Goal: Task Accomplishment & Management: Manage account settings

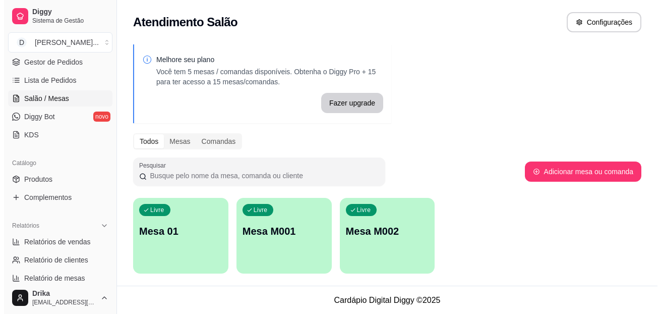
scroll to position [1, 0]
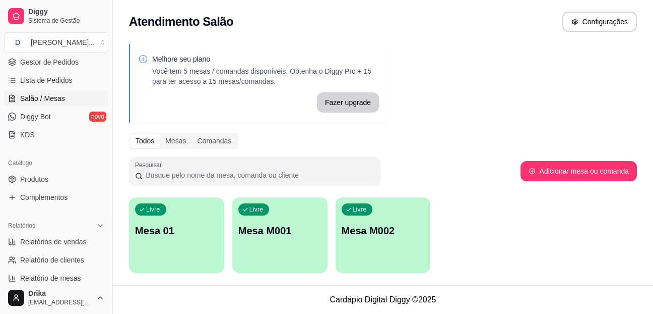
click at [171, 226] on p "Mesa 01" at bounding box center [176, 230] width 83 height 14
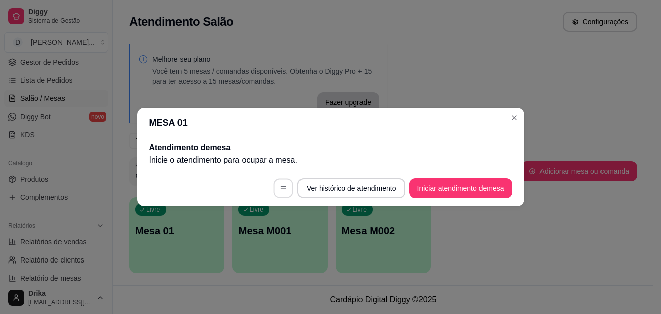
click at [281, 187] on icon "button" at bounding box center [283, 188] width 7 height 7
click at [466, 191] on button "Iniciar atendimento de mesa" at bounding box center [460, 188] width 103 height 20
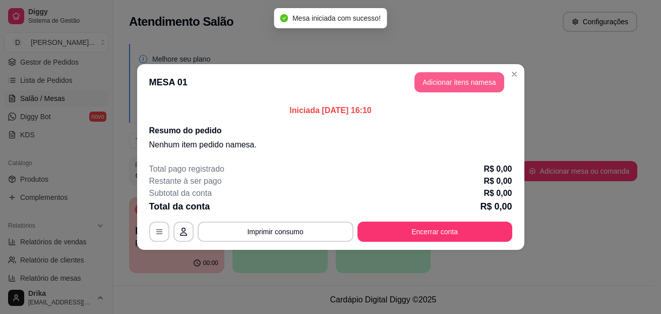
click at [448, 79] on button "Adicionar itens na mesa" at bounding box center [459, 82] width 90 height 20
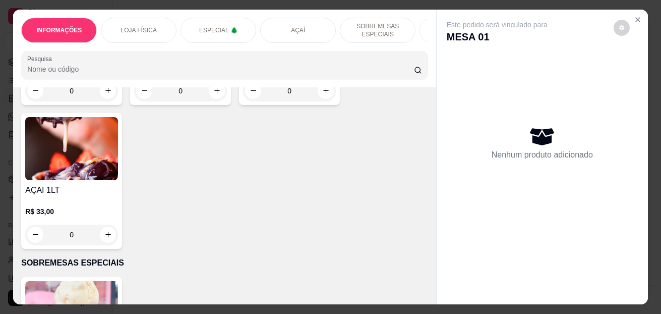
scroll to position [0, 0]
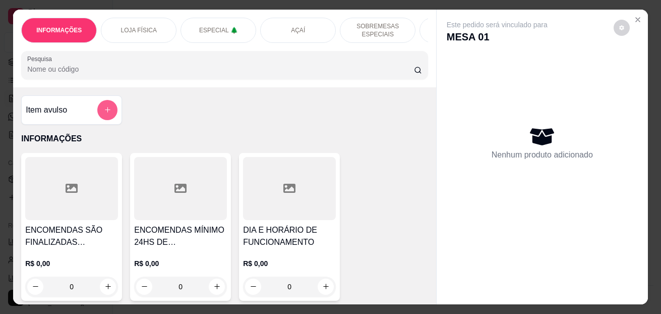
click at [104, 109] on button "add-separate-item" at bounding box center [107, 110] width 20 height 20
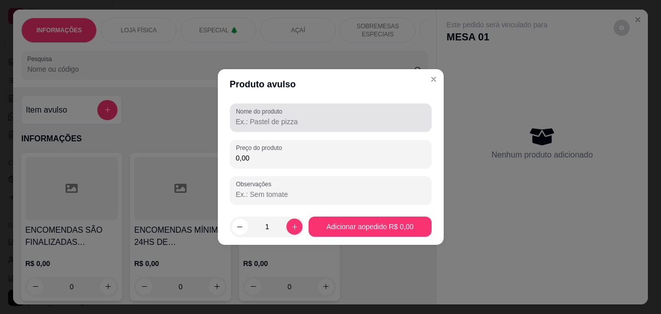
click at [266, 117] on input "Nome do produto" at bounding box center [331, 121] width 190 height 10
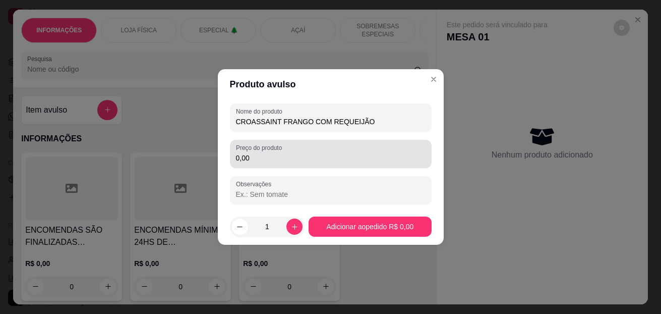
type input "CROASSAINT FRANGO COM REQUEIJÃO"
click at [274, 159] on input "0,00" at bounding box center [331, 158] width 190 height 10
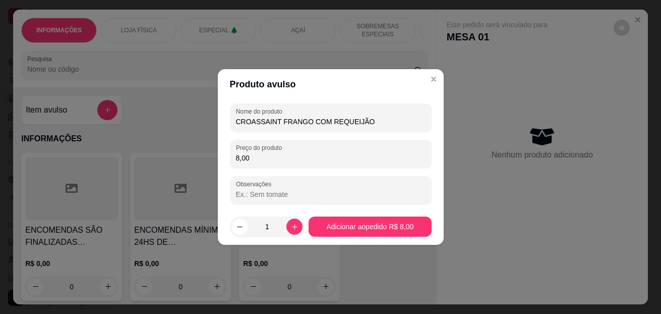
type input "8,00"
click at [287, 226] on button "increase-product-quantity" at bounding box center [295, 226] width 16 height 16
type input "2"
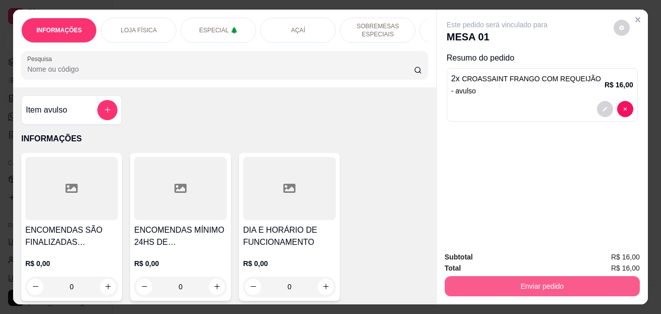
click at [566, 283] on button "Enviar pedido" at bounding box center [542, 286] width 195 height 20
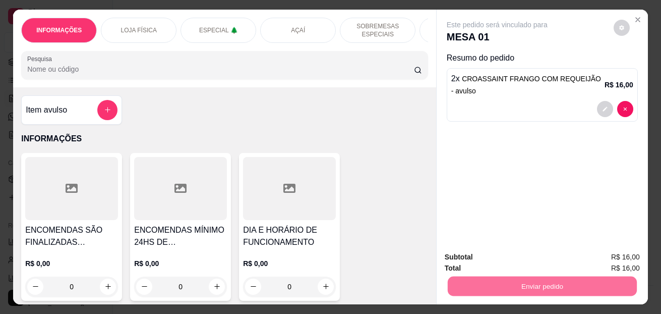
click at [600, 256] on button "Enviar pedido" at bounding box center [613, 257] width 57 height 19
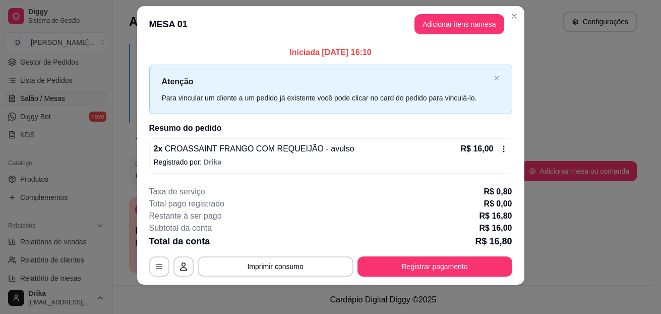
scroll to position [15, 0]
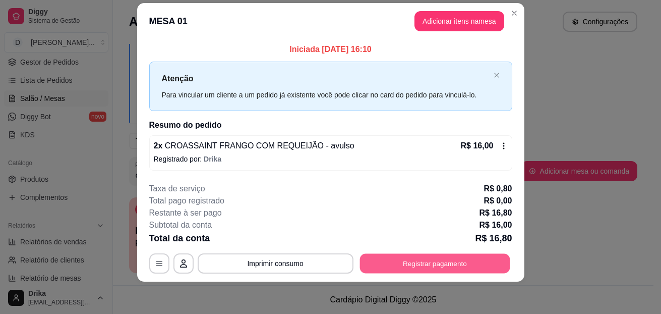
click at [392, 260] on button "Registrar pagamento" at bounding box center [434, 263] width 150 height 20
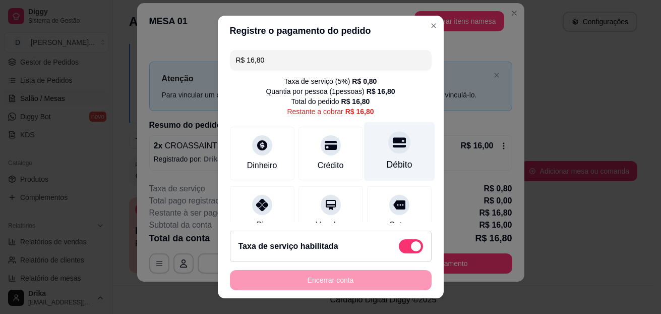
click at [388, 135] on div at bounding box center [399, 143] width 22 height 22
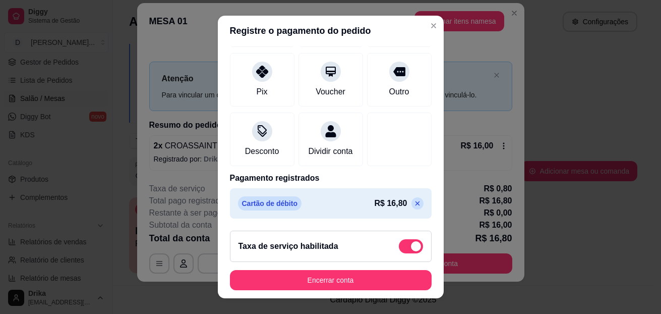
scroll to position [135, 0]
click at [413, 204] on icon at bounding box center [417, 203] width 8 height 8
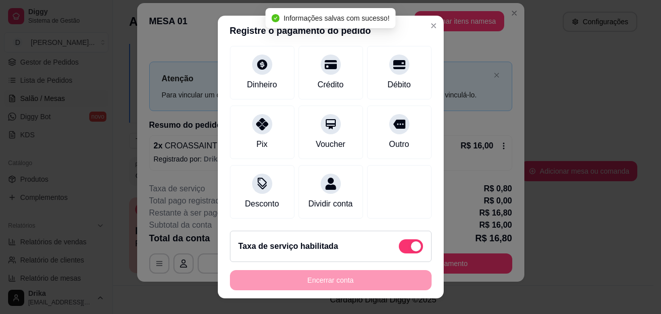
scroll to position [0, 0]
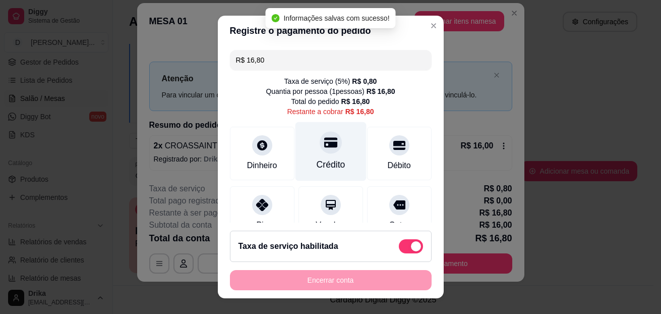
click at [320, 150] on div at bounding box center [331, 143] width 22 height 22
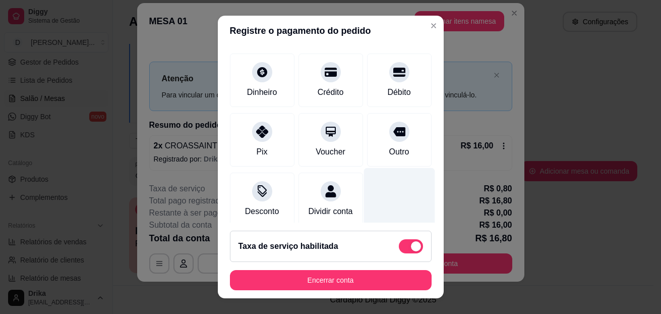
scroll to position [135, 0]
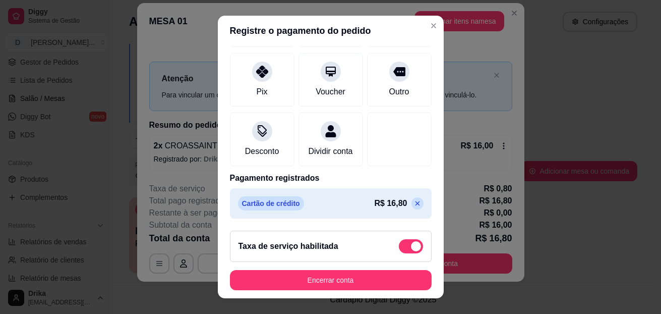
click at [415, 204] on icon at bounding box center [417, 203] width 5 height 5
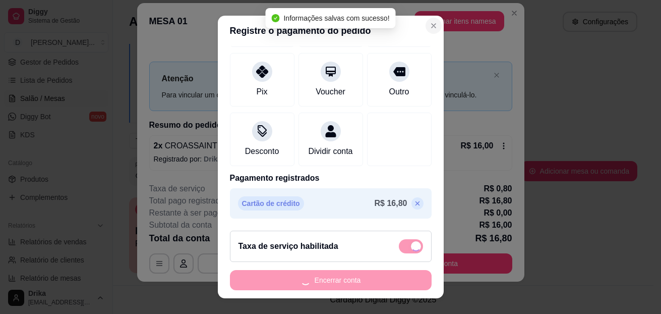
type input "R$ 16,80"
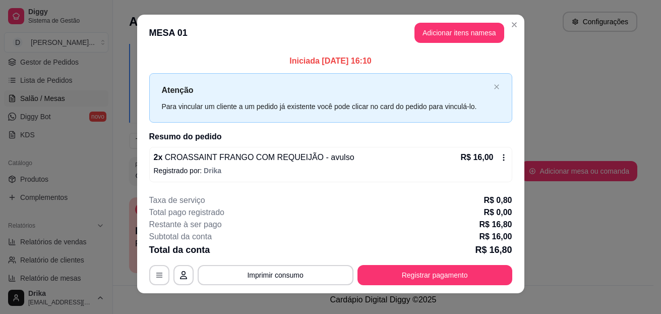
scroll to position [0, 0]
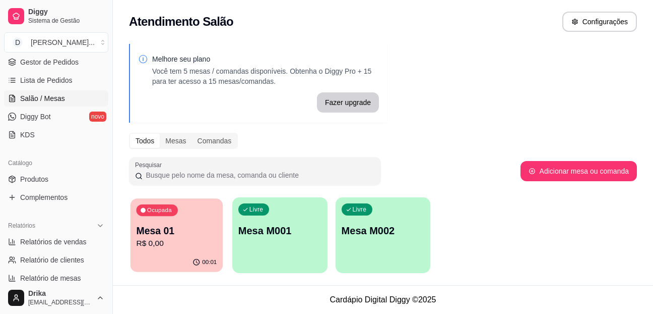
click at [183, 248] on p "R$ 0,00" at bounding box center [176, 243] width 81 height 12
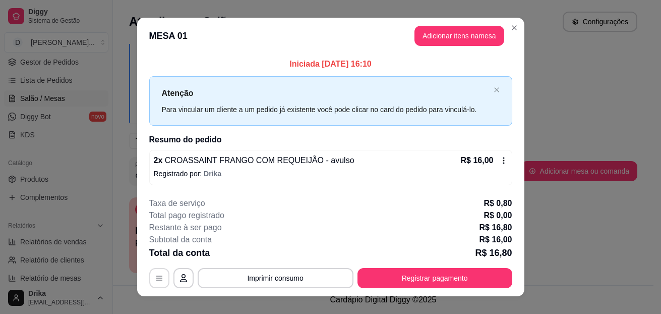
click at [159, 285] on button "button" at bounding box center [159, 278] width 20 height 20
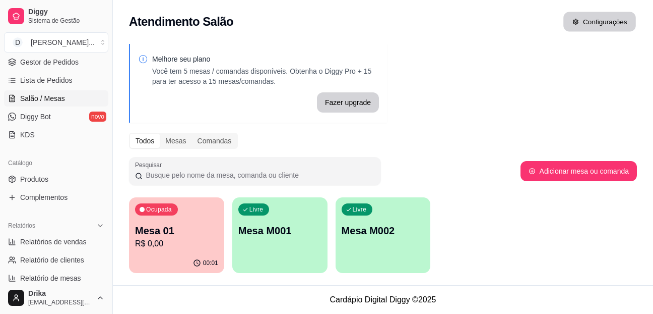
click at [589, 22] on button "Configurações" at bounding box center [600, 22] width 73 height 20
click at [195, 248] on p "R$ 0,00" at bounding box center [176, 243] width 83 height 12
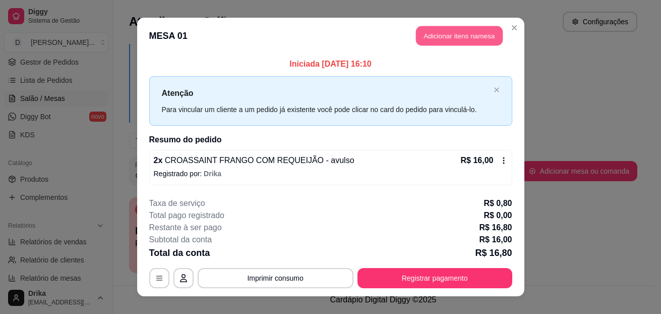
click at [441, 43] on button "Adicionar itens na mesa" at bounding box center [459, 36] width 87 height 20
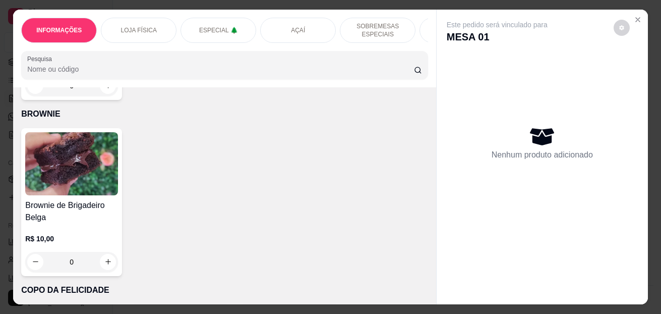
scroll to position [3176, 0]
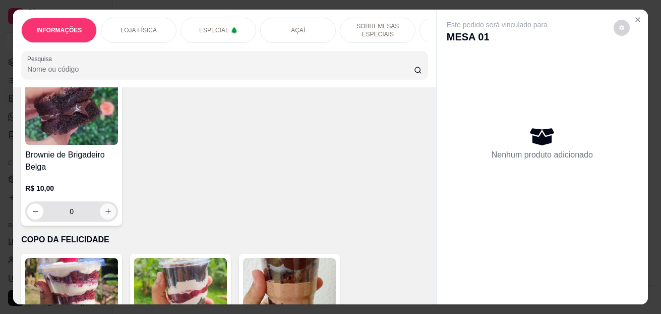
click at [104, 215] on icon "increase-product-quantity" at bounding box center [108, 211] width 8 height 8
type input "1"
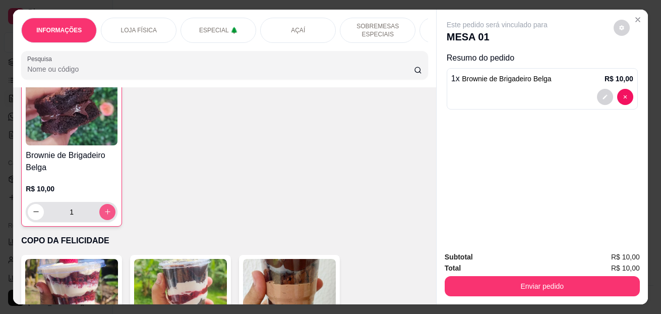
scroll to position [3177, 0]
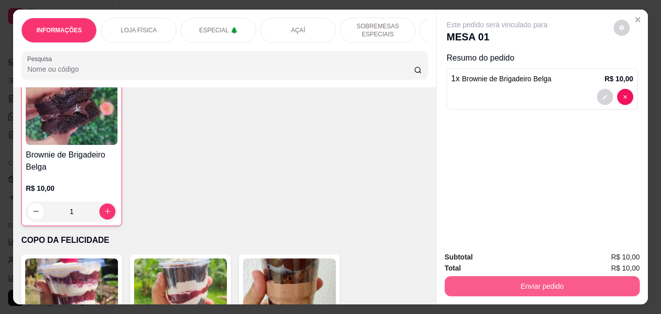
click at [587, 283] on button "Enviar pedido" at bounding box center [542, 286] width 195 height 20
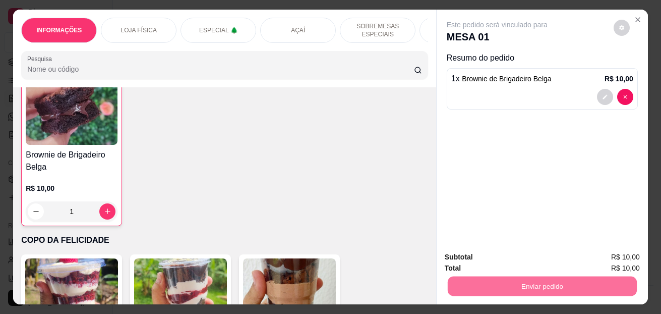
click at [607, 261] on button "Enviar pedido" at bounding box center [613, 257] width 55 height 19
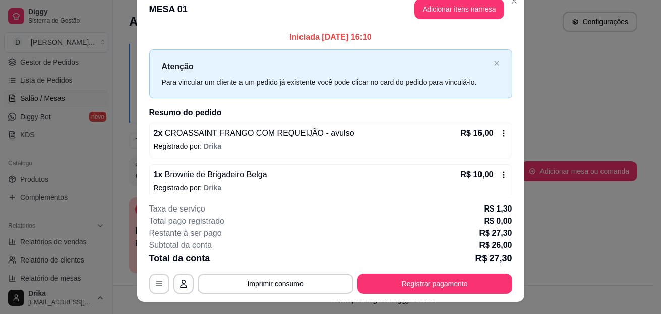
scroll to position [0, 0]
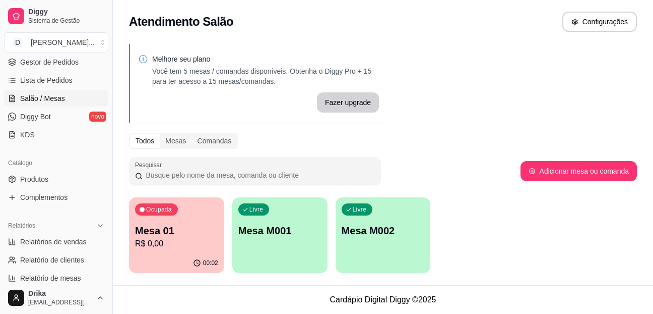
drag, startPoint x: 187, startPoint y: 222, endPoint x: 141, endPoint y: 159, distance: 77.7
click at [134, 163] on div "Pesquisar" at bounding box center [255, 171] width 252 height 28
click at [172, 142] on div "Mesas" at bounding box center [176, 141] width 32 height 14
click at [160, 134] on input "Mesas" at bounding box center [160, 134] width 0 height 0
click at [208, 232] on p "Mesa 01" at bounding box center [176, 231] width 81 height 14
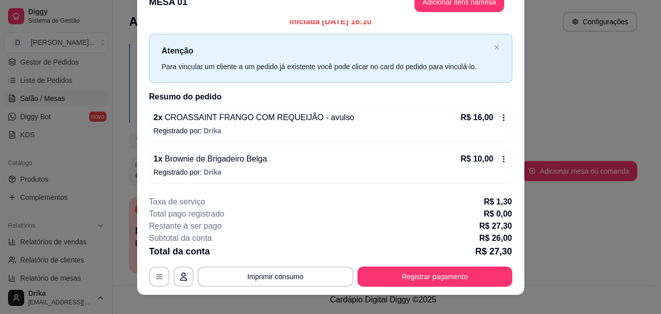
scroll to position [31, 0]
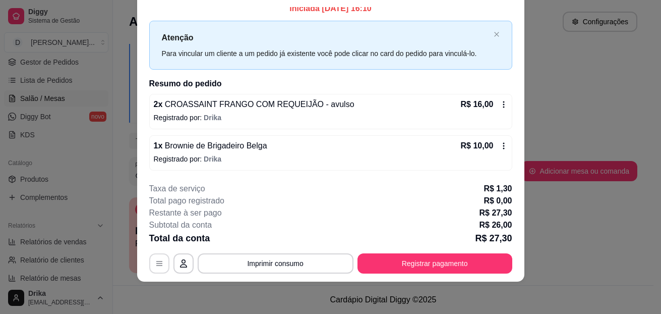
click at [156, 264] on icon "button" at bounding box center [159, 263] width 8 height 8
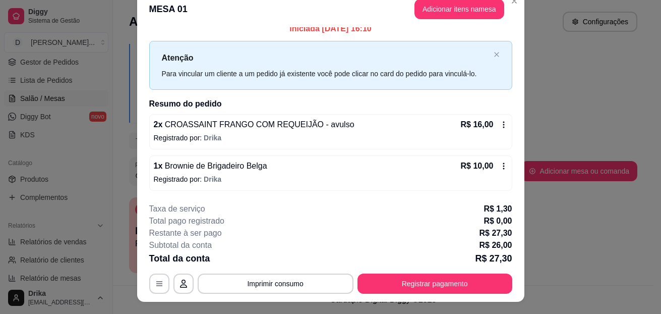
scroll to position [0, 0]
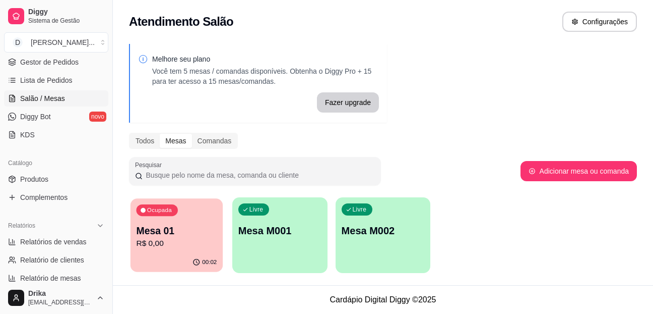
click at [142, 218] on div "Ocupada Mesa 01 R$ 0,00" at bounding box center [177, 225] width 92 height 54
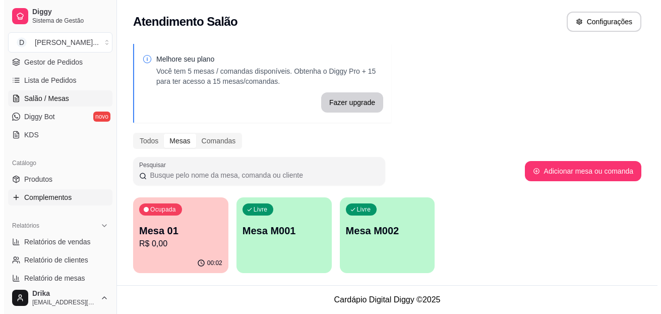
scroll to position [202, 0]
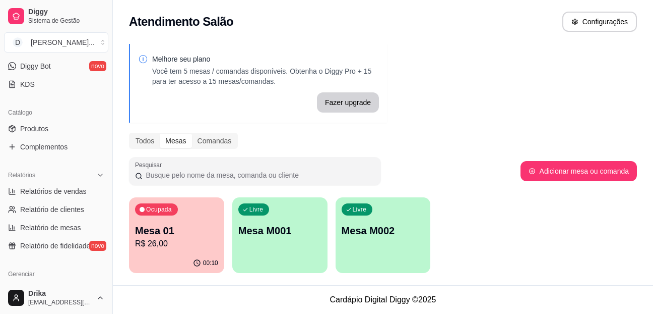
click at [185, 233] on p "Mesa 01" at bounding box center [176, 230] width 83 height 14
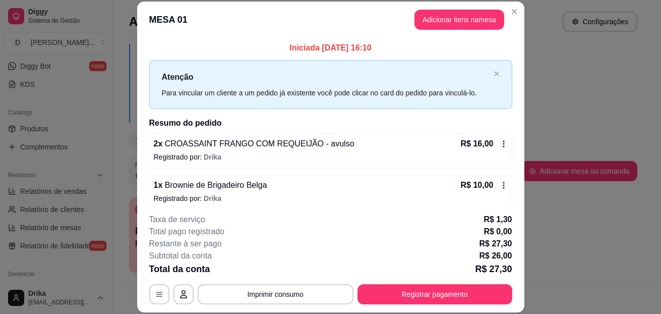
scroll to position [9, 0]
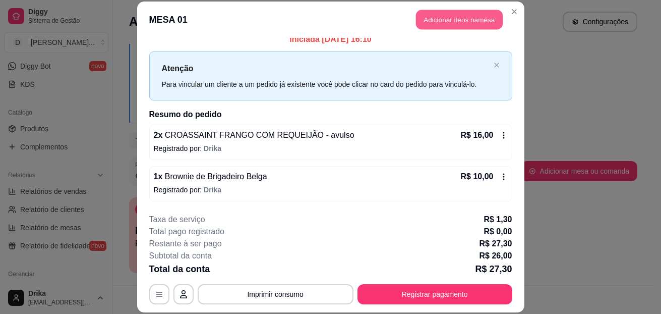
click at [454, 28] on button "Adicionar itens na mesa" at bounding box center [459, 20] width 87 height 20
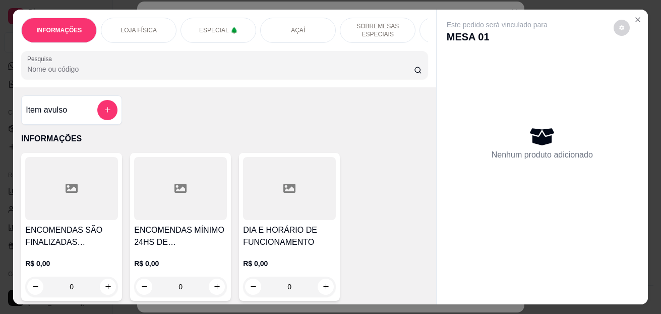
click at [180, 74] on input "Pesquisa" at bounding box center [220, 69] width 387 height 10
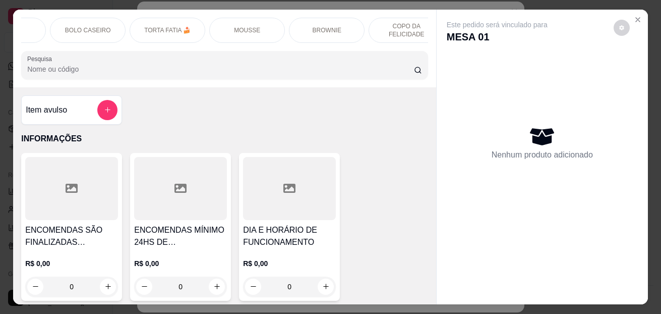
scroll to position [0, 1421]
drag, startPoint x: 65, startPoint y: 18, endPoint x: 72, endPoint y: 24, distance: 8.6
click at [66, 18] on div "BEBIDAS" at bounding box center [72, 30] width 76 height 25
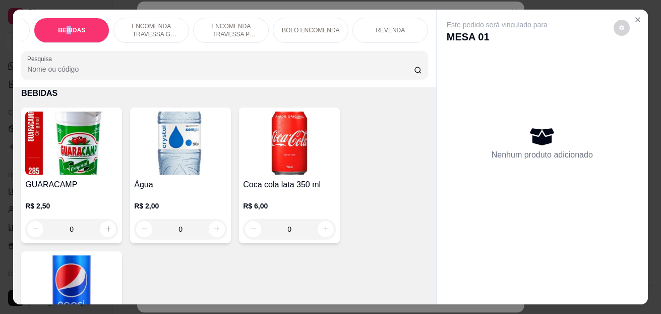
scroll to position [27, 0]
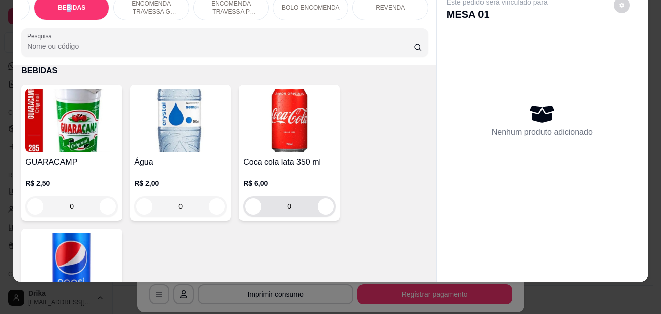
click at [300, 207] on input "0" at bounding box center [289, 206] width 56 height 20
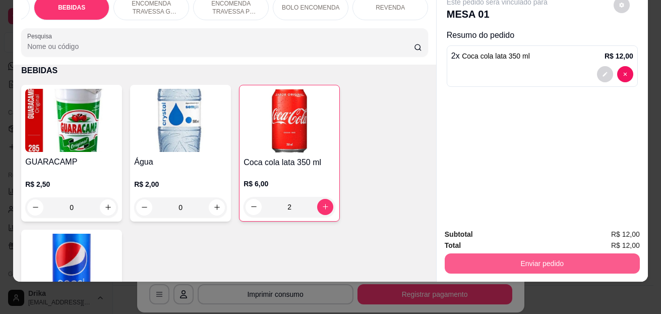
type input "2"
click at [513, 253] on button "Enviar pedido" at bounding box center [542, 263] width 195 height 20
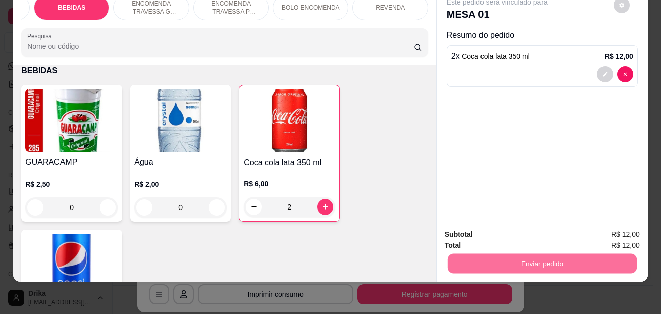
click at [627, 230] on button "Enviar pedido" at bounding box center [613, 230] width 57 height 19
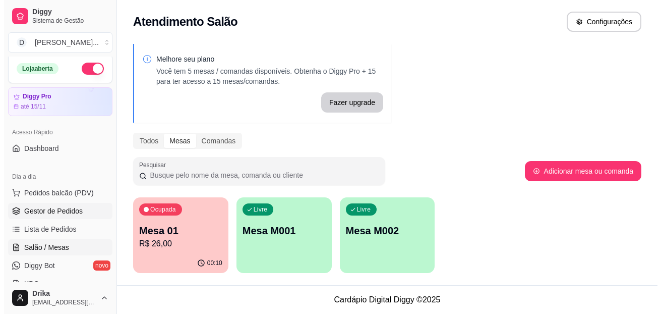
scroll to position [0, 0]
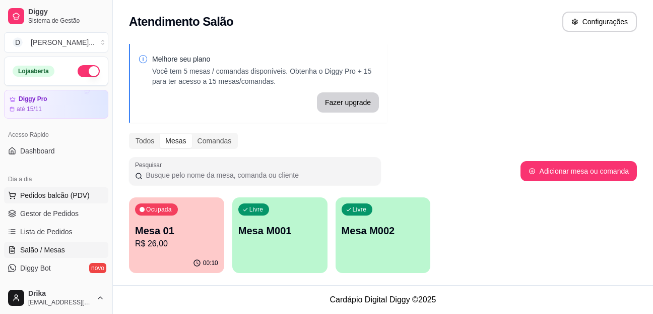
click at [72, 198] on span "Pedidos balcão (PDV)" at bounding box center [55, 195] width 70 height 10
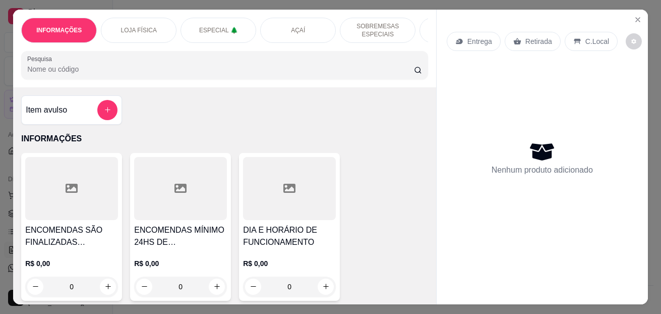
click at [599, 43] on div "C.Local" at bounding box center [591, 41] width 53 height 19
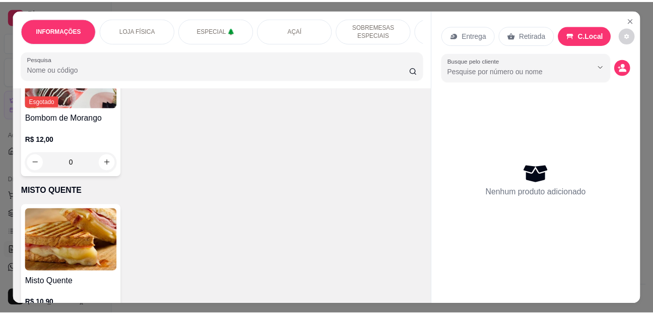
scroll to position [1765, 0]
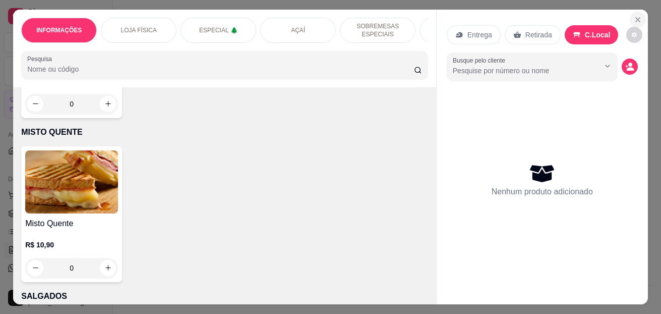
click at [630, 15] on button "Close" at bounding box center [638, 20] width 16 height 16
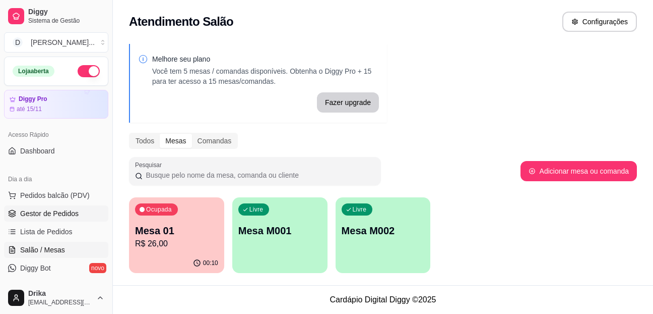
click at [63, 205] on ul "Pedidos balcão (PDV) Gestor de Pedidos Lista de Pedidos Salão / Mesas Diggy Bot…" at bounding box center [56, 240] width 104 height 107
click at [62, 209] on span "Gestor de Pedidos" at bounding box center [49, 213] width 58 height 10
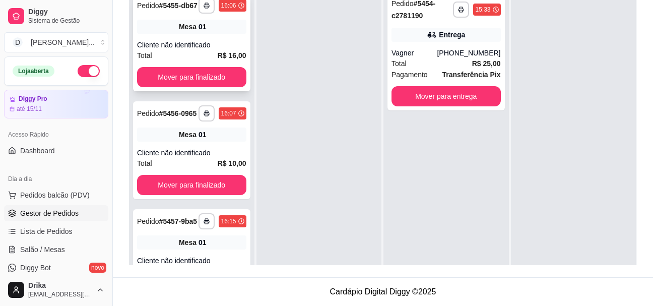
click at [200, 28] on div "01" at bounding box center [203, 27] width 8 height 10
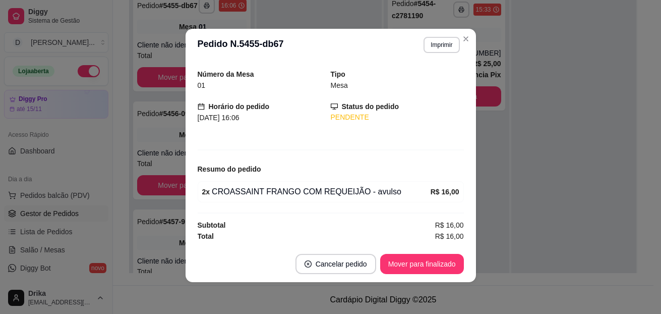
scroll to position [2, 0]
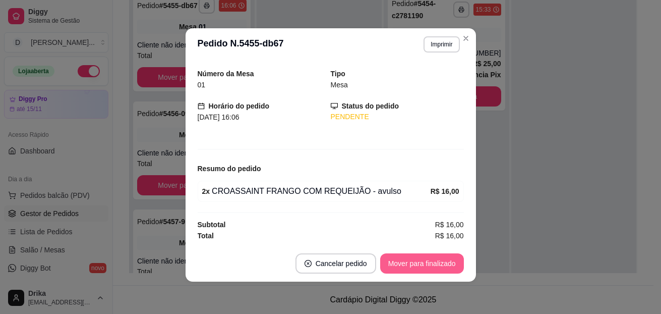
click at [424, 262] on button "Mover para finalizado" at bounding box center [422, 263] width 84 height 20
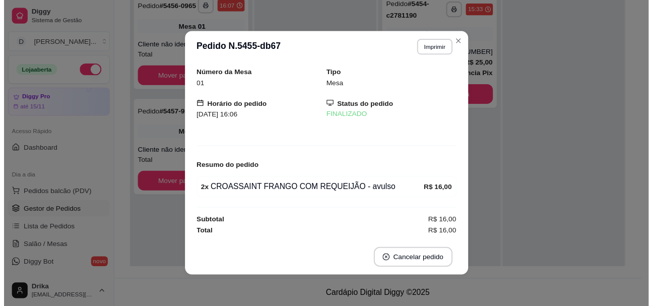
scroll to position [1, 0]
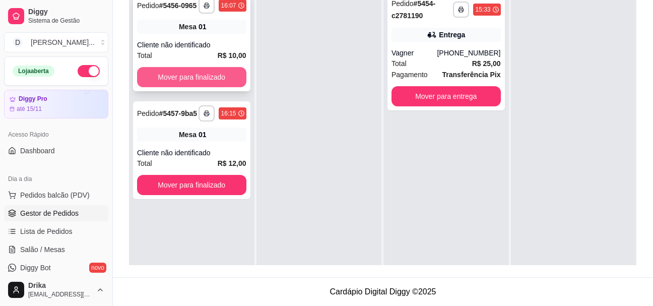
click at [234, 77] on button "Mover para finalizado" at bounding box center [191, 77] width 109 height 20
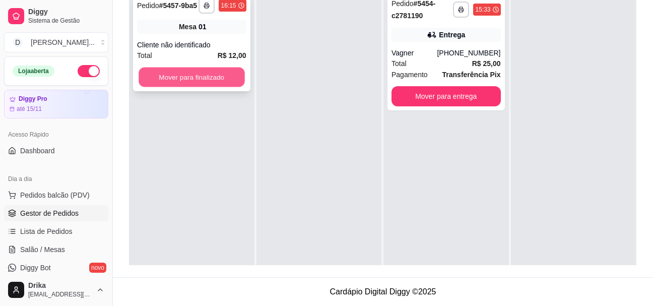
click at [234, 77] on button "Mover para finalizado" at bounding box center [192, 78] width 106 height 20
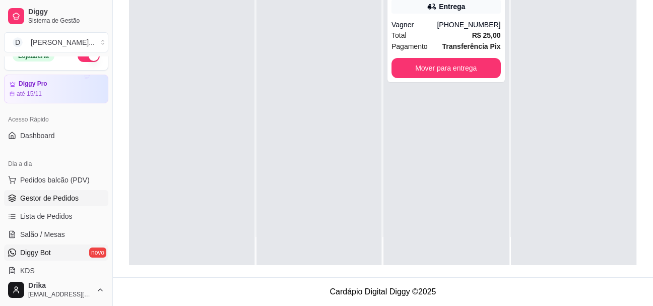
scroll to position [0, 0]
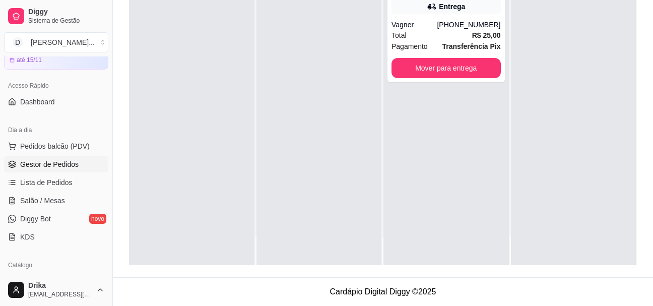
click at [55, 251] on div "Loja aberta Diggy Pro até 15/11 Acesso Rápido Dashboard Dia a dia Pedidos balcã…" at bounding box center [56, 164] width 112 height 217
click at [56, 193] on link "Salão / Mesas" at bounding box center [56, 199] width 104 height 16
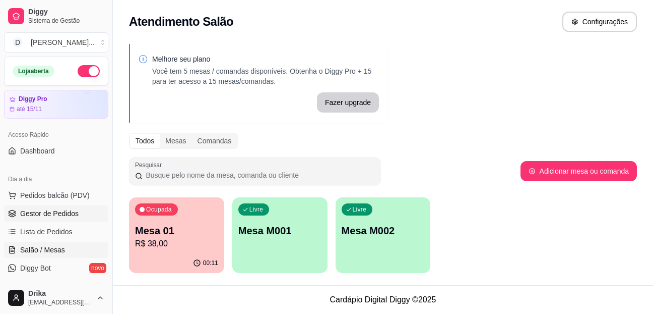
click at [62, 207] on link "Gestor de Pedidos" at bounding box center [56, 213] width 104 height 16
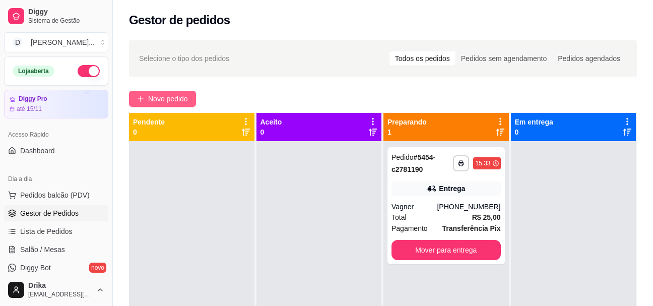
click at [155, 98] on span "Novo pedido" at bounding box center [168, 98] width 40 height 11
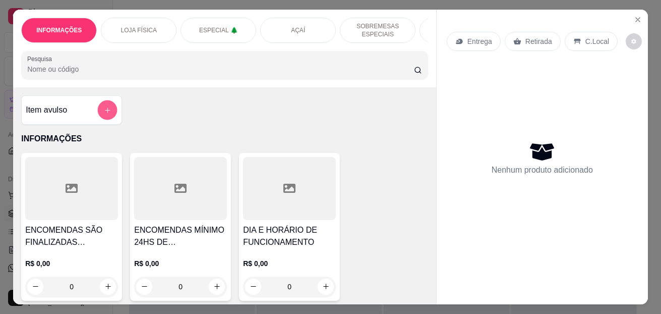
click at [104, 110] on icon "add-separate-item" at bounding box center [108, 110] width 8 height 8
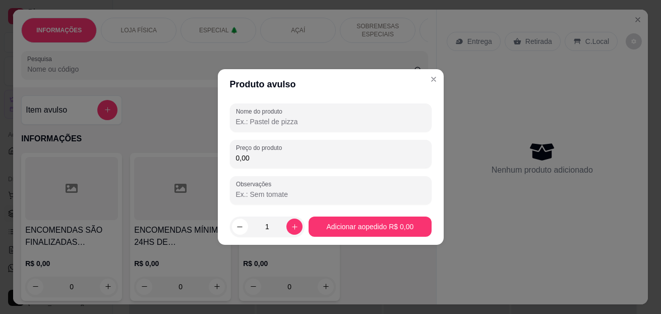
click at [342, 118] on input "Nome do produto" at bounding box center [331, 121] width 190 height 10
type input "CROASSAINT FRANGO COM REQUEIJÃO"
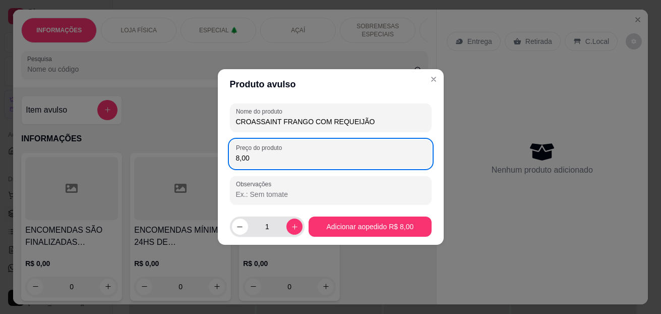
type input "8,00"
click at [294, 217] on div "1" at bounding box center [267, 226] width 71 height 20
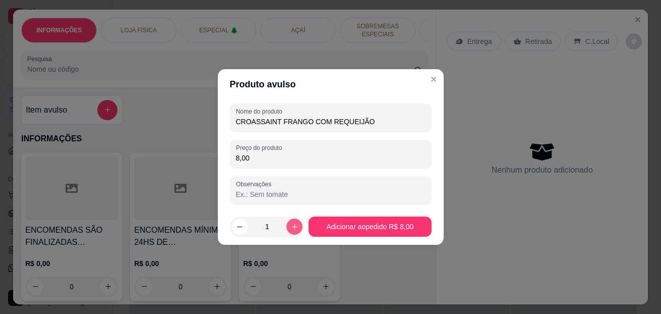
click at [291, 224] on icon "increase-product-quantity" at bounding box center [295, 227] width 8 height 8
type input "2"
click at [302, 230] on footer "2 Adicionar ao pedido R$ 16,00" at bounding box center [331, 226] width 226 height 36
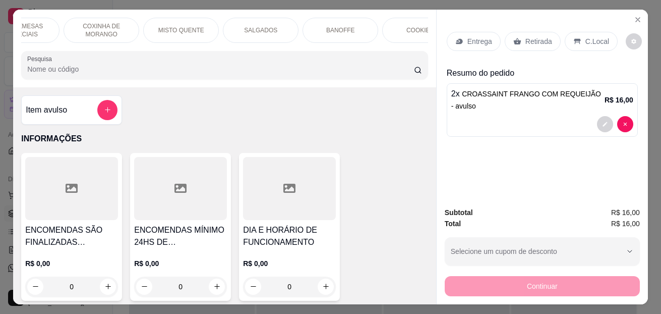
scroll to position [0, 711]
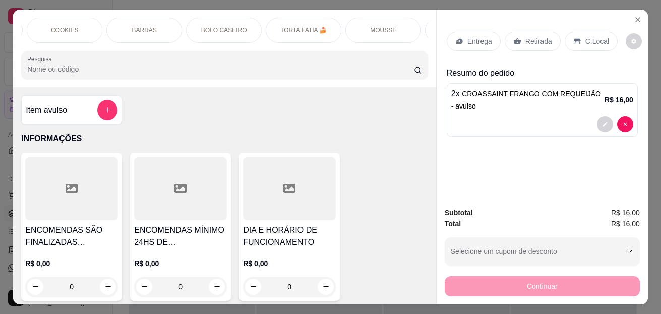
click at [343, 47] on div "INFORMAÇÕES LOJA FÍSICA ESPECIAL 🌲 AÇAÍ SOBREMESAS ESPECIAIS COXINHA DE MORANGO…" at bounding box center [224, 49] width 423 height 78
click at [115, 27] on p "BROWNIE" at bounding box center [107, 30] width 29 height 8
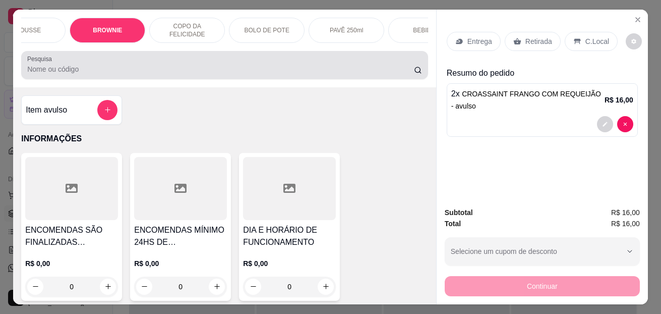
scroll to position [27, 0]
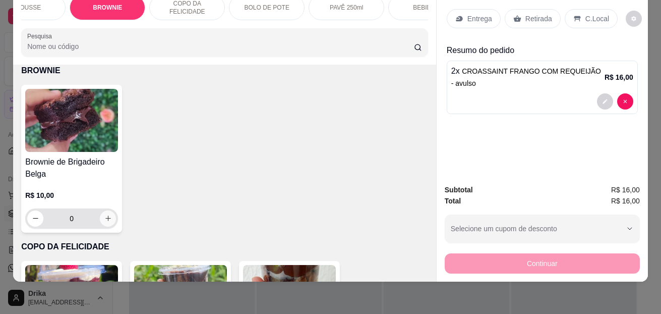
click at [106, 222] on button "increase-product-quantity" at bounding box center [108, 218] width 16 height 16
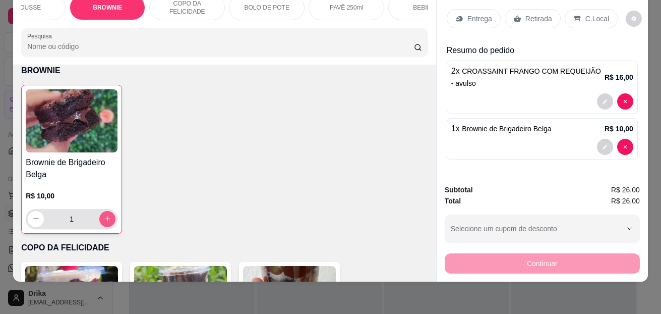
type input "1"
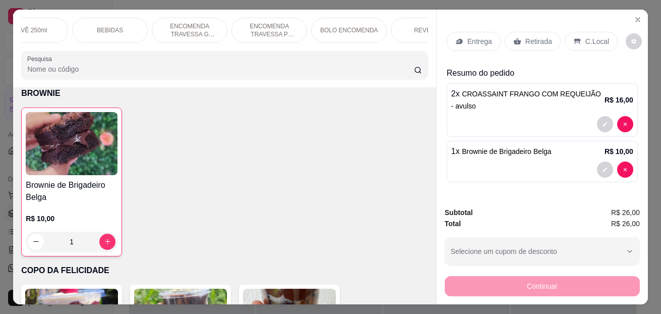
scroll to position [0, 1421]
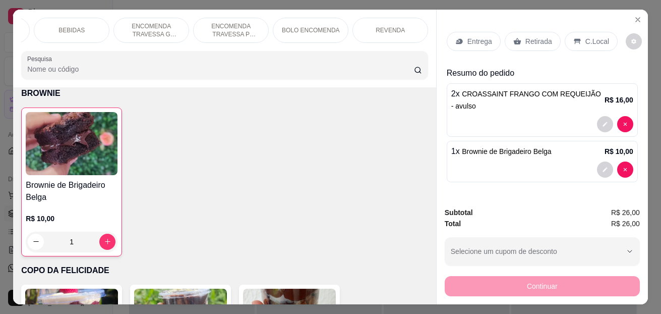
click at [86, 34] on div "BEBIDAS" at bounding box center [72, 30] width 76 height 25
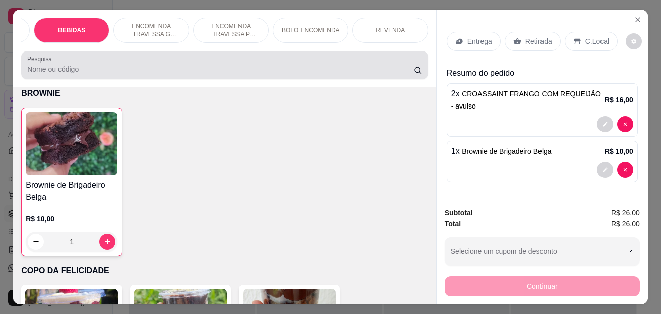
scroll to position [27, 0]
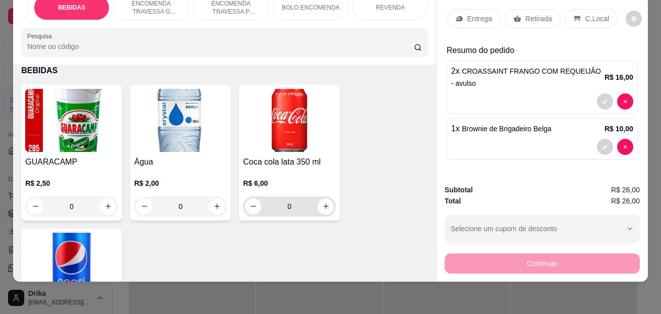
click at [293, 210] on input "0" at bounding box center [289, 206] width 56 height 20
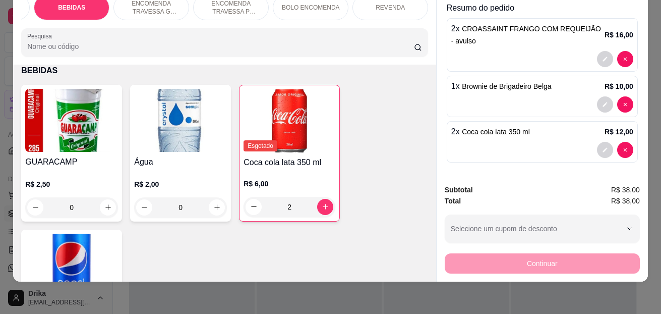
scroll to position [0, 0]
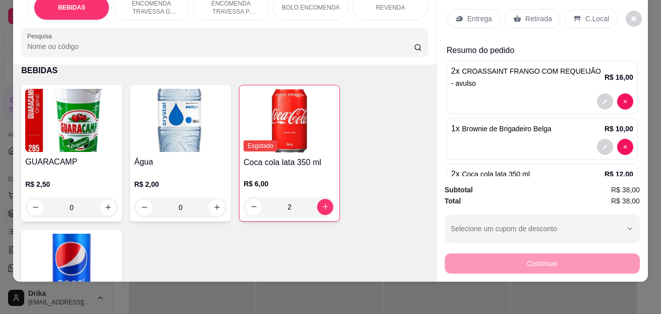
type input "2"
click at [597, 14] on p "C.Local" at bounding box center [597, 19] width 24 height 10
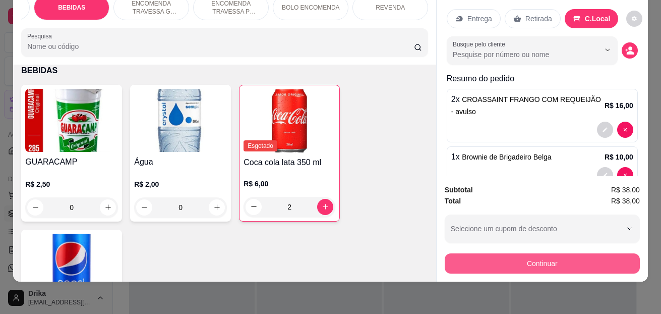
click at [564, 261] on button "Continuar" at bounding box center [542, 263] width 195 height 20
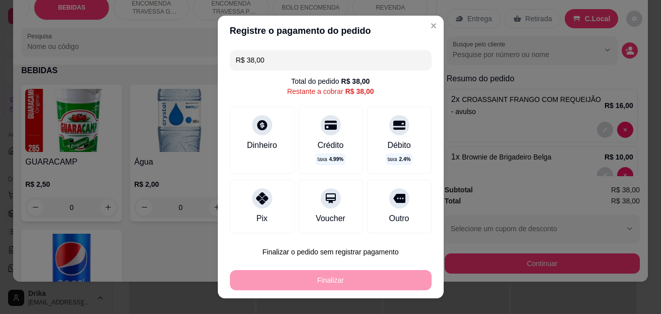
scroll to position [63, 0]
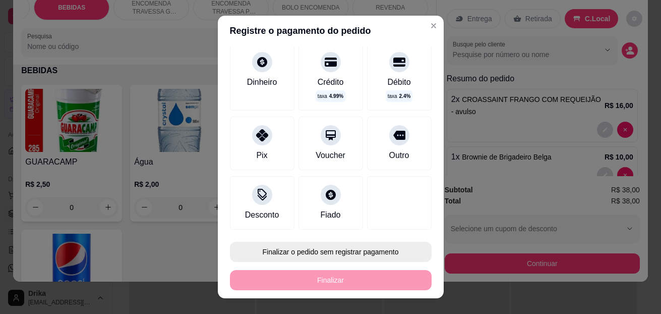
click at [318, 259] on button "Finalizar o pedido sem registrar pagamento" at bounding box center [331, 251] width 202 height 20
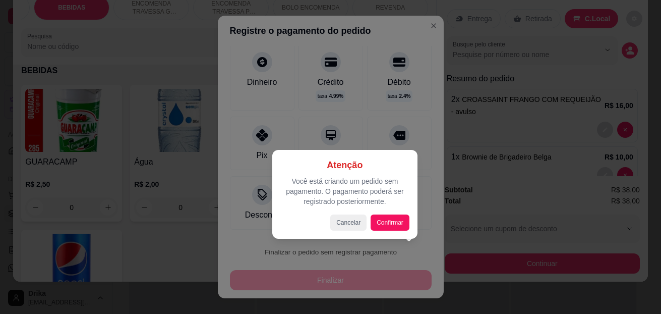
click at [414, 217] on div "Atenção Você está criando um pedido sem pagamento. O pagamento poderá ser regis…" at bounding box center [344, 194] width 145 height 89
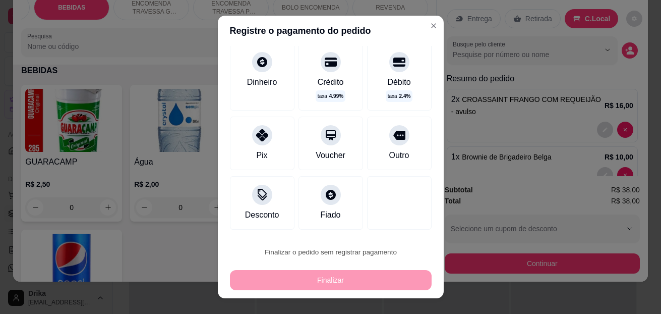
click at [406, 222] on button "Confirmar" at bounding box center [388, 222] width 36 height 15
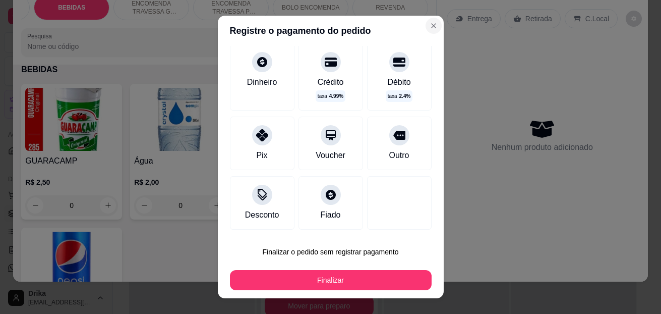
type input "0"
type input "R$ 0,00"
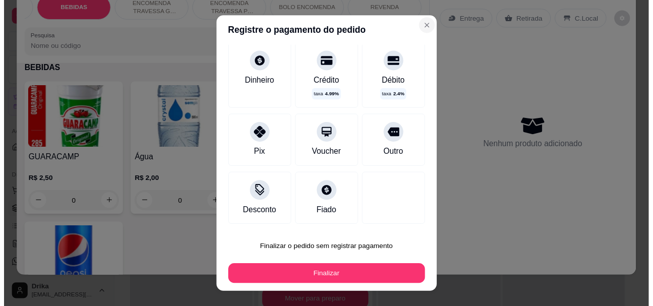
scroll to position [3838, 0]
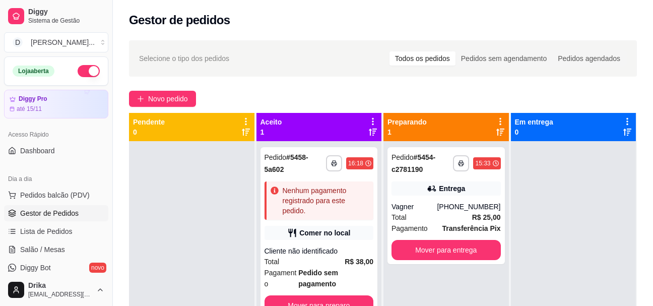
click at [425, 26] on div "Gestor de pedidos" at bounding box center [383, 20] width 508 height 16
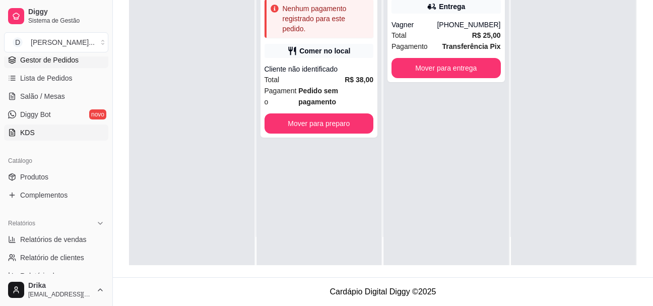
scroll to position [151, 0]
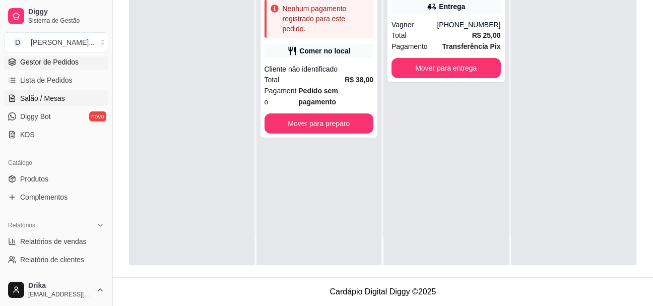
click at [75, 94] on link "Salão / Mesas" at bounding box center [56, 98] width 104 height 16
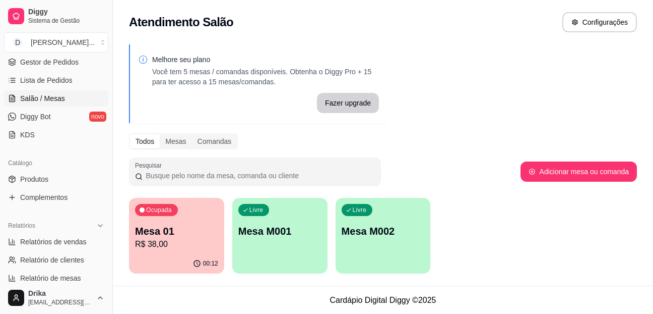
click at [168, 232] on p "Mesa 01" at bounding box center [176, 231] width 83 height 14
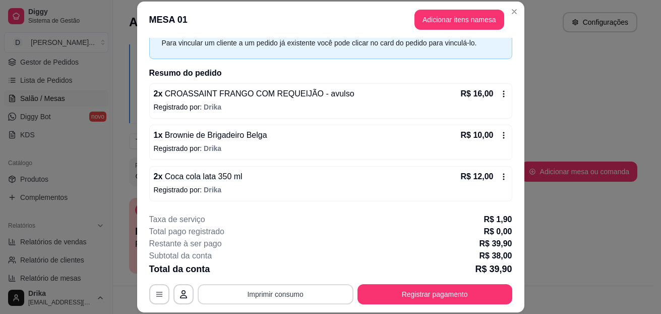
click at [277, 297] on button "Imprimir consumo" at bounding box center [276, 294] width 156 height 20
click at [280, 272] on button "Impressora" at bounding box center [274, 271] width 73 height 16
click at [160, 298] on button "button" at bounding box center [159, 294] width 20 height 20
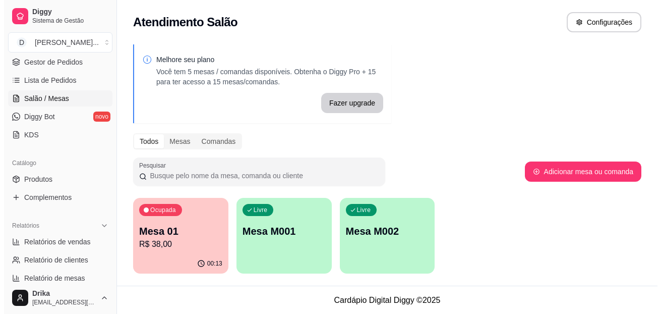
scroll to position [1, 0]
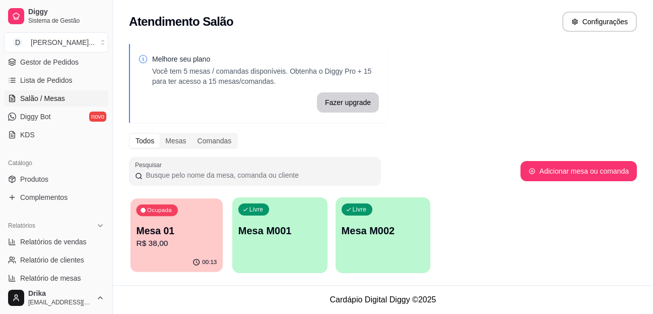
click at [209, 240] on p "R$ 38,00" at bounding box center [176, 243] width 81 height 12
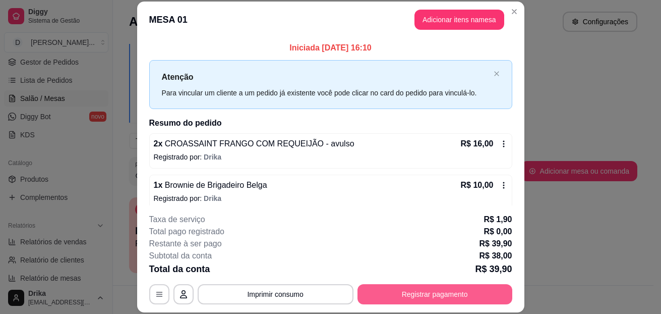
click at [407, 293] on button "Registrar pagamento" at bounding box center [434, 294] width 155 height 20
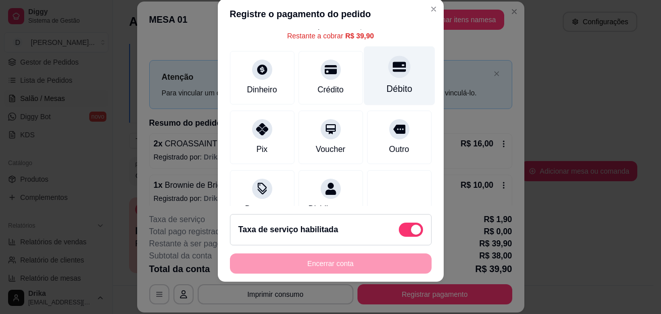
scroll to position [93, 0]
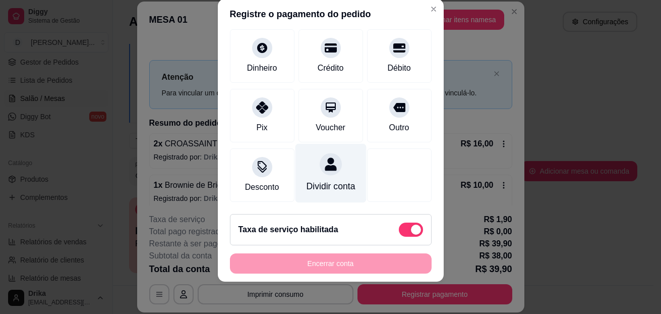
click at [320, 159] on div at bounding box center [331, 164] width 22 height 22
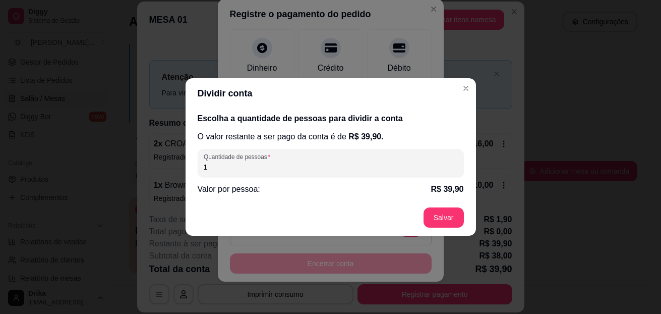
click at [378, 163] on input "1" at bounding box center [331, 167] width 254 height 10
type input "2"
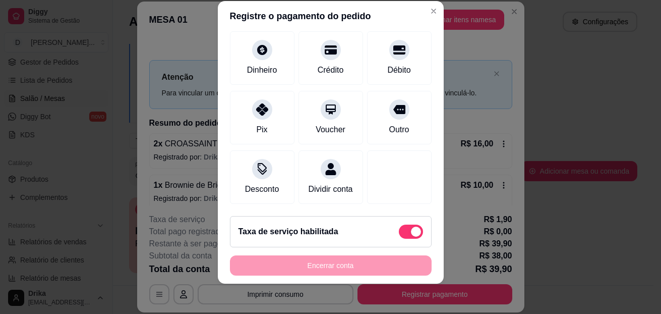
scroll to position [17, 0]
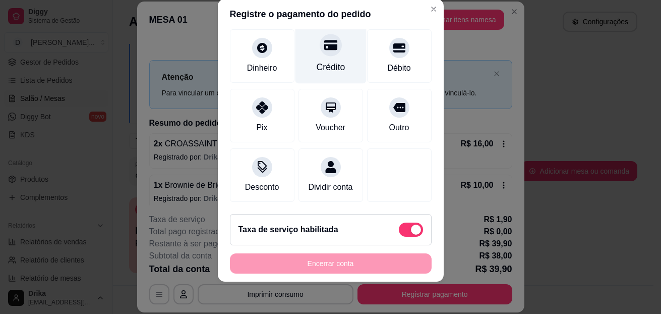
click at [321, 61] on div "Crédito" at bounding box center [330, 67] width 29 height 13
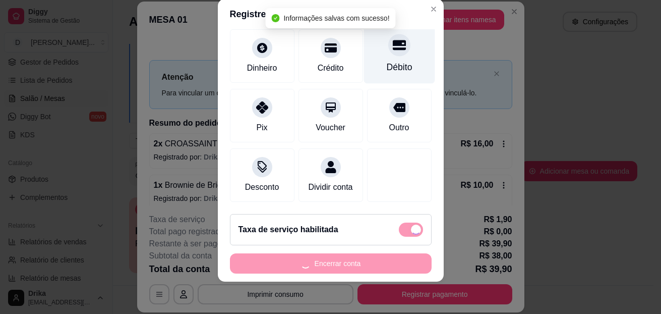
type input "R$ 0,00"
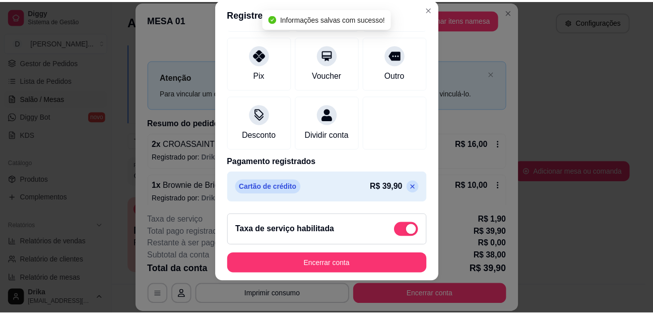
scroll to position [135, 0]
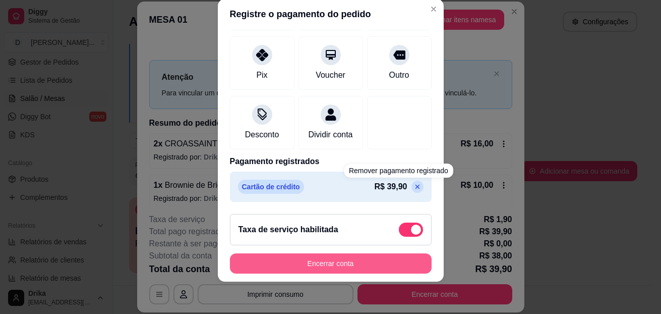
click at [351, 262] on button "Encerrar conta" at bounding box center [331, 263] width 202 height 20
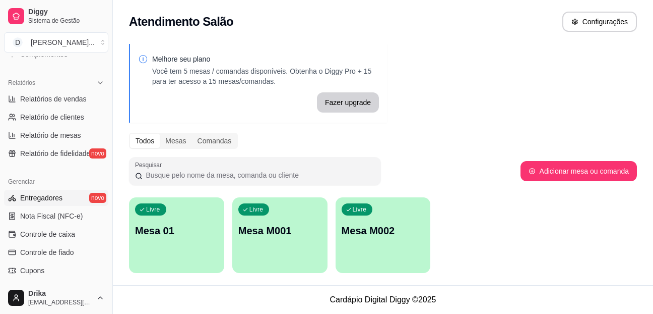
scroll to position [303, 0]
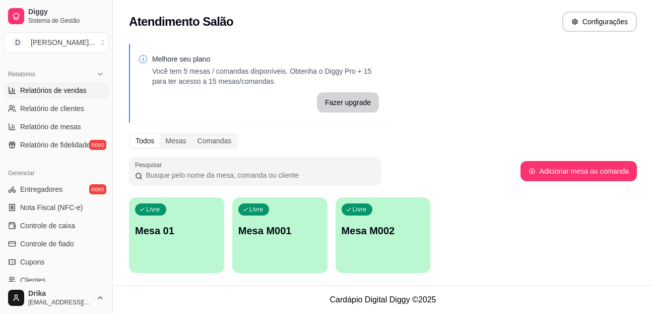
click at [66, 88] on span "Relatórios de vendas" at bounding box center [53, 90] width 67 height 10
select select "ALL"
select select "0"
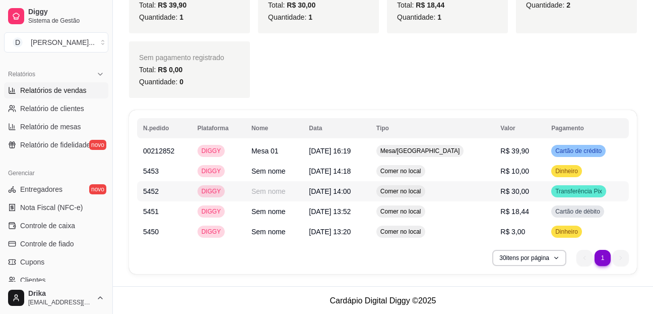
scroll to position [428, 0]
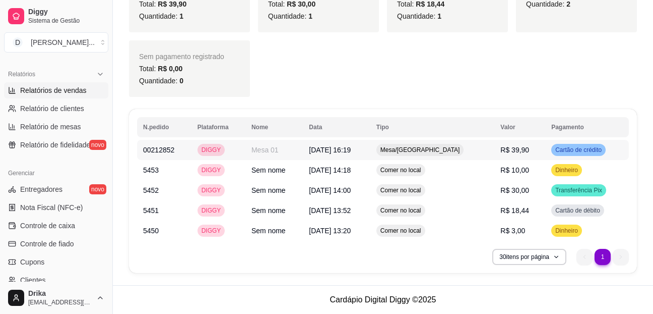
click at [506, 146] on span "R$ 39,90" at bounding box center [515, 150] width 29 height 8
click at [507, 146] on span "R$ 39,90" at bounding box center [515, 150] width 29 height 8
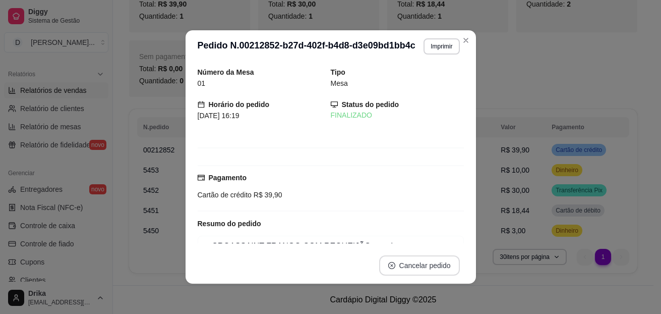
click at [401, 270] on button "Cancelar pedido" at bounding box center [419, 265] width 81 height 20
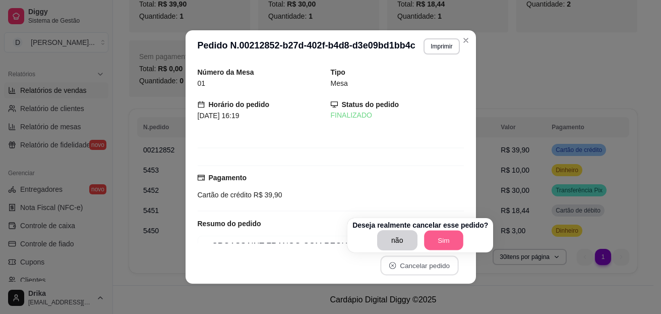
click at [440, 245] on button "Sim" at bounding box center [443, 240] width 39 height 20
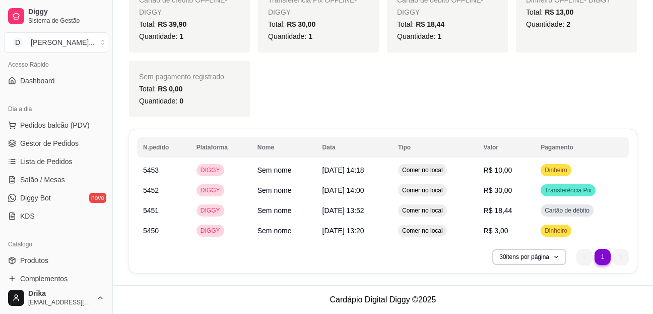
scroll to position [0, 0]
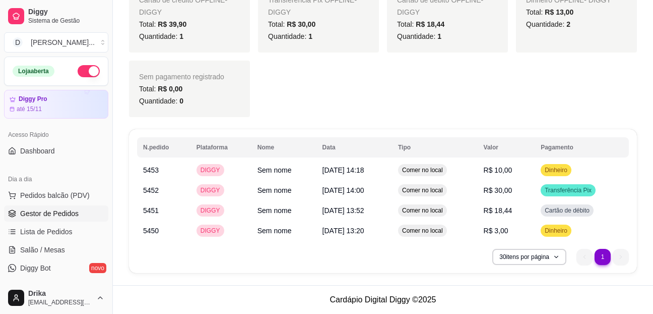
click at [61, 213] on span "Gestor de Pedidos" at bounding box center [49, 213] width 58 height 10
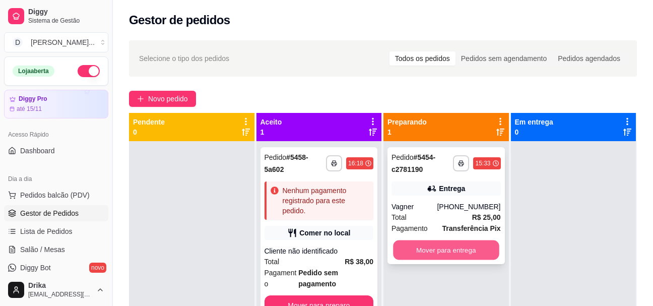
click at [428, 250] on button "Mover para entrega" at bounding box center [446, 250] width 106 height 20
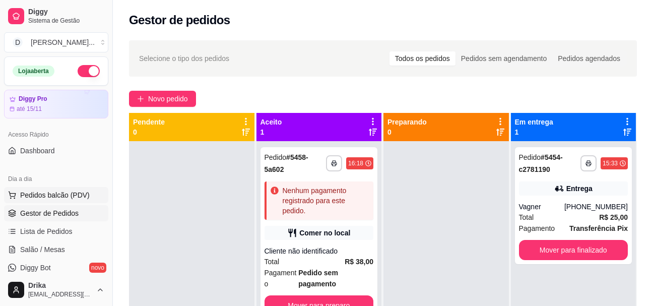
click at [30, 200] on span "Pedidos balcão (PDV)" at bounding box center [55, 195] width 70 height 10
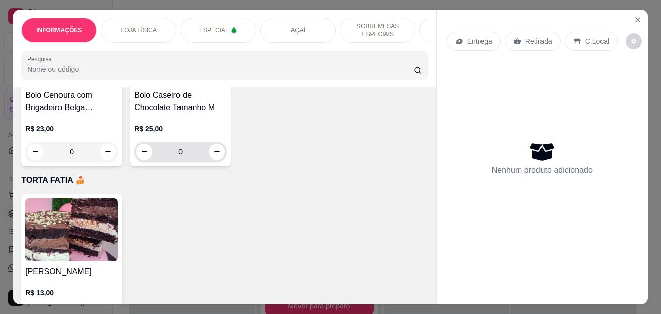
scroll to position [2723, 0]
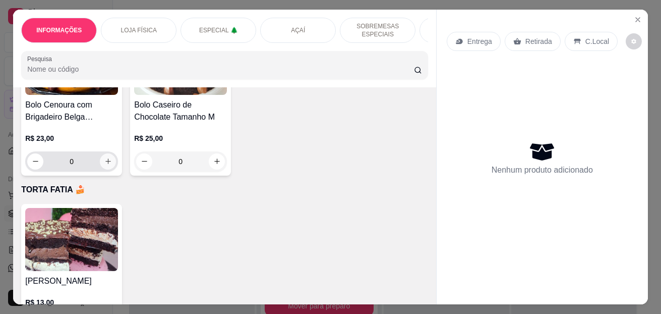
click at [106, 169] on button "increase-product-quantity" at bounding box center [108, 161] width 16 height 16
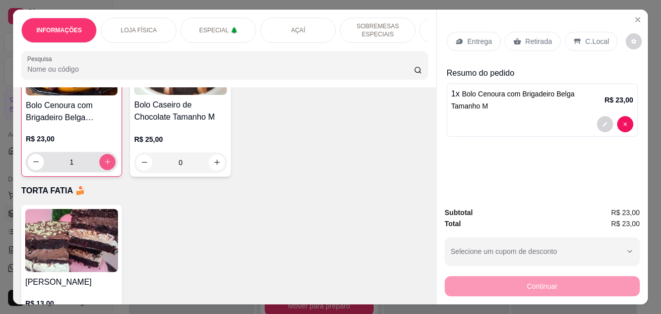
type input "1"
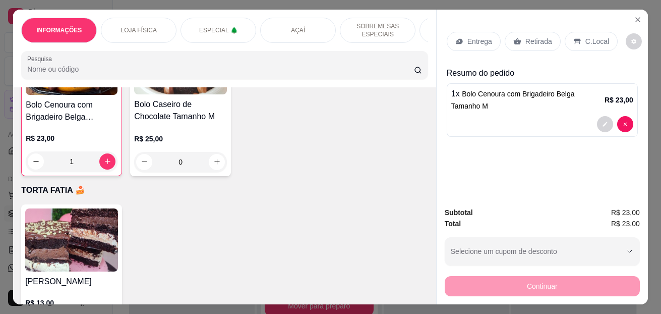
click at [585, 40] on p "C.Local" at bounding box center [597, 41] width 24 height 10
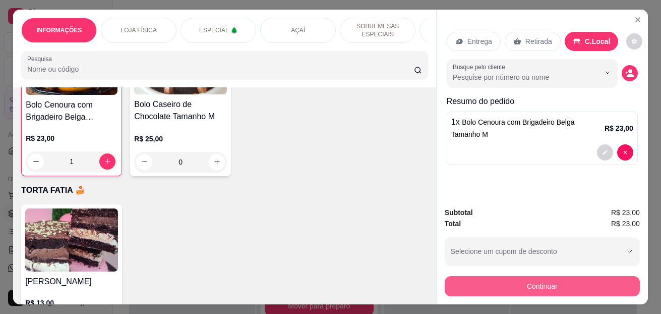
click at [551, 278] on button "Continuar" at bounding box center [542, 286] width 195 height 20
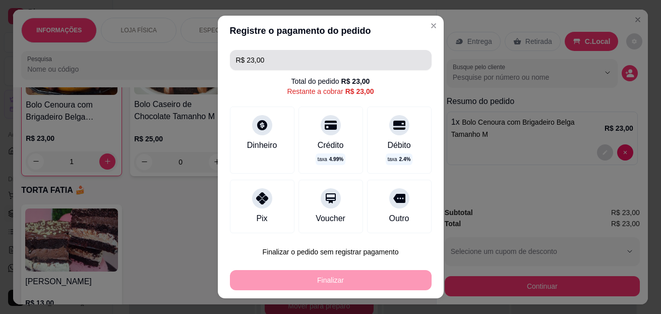
click at [277, 66] on input "R$ 23,00" at bounding box center [331, 60] width 190 height 20
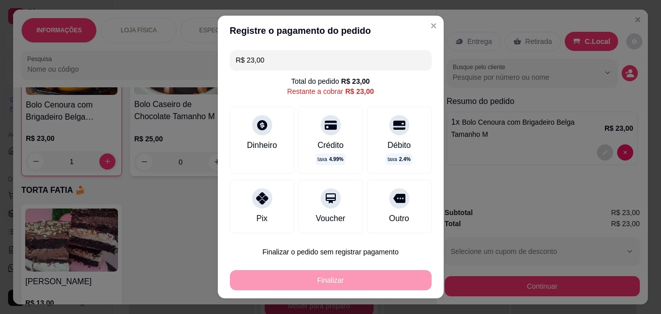
click at [277, 66] on input "R$ 23,00" at bounding box center [331, 60] width 190 height 20
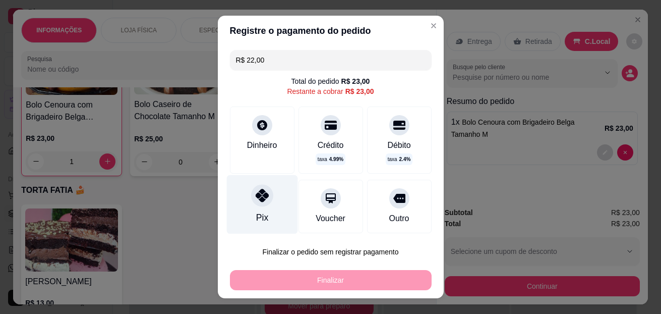
click at [255, 202] on icon at bounding box center [261, 195] width 13 height 13
type input "R$ 1,00"
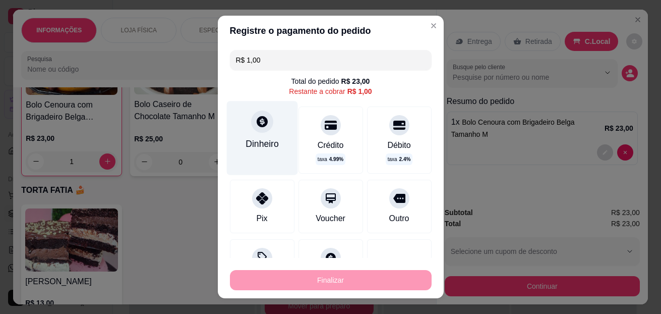
click at [254, 133] on div "Dinheiro" at bounding box center [261, 138] width 71 height 74
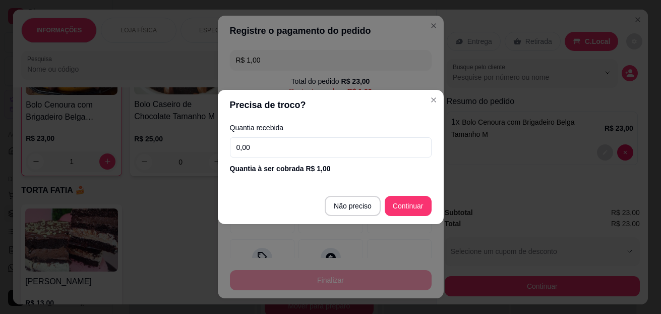
click at [280, 153] on input "0,00" at bounding box center [331, 147] width 202 height 20
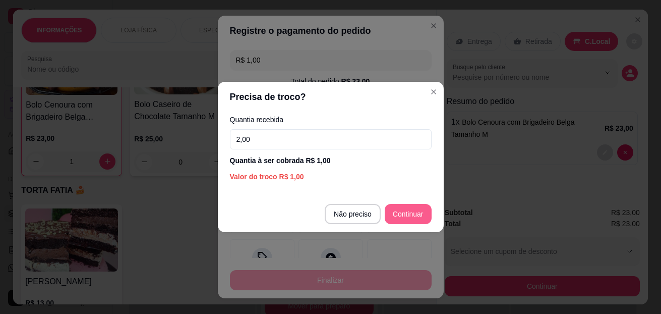
type input "2,00"
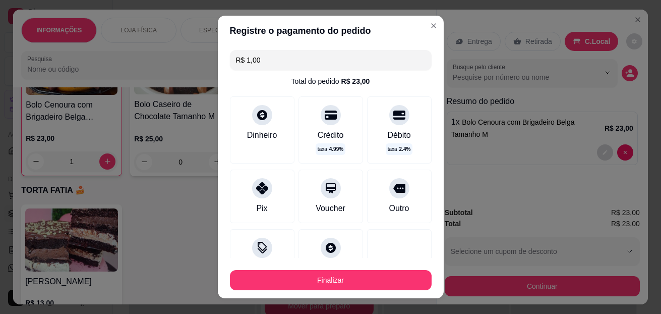
type input "R$ 0,00"
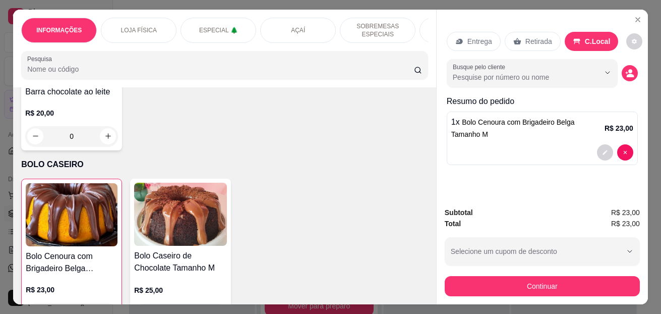
scroll to position [2773, 0]
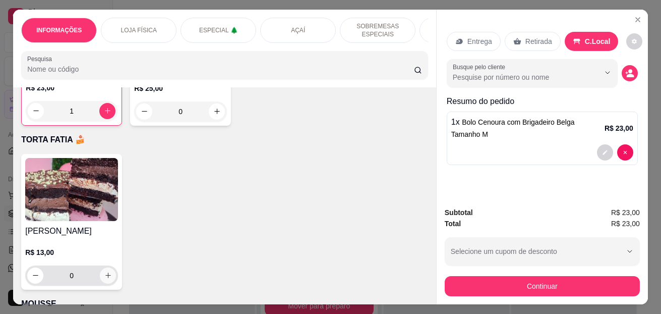
click at [107, 278] on icon "increase-product-quantity" at bounding box center [108, 275] width 8 height 8
type input "1"
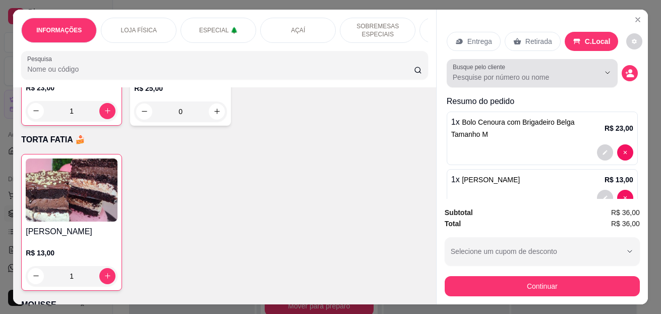
scroll to position [25, 0]
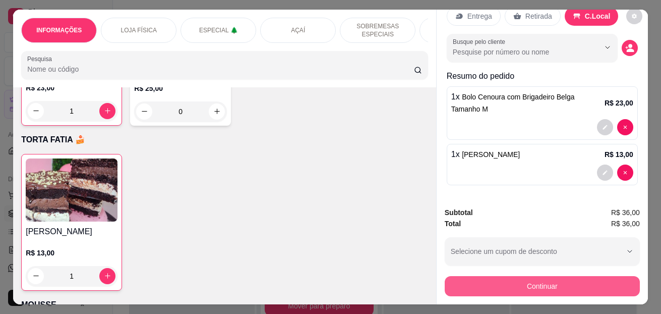
click at [565, 283] on button "Continuar" at bounding box center [542, 286] width 195 height 20
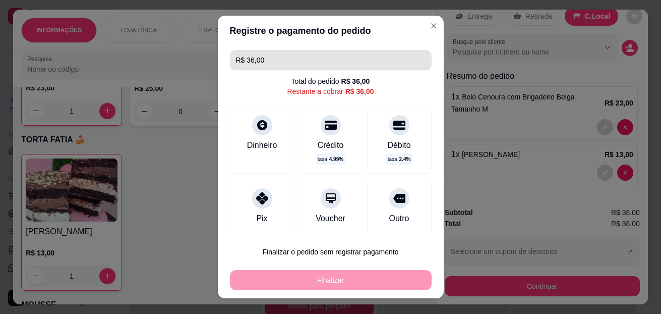
click at [284, 59] on input "R$ 36,00" at bounding box center [331, 60] width 190 height 20
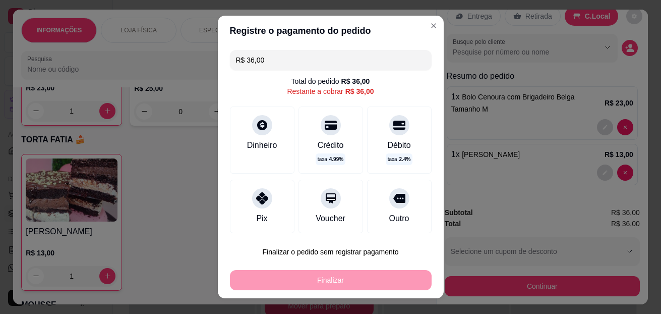
click at [284, 59] on input "R$ 36,00" at bounding box center [331, 60] width 190 height 20
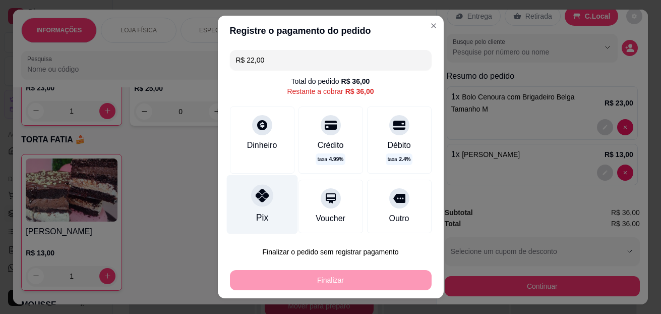
click at [260, 197] on icon at bounding box center [261, 195] width 13 height 13
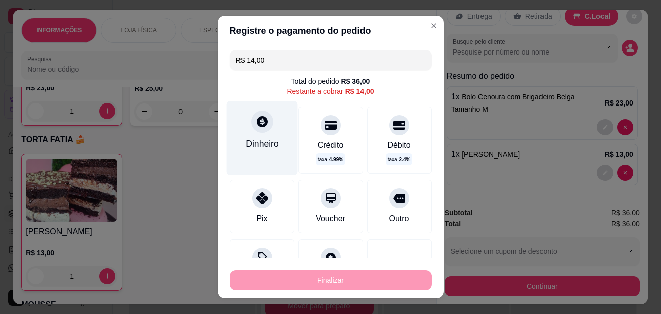
click at [263, 137] on div "Dinheiro" at bounding box center [261, 138] width 71 height 74
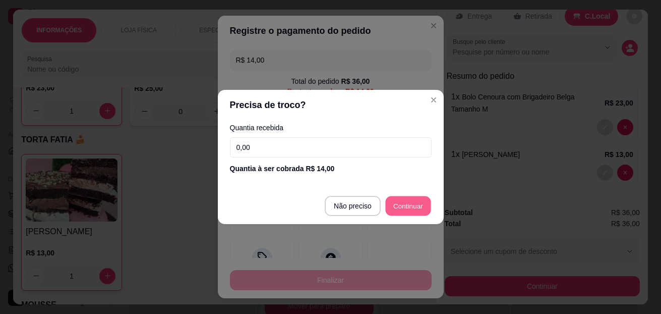
type input "R$ 0,00"
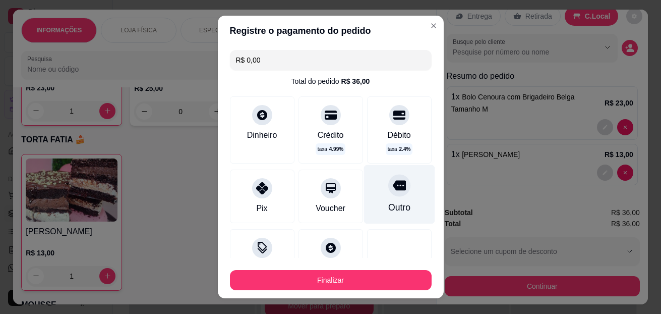
scroll to position [119, 0]
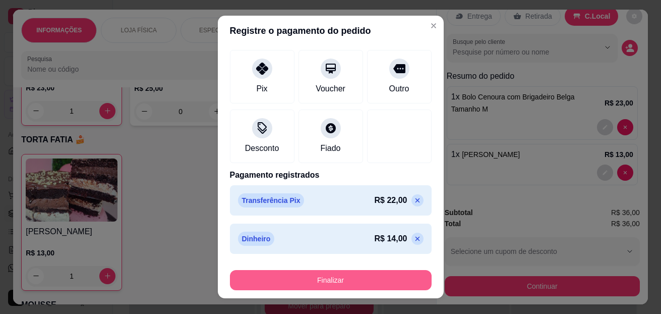
click at [392, 278] on button "Finalizar" at bounding box center [331, 280] width 202 height 20
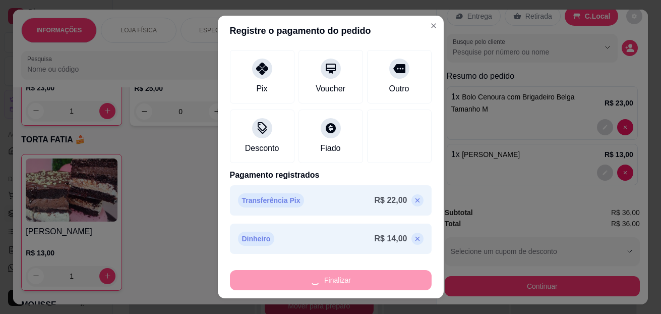
type input "0"
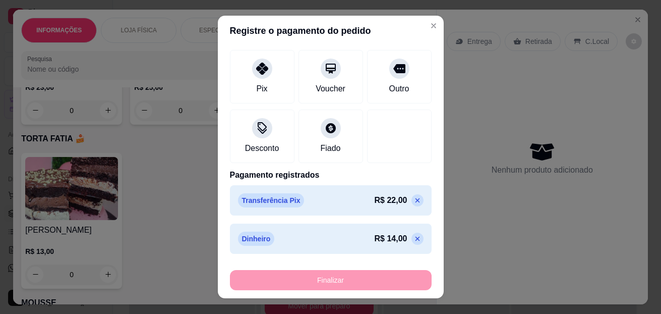
type input "-R$ 36,00"
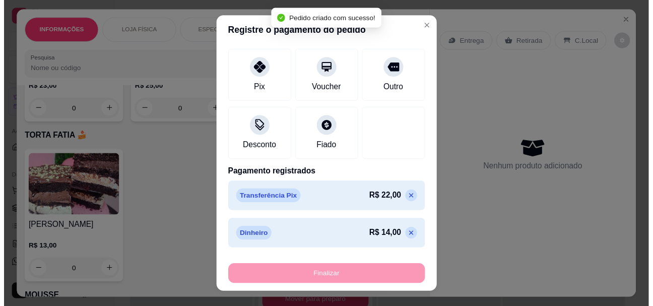
scroll to position [2773, 0]
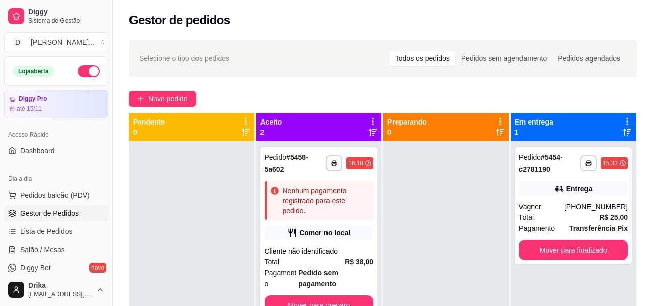
click at [365, 94] on div "Novo pedido" at bounding box center [383, 99] width 508 height 16
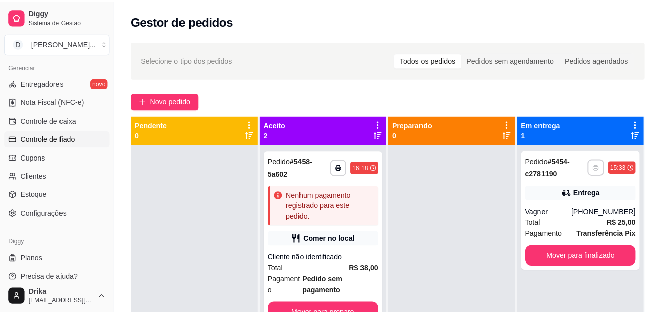
scroll to position [412, 0]
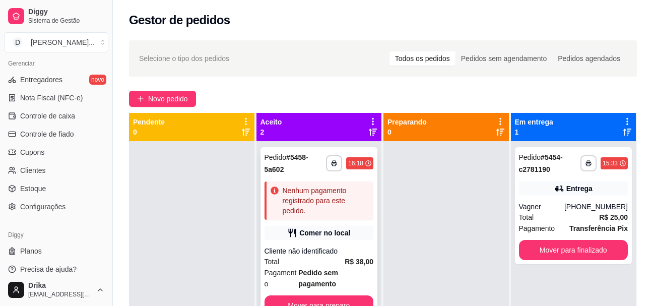
click at [328, 258] on div "Total R$ 38,00" at bounding box center [319, 261] width 109 height 11
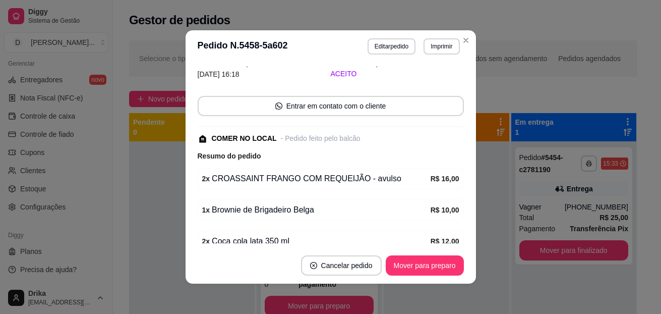
scroll to position [24, 0]
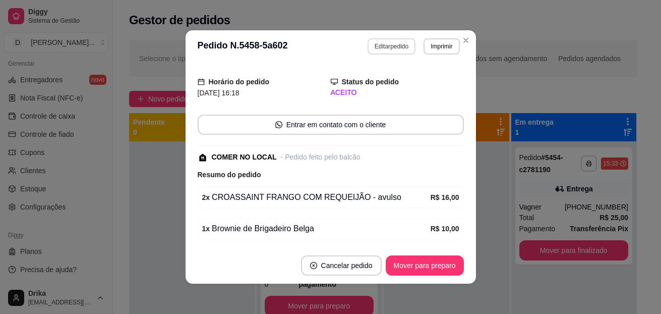
click at [397, 42] on button "Editar pedido" at bounding box center [392, 46] width 48 height 16
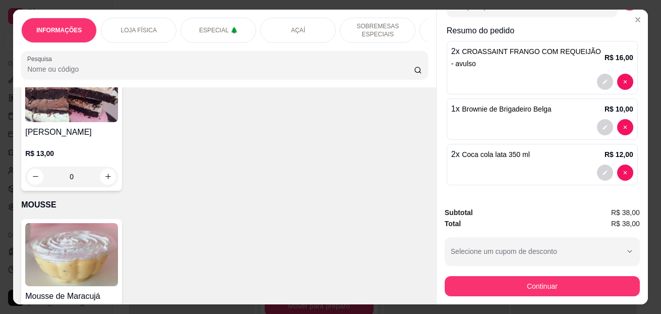
scroll to position [2823, 0]
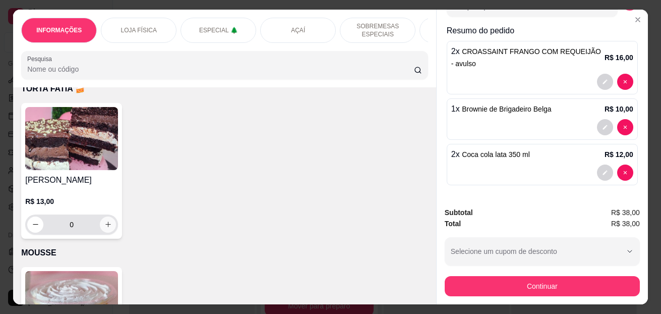
click at [106, 228] on icon "increase-product-quantity" at bounding box center [108, 224] width 8 height 8
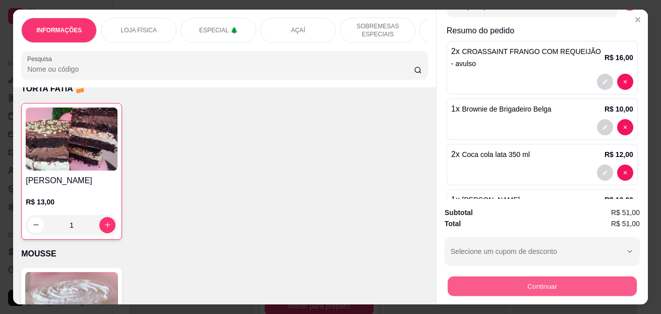
click at [560, 285] on button "Continuar" at bounding box center [542, 286] width 189 height 20
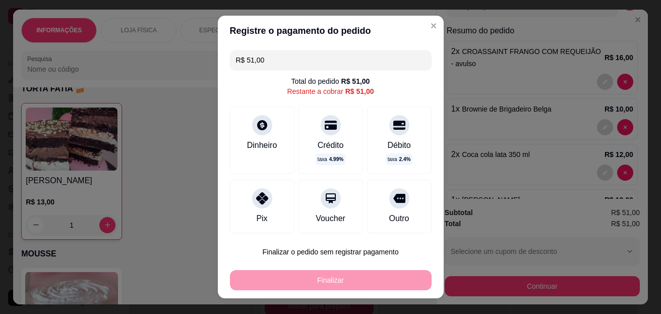
scroll to position [63, 0]
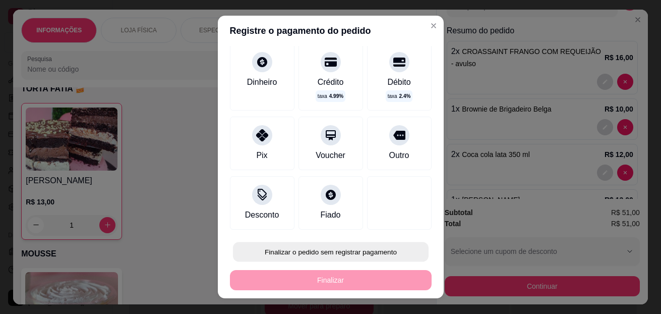
click at [350, 250] on button "Finalizar o pedido sem registrar pagamento" at bounding box center [331, 252] width 196 height 20
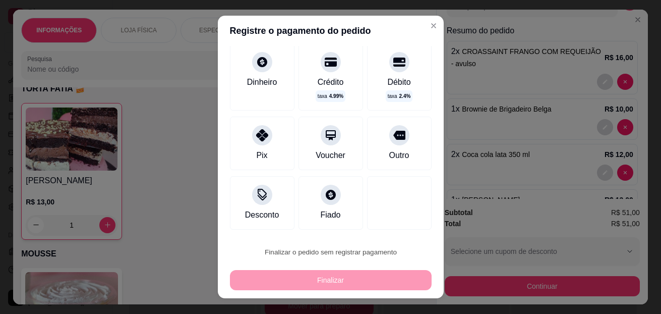
click at [392, 222] on button "Confirmar" at bounding box center [388, 223] width 37 height 16
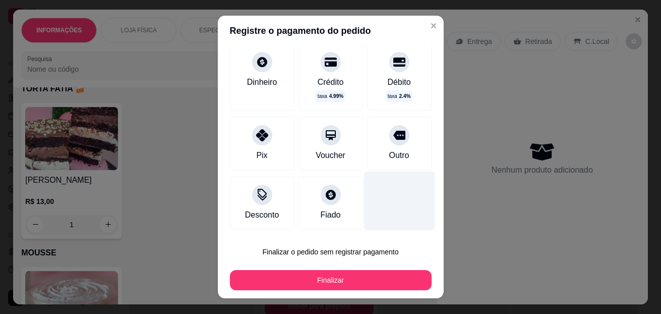
type input "0"
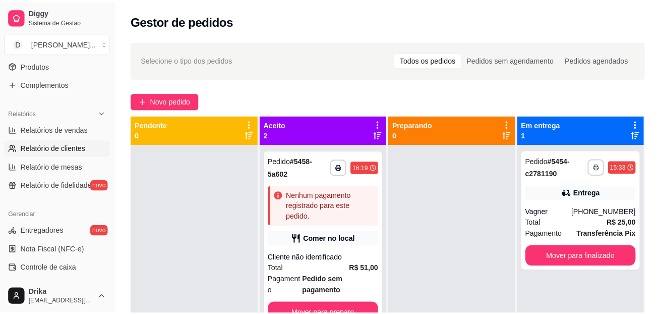
scroll to position [261, 0]
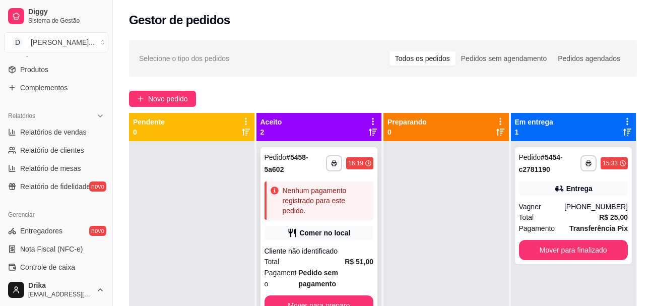
click at [324, 262] on div "Total R$ 51,00" at bounding box center [319, 261] width 109 height 11
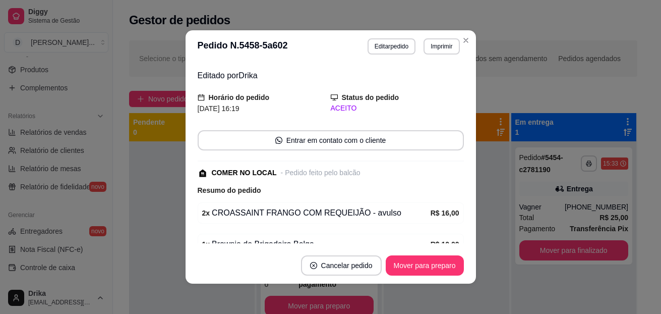
scroll to position [0, 0]
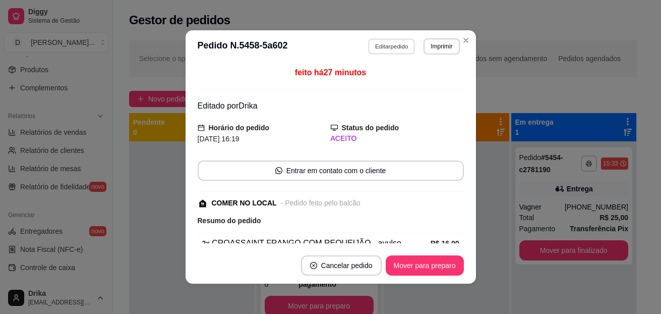
click at [401, 46] on button "Editar pedido" at bounding box center [391, 46] width 47 height 16
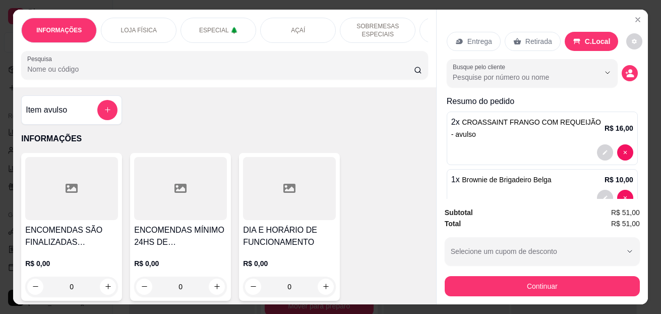
click at [99, 114] on button "add-separate-item" at bounding box center [107, 110] width 20 height 20
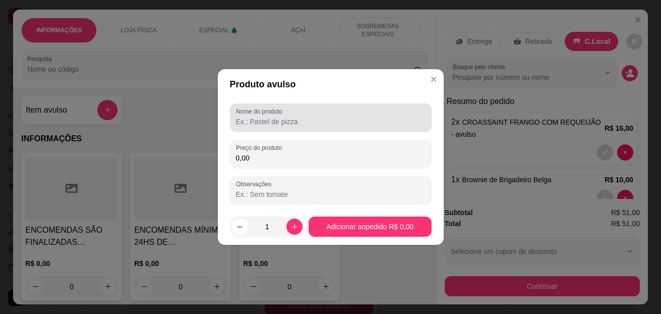
click at [271, 116] on div at bounding box center [331, 117] width 190 height 20
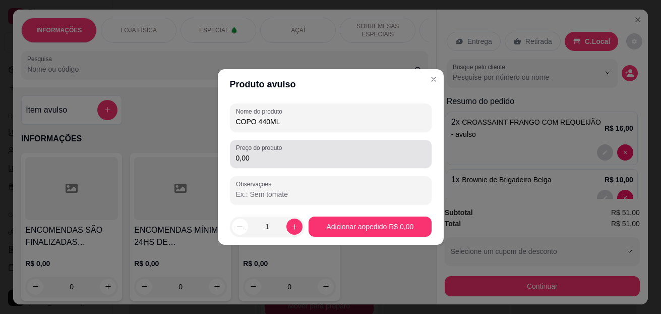
type input "COPO 440ML"
click at [275, 161] on input "0,00" at bounding box center [331, 158] width 190 height 10
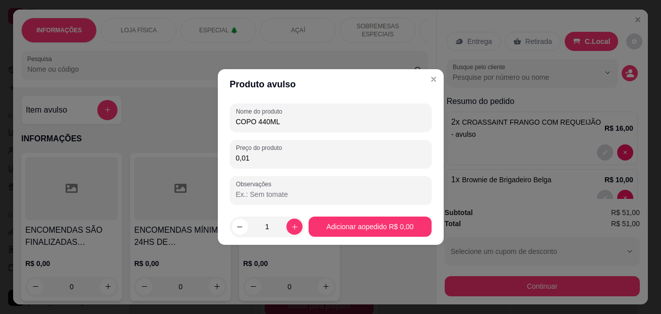
click at [275, 161] on input "0,01" at bounding box center [331, 158] width 190 height 10
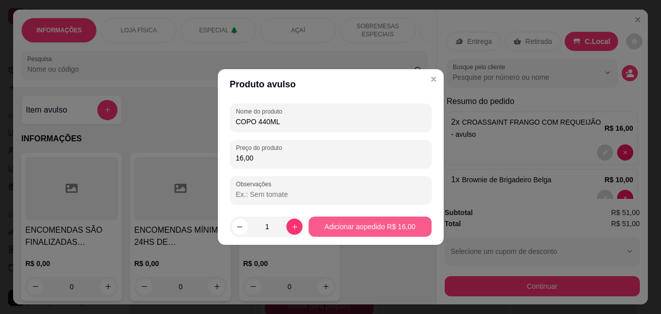
type input "16,00"
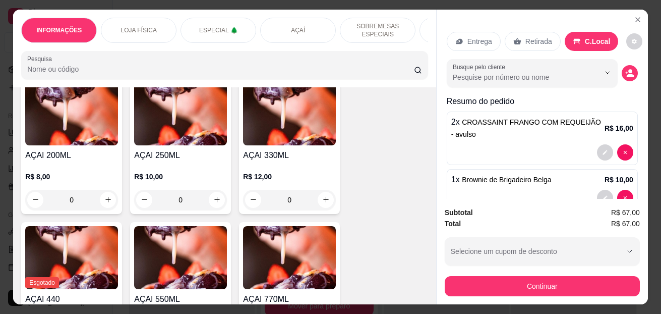
scroll to position [1008, 0]
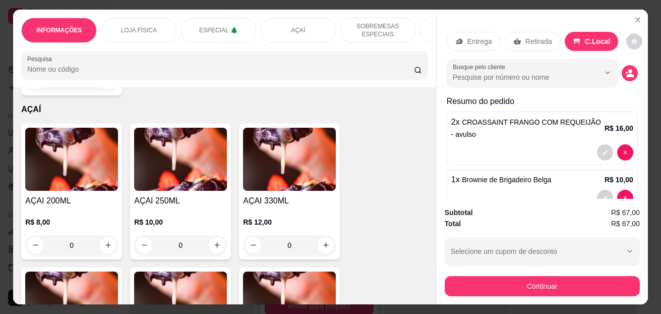
click at [322, 253] on div "0" at bounding box center [289, 245] width 93 height 20
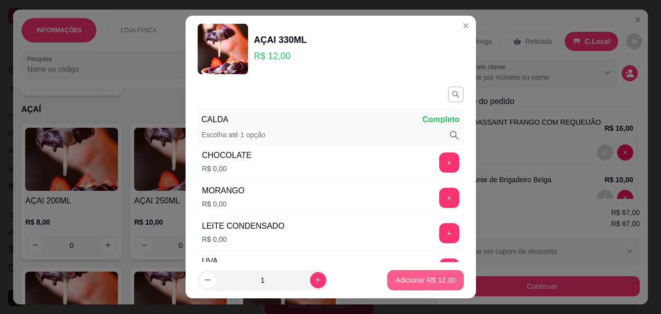
click at [401, 277] on p "Adicionar R$ 12,00" at bounding box center [425, 280] width 60 height 10
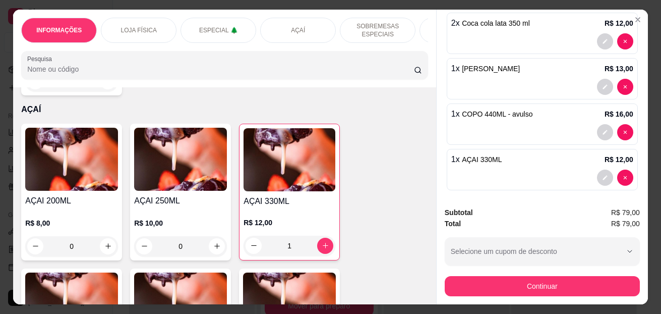
scroll to position [207, 0]
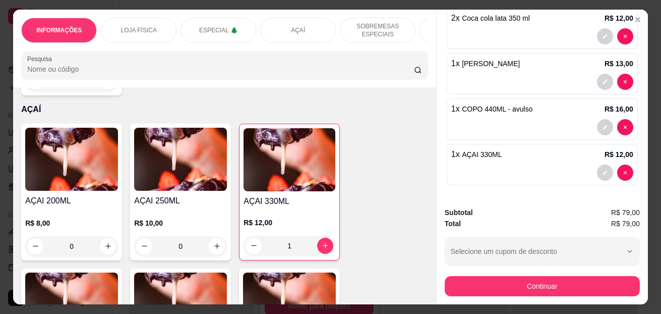
click at [574, 279] on button "Continuar" at bounding box center [542, 286] width 195 height 20
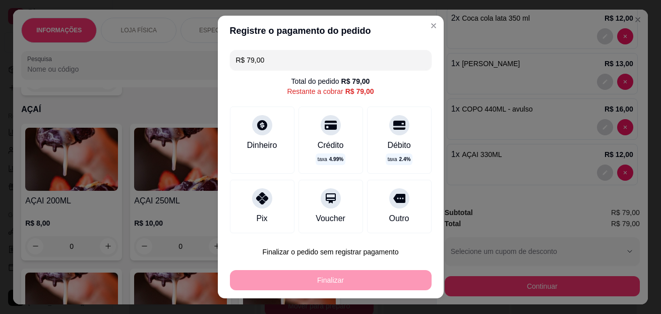
scroll to position [63, 0]
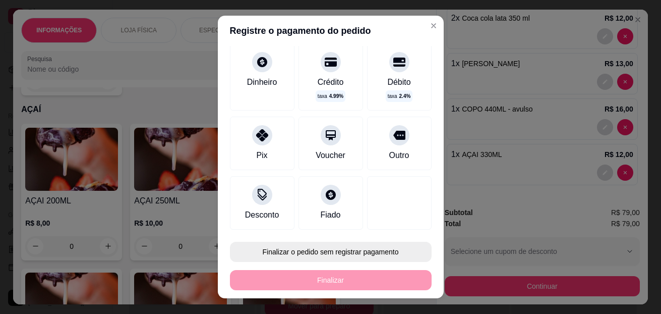
click at [304, 250] on button "Finalizar o pedido sem registrar pagamento" at bounding box center [331, 251] width 202 height 20
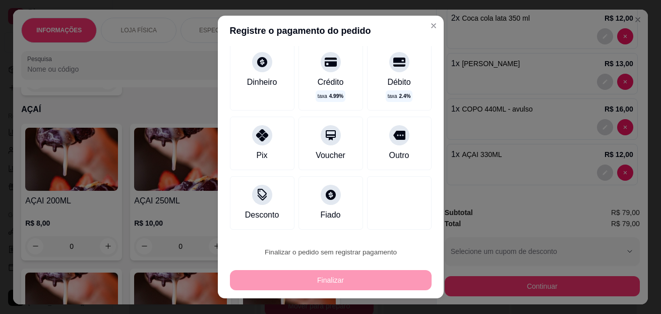
click at [387, 225] on button "Confirmar" at bounding box center [388, 222] width 36 height 15
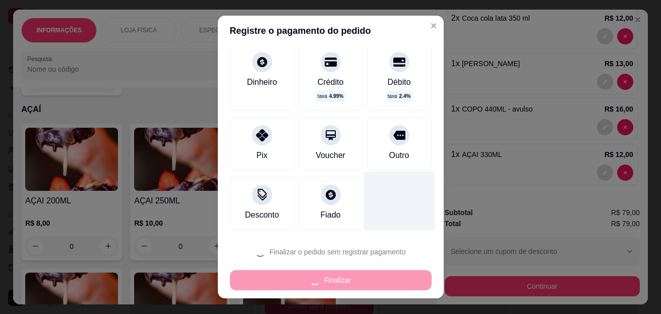
scroll to position [17, 0]
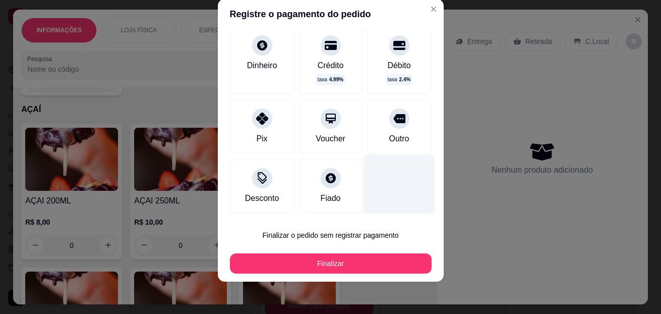
type input "0"
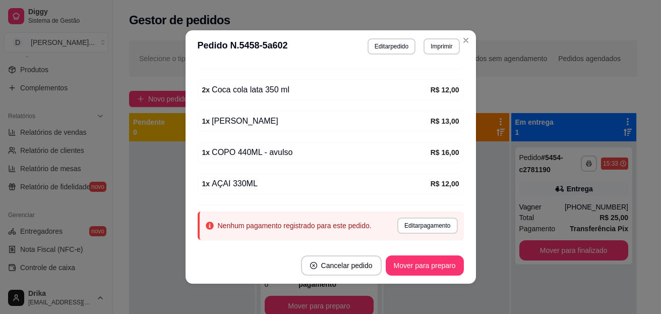
scroll to position [240, 0]
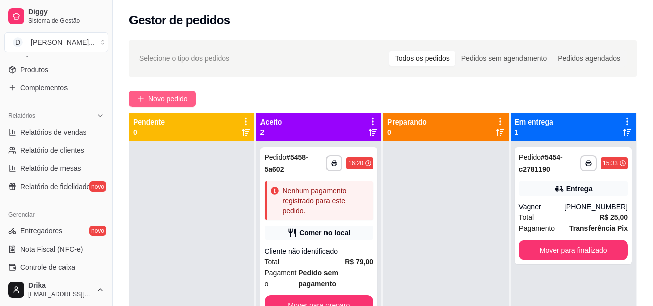
click at [161, 99] on span "Novo pedido" at bounding box center [168, 98] width 40 height 11
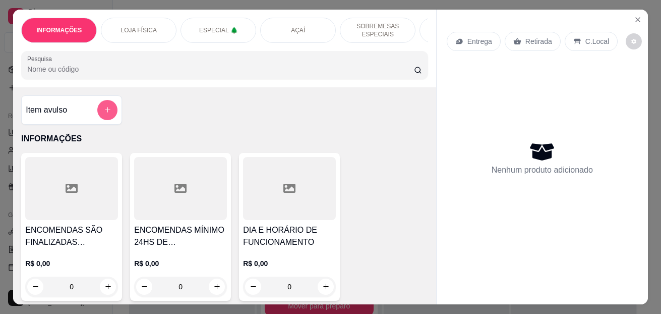
click at [105, 112] on icon "add-separate-item" at bounding box center [108, 110] width 6 height 6
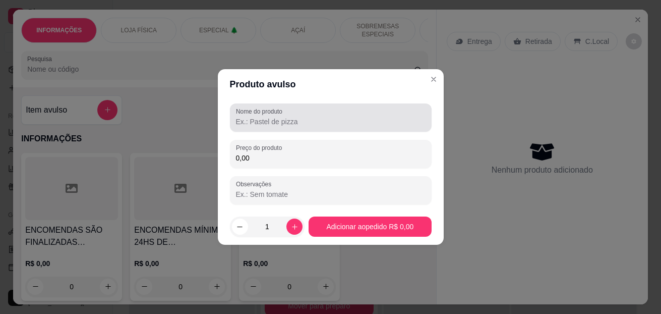
click at [249, 115] on div at bounding box center [331, 117] width 190 height 20
click at [250, 115] on div at bounding box center [331, 117] width 190 height 20
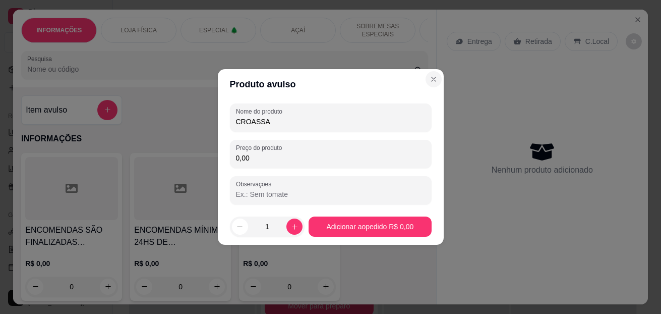
type input "CROASSA"
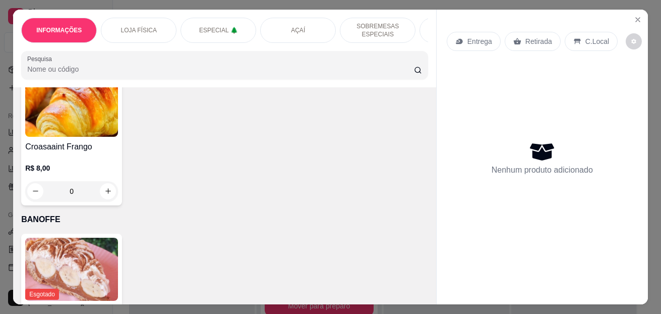
scroll to position [2017, 0]
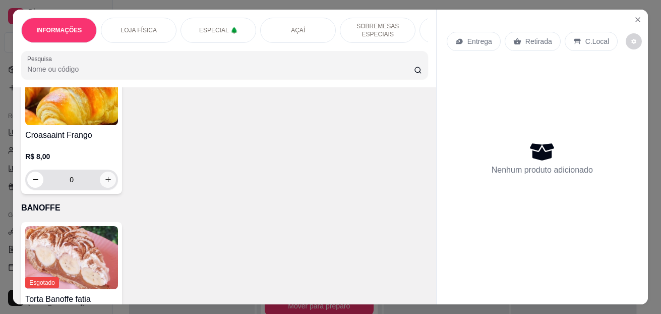
click at [109, 188] on button "increase-product-quantity" at bounding box center [108, 179] width 16 height 16
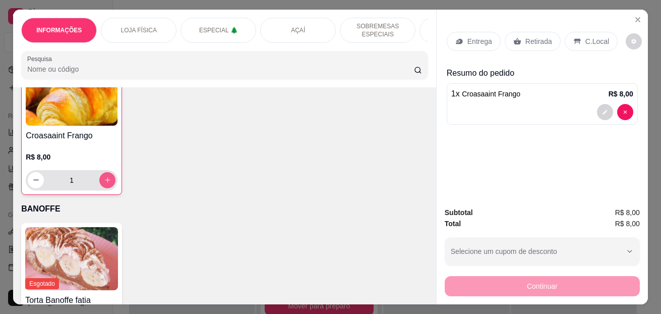
type input "1"
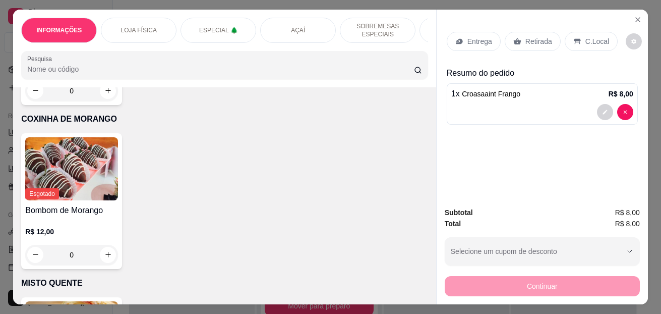
scroll to position [1261, 0]
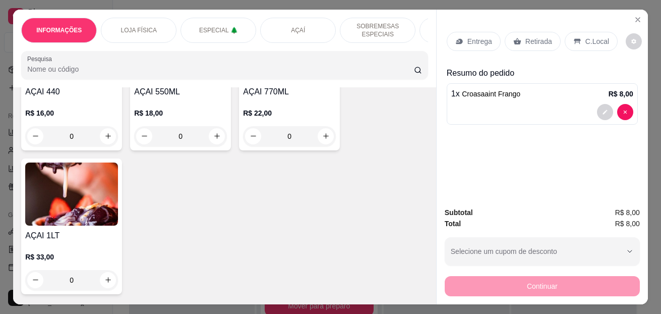
drag, startPoint x: 287, startPoint y: 47, endPoint x: 343, endPoint y: 43, distance: 56.1
click at [343, 43] on div "INFORMAÇÕES LOJA FÍSICA ESPECIAL 🌲 AÇAÍ SOBREMESAS ESPECIAIS COXINHA DE MORANGO…" at bounding box center [224, 49] width 423 height 78
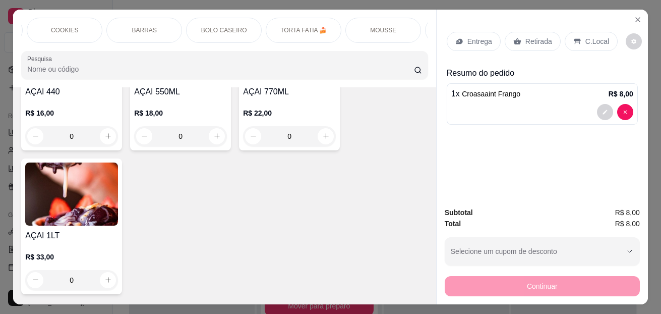
scroll to position [0, 1067]
click at [400, 28] on div "BEBIDAS" at bounding box center [426, 30] width 76 height 25
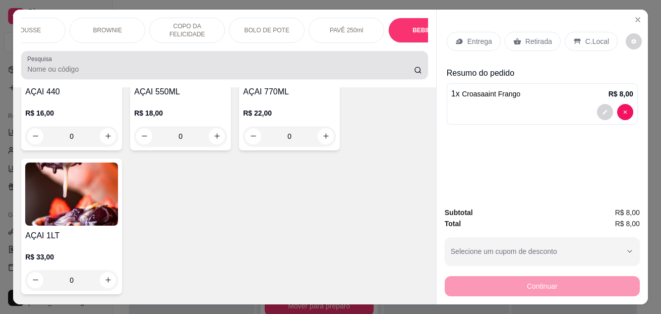
scroll to position [27, 0]
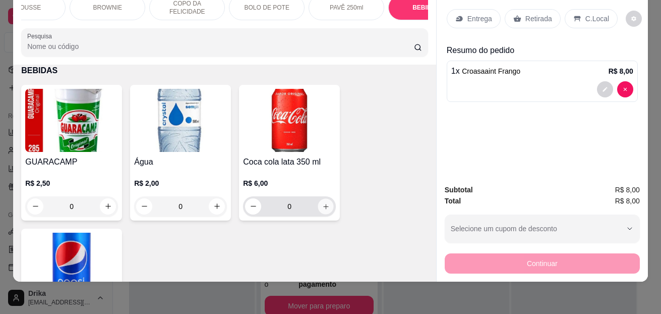
click at [322, 209] on icon "increase-product-quantity" at bounding box center [326, 206] width 8 height 8
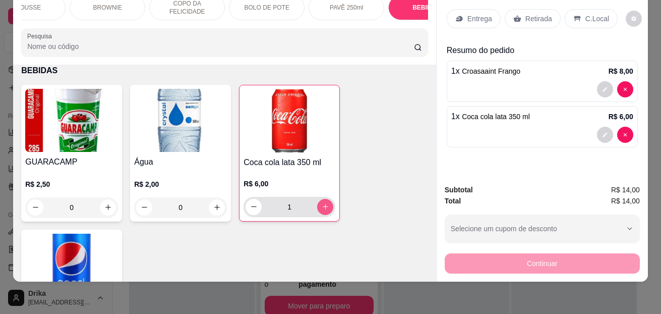
type input "1"
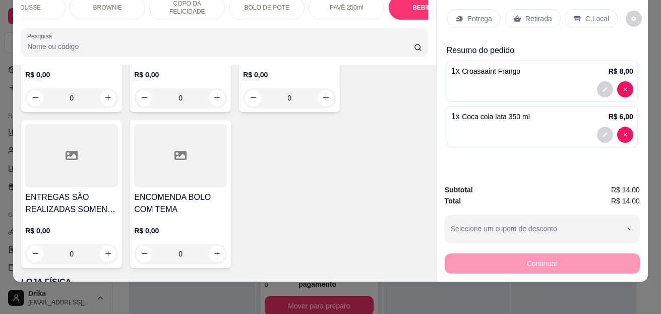
scroll to position [0, 0]
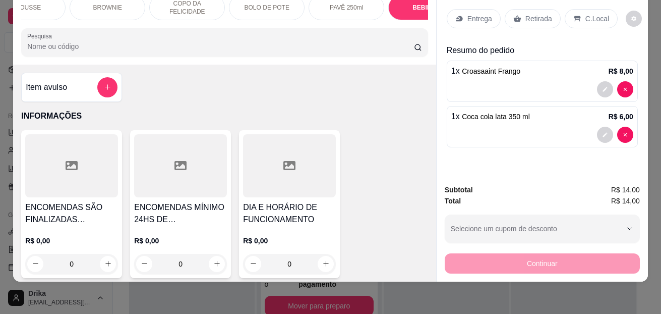
click at [108, 83] on button "add-separate-item" at bounding box center [107, 87] width 20 height 20
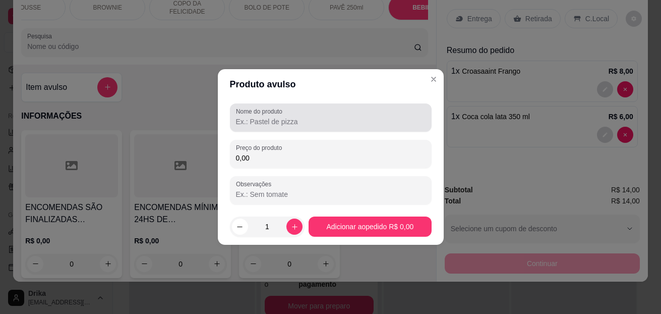
click at [275, 126] on input "Nome do produto" at bounding box center [331, 121] width 190 height 10
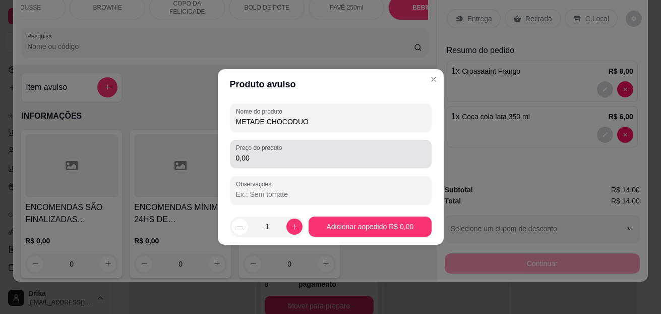
type input "METADE CHOCODUO"
click at [306, 165] on div "Preço do produto 0,00" at bounding box center [331, 154] width 202 height 28
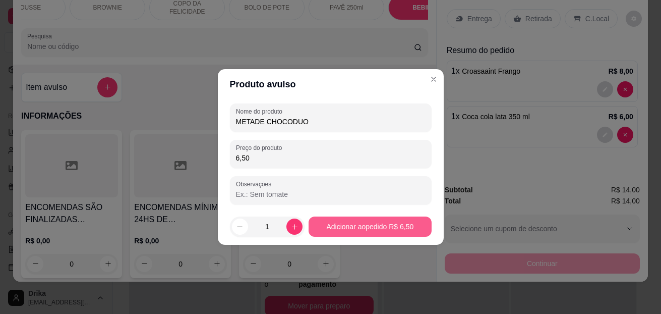
type input "6,50"
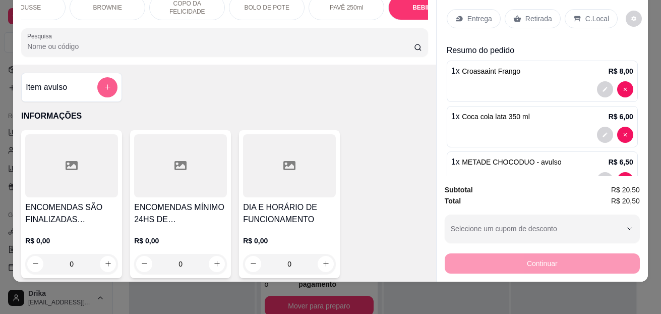
click at [100, 83] on button "add-separate-item" at bounding box center [107, 87] width 20 height 20
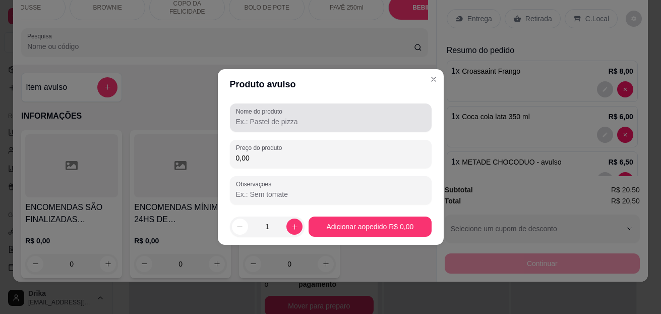
click at [268, 120] on input "Nome do produto" at bounding box center [331, 121] width 190 height 10
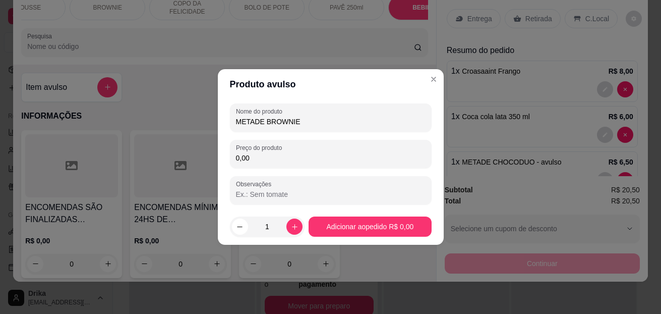
type input "METADE BROWNIE"
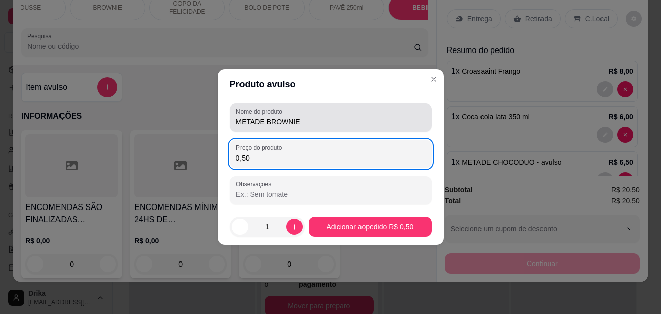
type input "5,00"
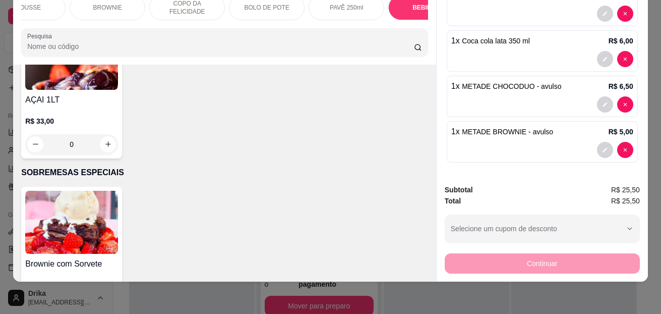
scroll to position [1059, 0]
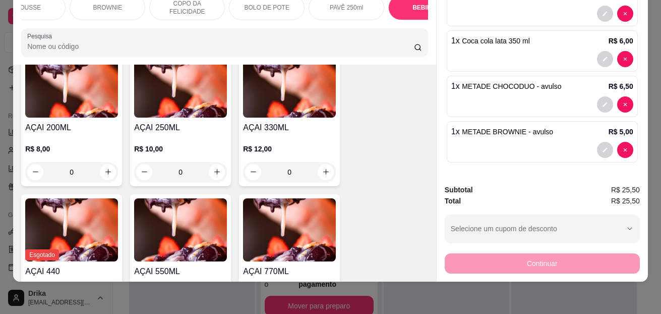
click at [322, 170] on div "0" at bounding box center [289, 172] width 93 height 20
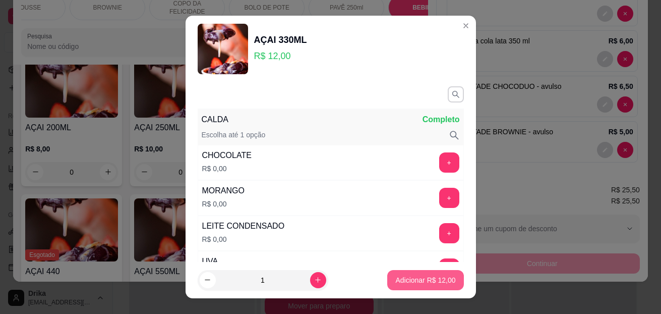
click at [416, 280] on p "Adicionar R$ 12,00" at bounding box center [425, 280] width 60 height 10
type input "1"
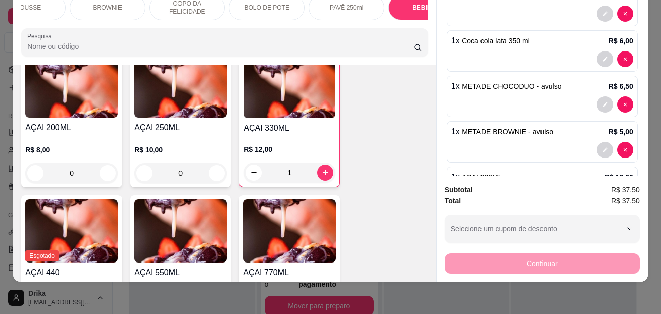
click at [517, 259] on div "Continuar" at bounding box center [542, 262] width 195 height 23
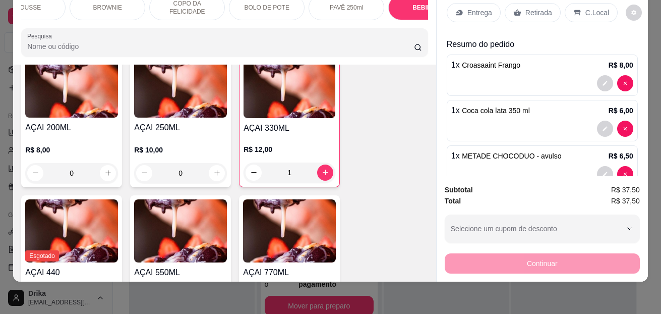
scroll to position [0, 0]
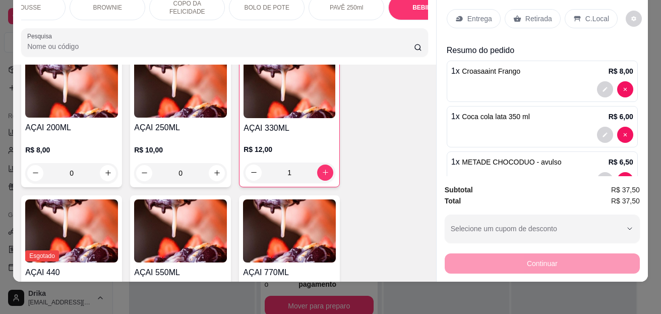
click at [578, 9] on div "C.Local" at bounding box center [591, 18] width 53 height 19
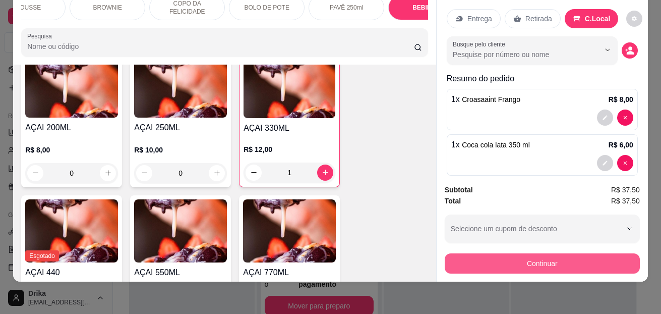
click at [532, 258] on button "Continuar" at bounding box center [542, 263] width 195 height 20
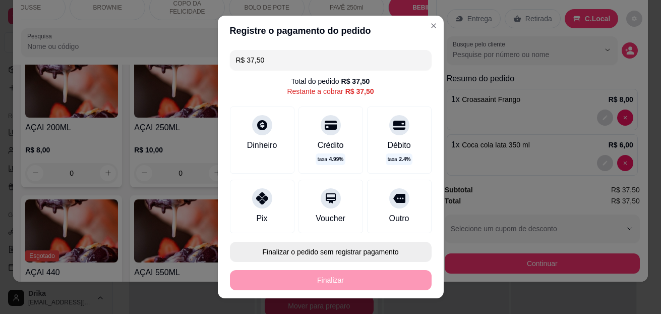
click at [271, 256] on button "Finalizar o pedido sem registrar pagamento" at bounding box center [331, 251] width 202 height 20
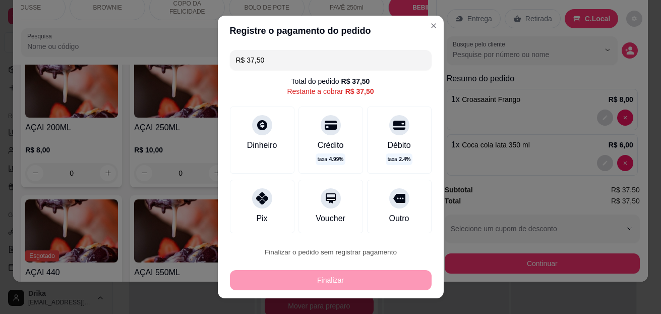
click at [391, 221] on button "Confirmar" at bounding box center [389, 222] width 36 height 15
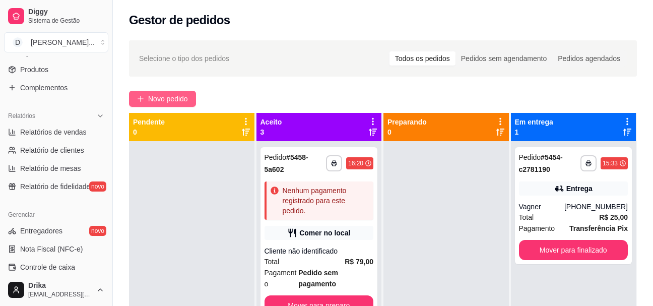
click at [177, 97] on span "Novo pedido" at bounding box center [168, 98] width 40 height 11
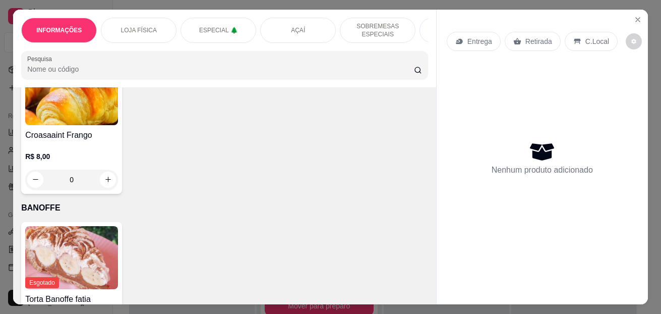
scroll to position [2025, 0]
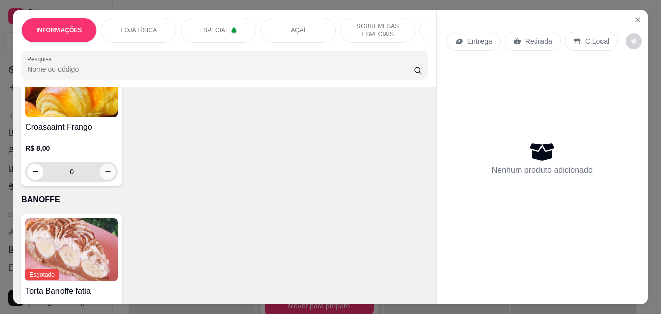
click at [108, 178] on button "increase-product-quantity" at bounding box center [108, 171] width 16 height 16
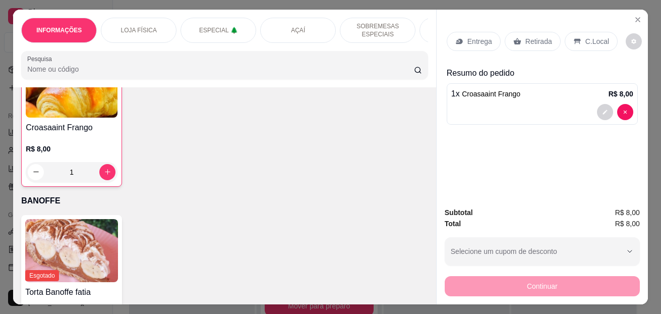
type input "1"
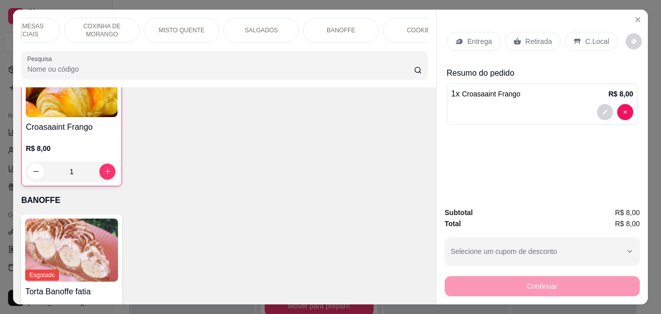
scroll to position [0, 1067]
click at [414, 20] on div "BEBIDAS" at bounding box center [426, 30] width 76 height 25
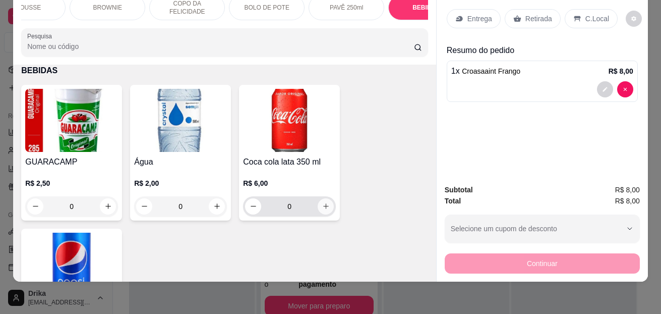
click at [324, 207] on icon "increase-product-quantity" at bounding box center [326, 206] width 8 height 8
type input "1"
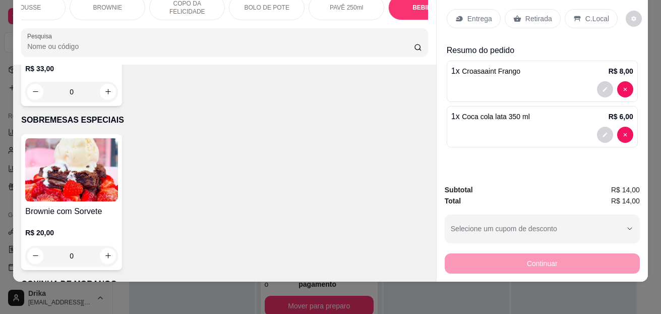
scroll to position [0, 0]
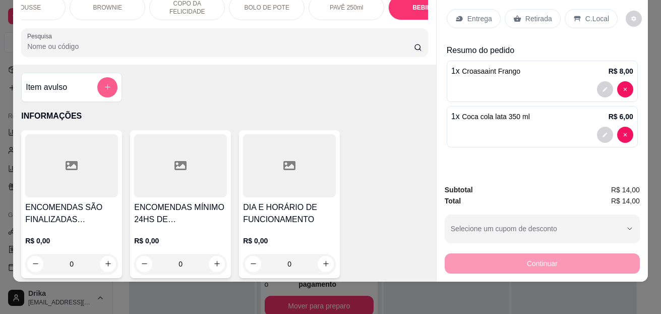
click at [103, 92] on button "add-separate-item" at bounding box center [107, 87] width 20 height 20
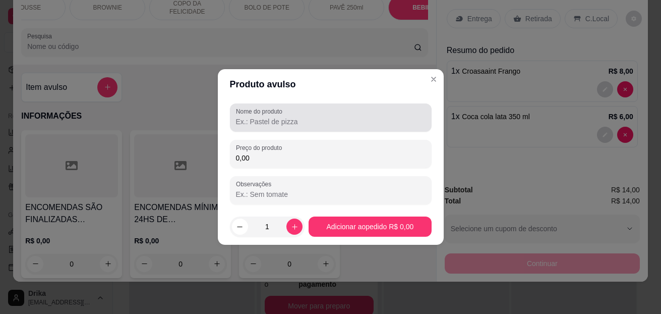
click at [262, 115] on label "Nome do produto" at bounding box center [261, 111] width 50 height 9
click at [262, 116] on input "Nome do produto" at bounding box center [331, 121] width 190 height 10
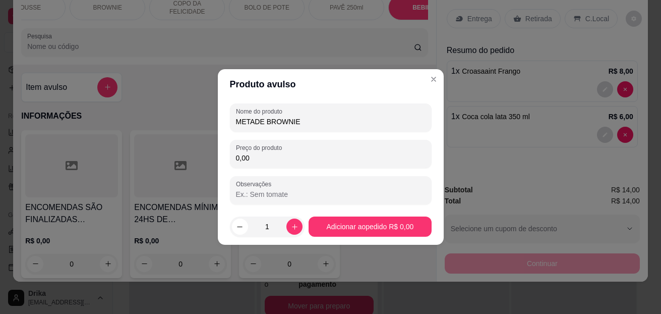
type input "METADE BROWNIE"
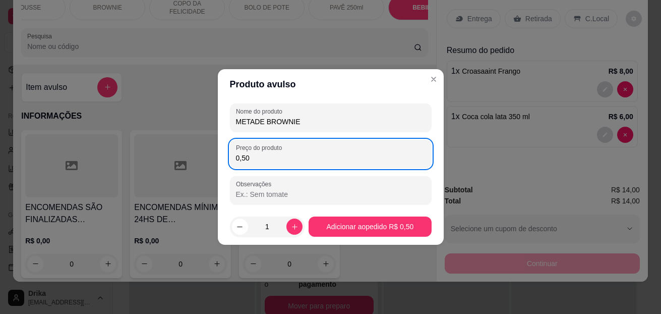
type input "5,00"
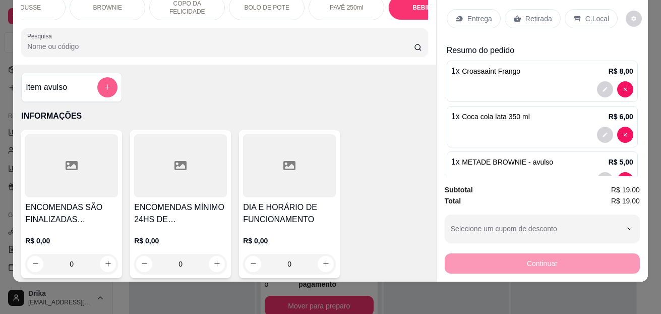
click at [106, 85] on icon "add-separate-item" at bounding box center [108, 87] width 8 height 8
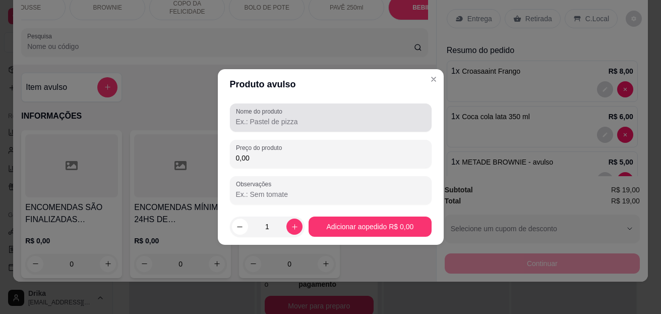
click at [269, 115] on div at bounding box center [331, 117] width 190 height 20
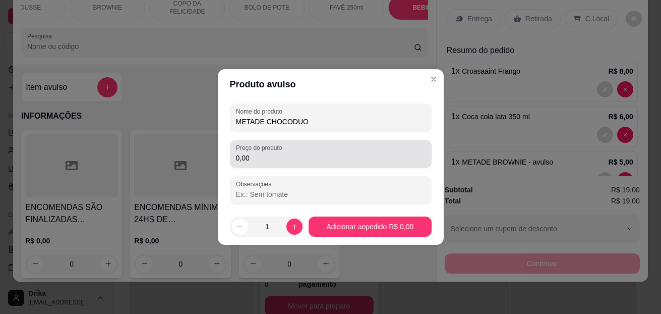
type input "METADE CHOCODUO"
click at [289, 161] on input "0,00" at bounding box center [331, 158] width 190 height 10
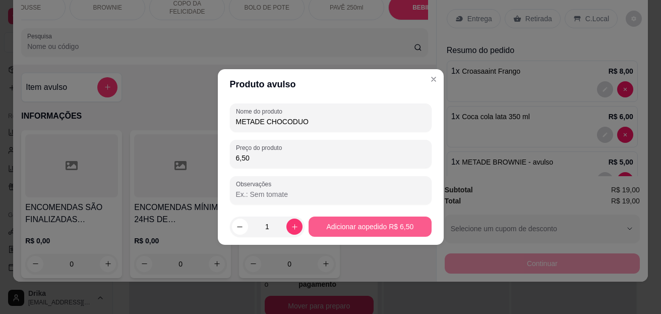
type input "6,50"
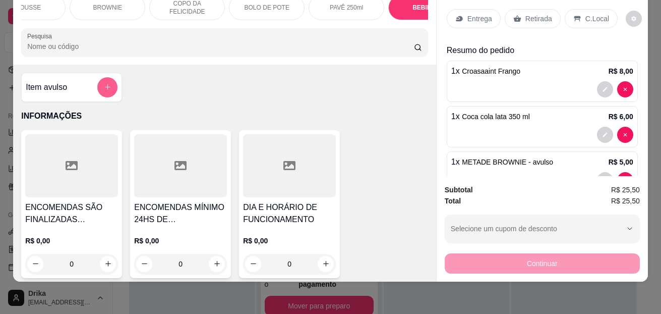
click at [104, 88] on icon "add-separate-item" at bounding box center [108, 87] width 8 height 8
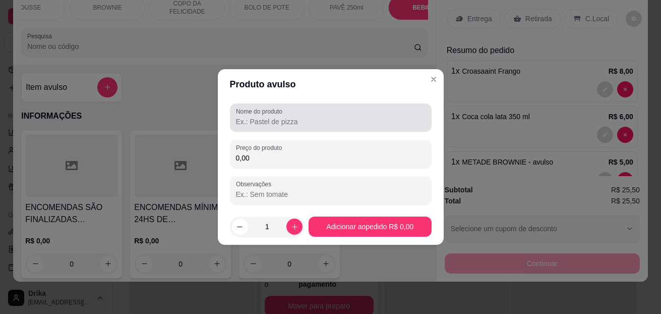
click at [281, 120] on input "Nome do produto" at bounding box center [331, 121] width 190 height 10
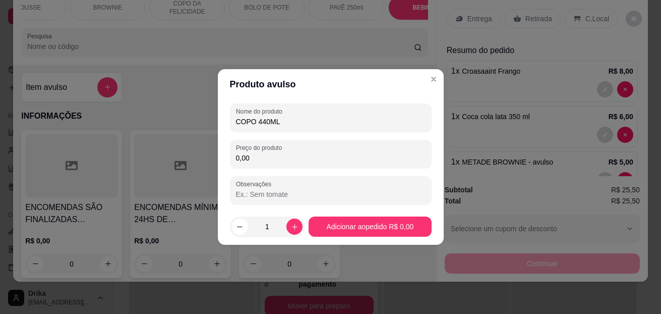
type input "COPO 440ML"
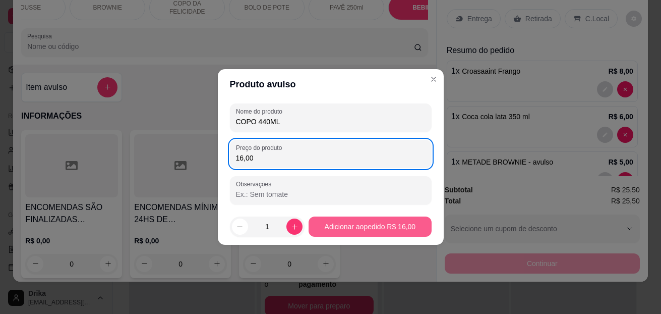
type input "16,00"
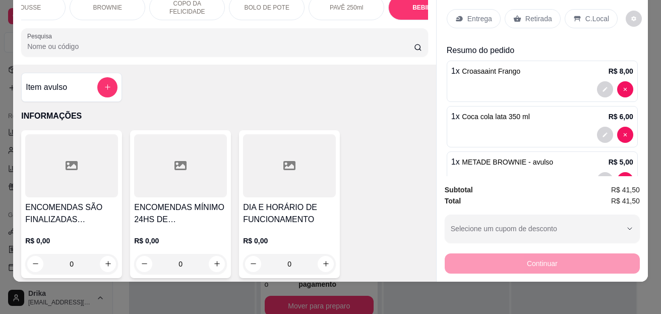
click at [585, 14] on p "C.Local" at bounding box center [597, 19] width 24 height 10
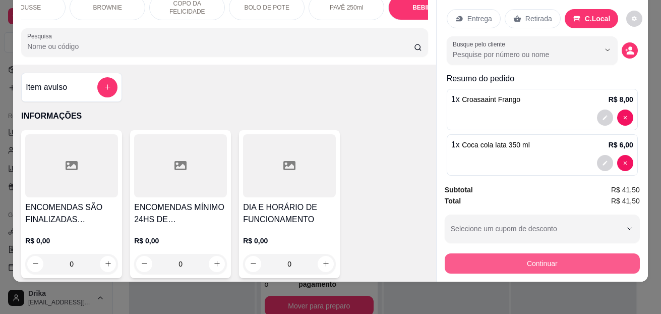
click at [584, 261] on button "Continuar" at bounding box center [542, 263] width 195 height 20
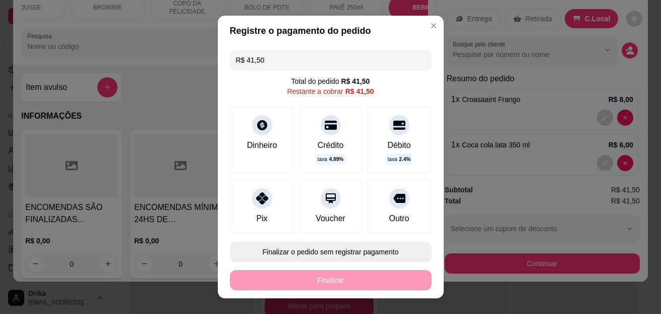
click at [334, 257] on button "Finalizar o pedido sem registrar pagamento" at bounding box center [331, 251] width 202 height 20
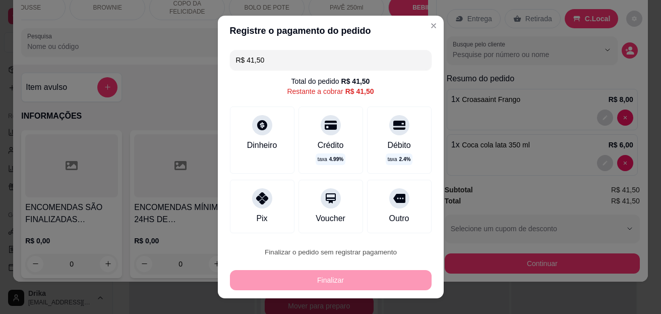
click at [392, 221] on button "Confirmar" at bounding box center [390, 223] width 37 height 16
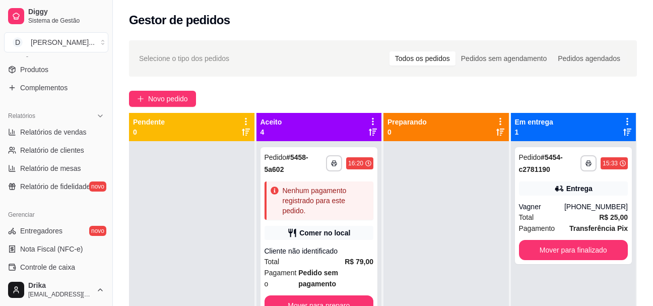
click at [435, 232] on div at bounding box center [447, 294] width 126 height 306
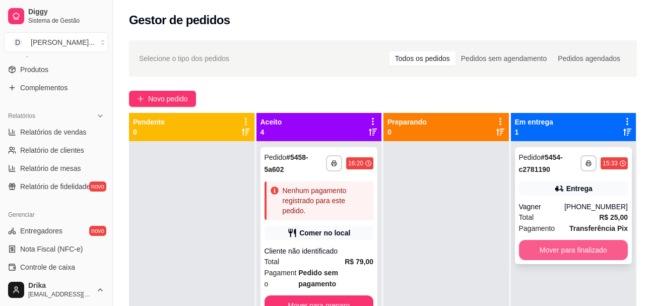
click at [575, 259] on button "Mover para finalizado" at bounding box center [573, 250] width 109 height 20
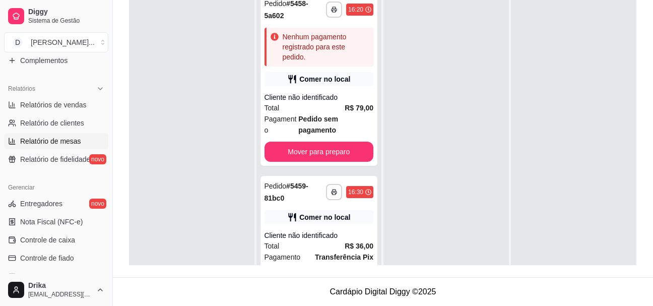
scroll to position [261, 0]
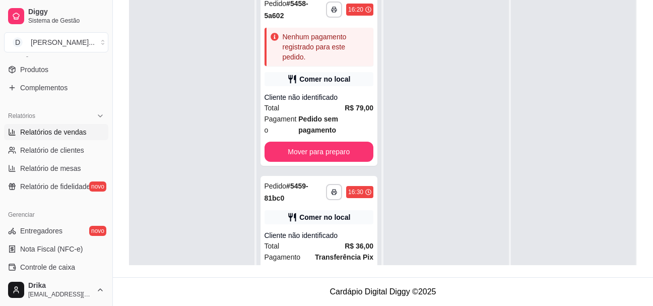
click at [45, 129] on span "Relatórios de vendas" at bounding box center [53, 132] width 67 height 10
select select "ALL"
select select "0"
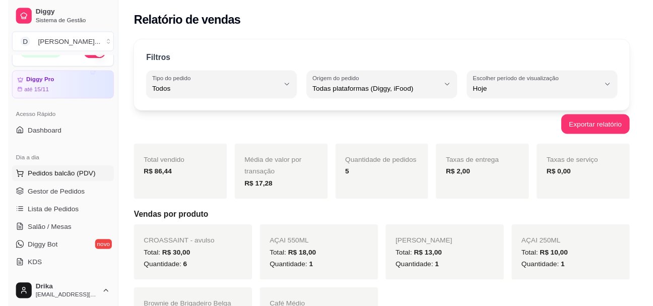
scroll to position [9, 0]
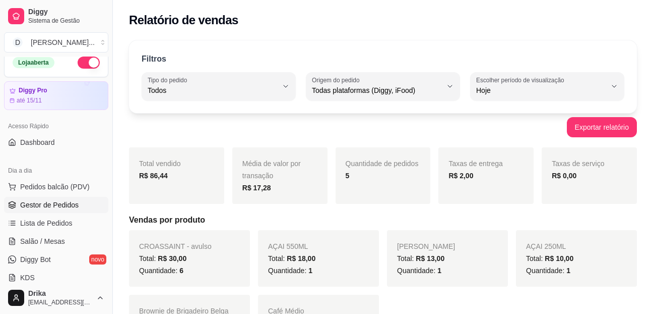
click at [53, 205] on span "Gestor de Pedidos" at bounding box center [49, 205] width 58 height 10
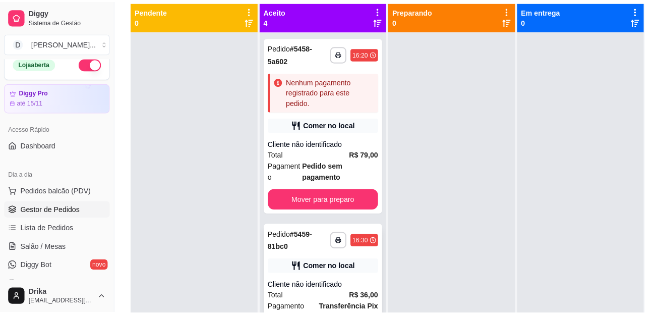
scroll to position [50, 0]
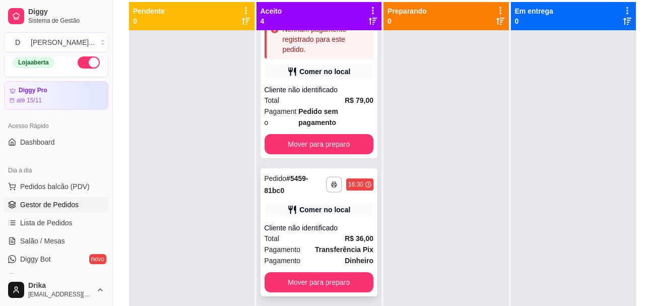
click at [343, 250] on strong "Transferência Pix" at bounding box center [344, 250] width 58 height 8
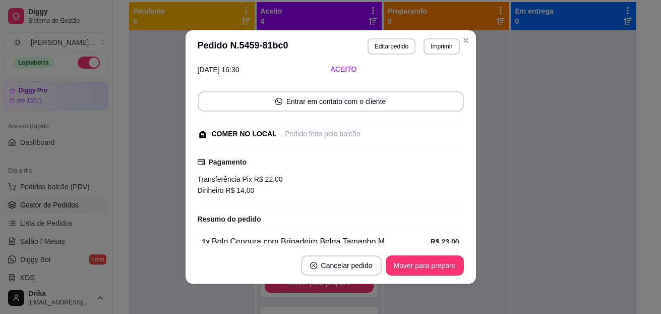
scroll to position [127, 0]
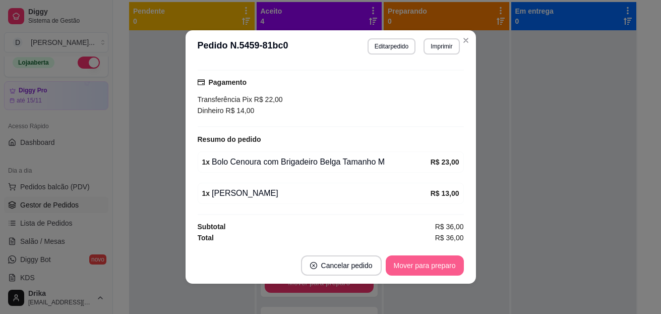
click at [420, 265] on button "Mover para preparo" at bounding box center [425, 265] width 78 height 20
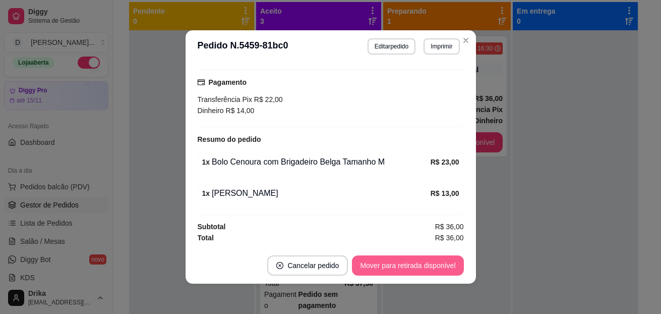
click at [420, 265] on button "Mover para retirada disponível" at bounding box center [407, 265] width 111 height 20
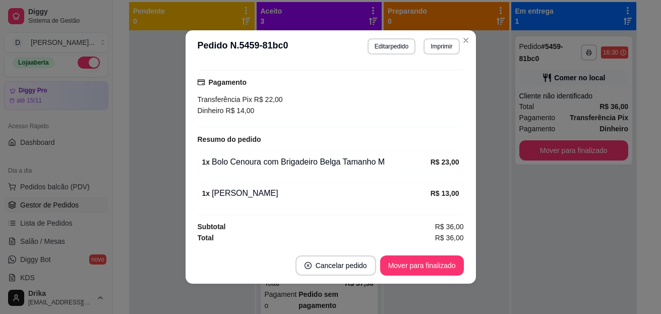
click at [420, 265] on button "Mover para finalizado" at bounding box center [422, 265] width 84 height 20
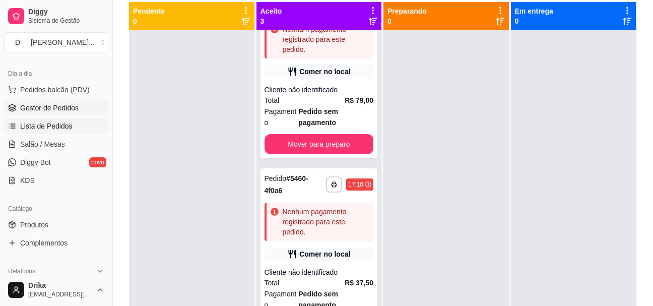
scroll to position [210, 0]
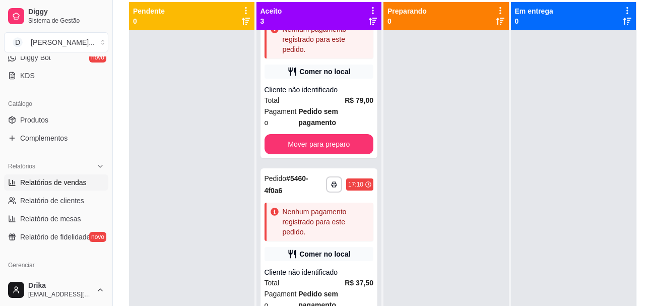
click at [44, 187] on span "Relatórios de vendas" at bounding box center [53, 182] width 67 height 10
select select "ALL"
select select "0"
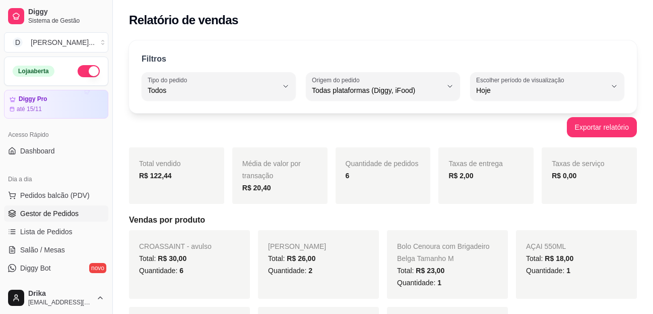
click at [62, 218] on link "Gestor de Pedidos" at bounding box center [56, 213] width 104 height 16
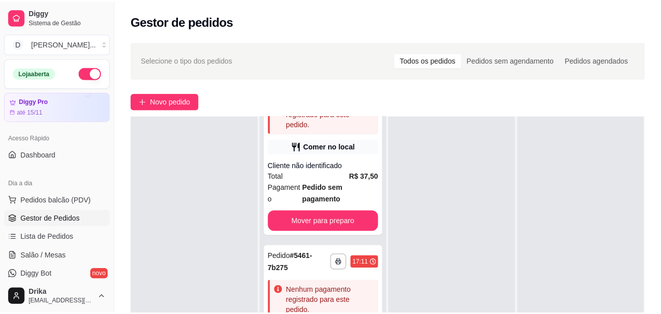
scroll to position [101, 0]
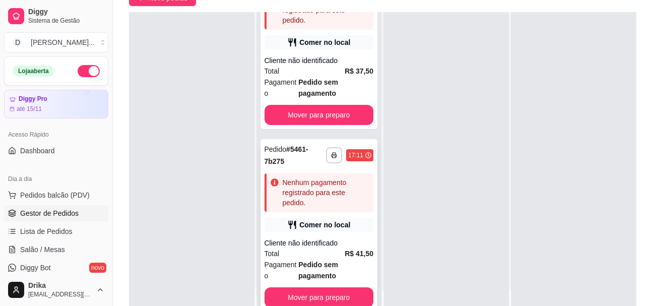
click at [342, 231] on div "**********" at bounding box center [319, 225] width 117 height 172
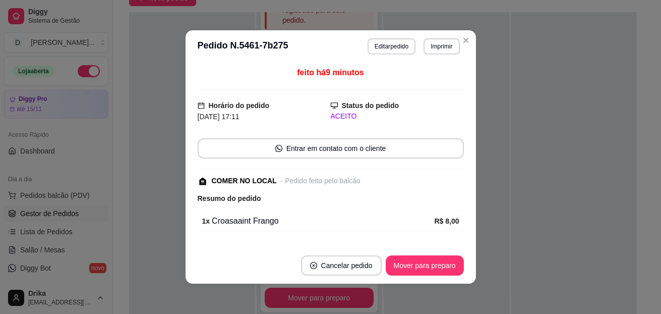
scroll to position [151, 0]
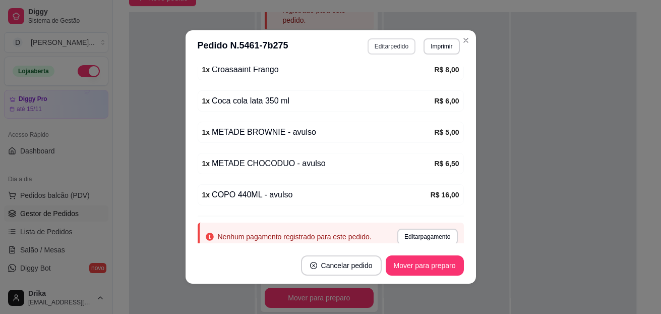
click at [380, 41] on button "Editar pedido" at bounding box center [392, 46] width 48 height 16
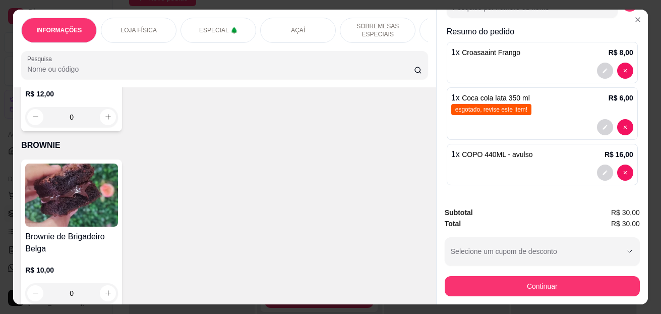
scroll to position [3235, 0]
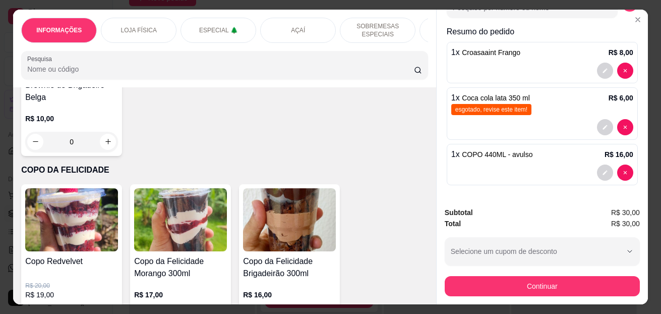
click at [107, 145] on icon "increase-product-quantity" at bounding box center [108, 142] width 8 height 8
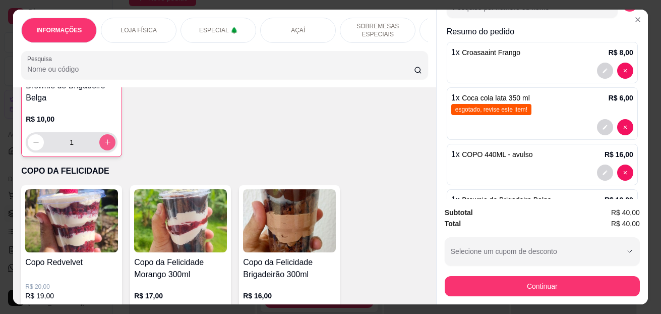
type input "1"
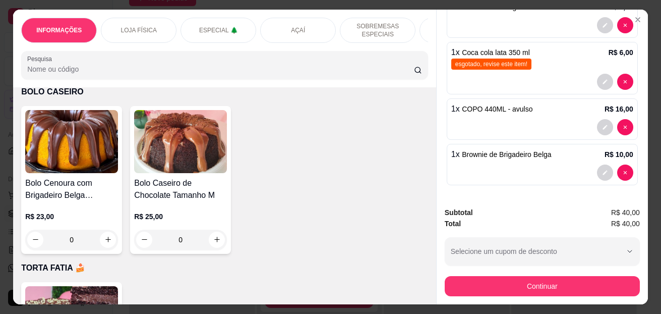
scroll to position [2781, 0]
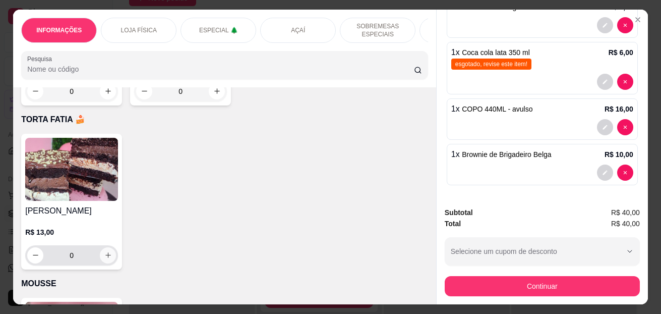
click at [105, 257] on icon "increase-product-quantity" at bounding box center [108, 255] width 8 height 8
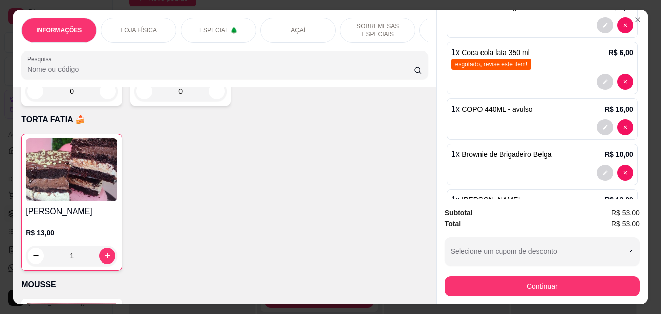
type input "1"
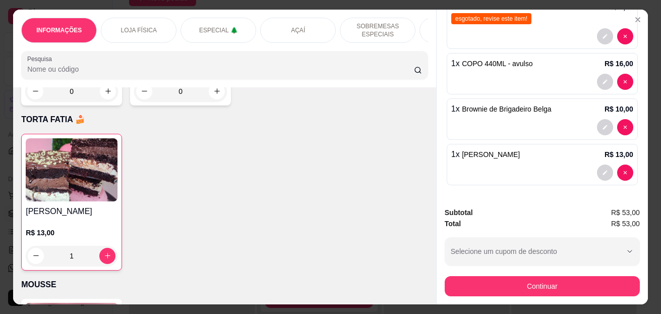
scroll to position [27, 0]
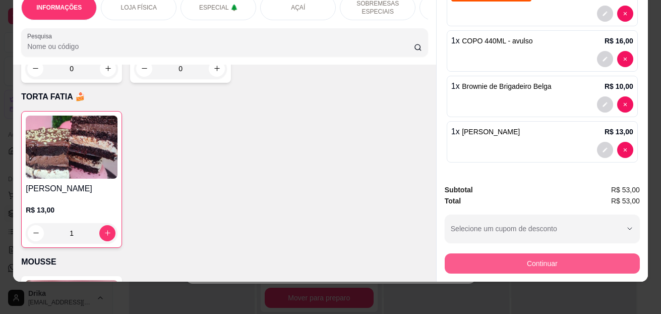
click at [556, 254] on button "Continuar" at bounding box center [542, 263] width 195 height 20
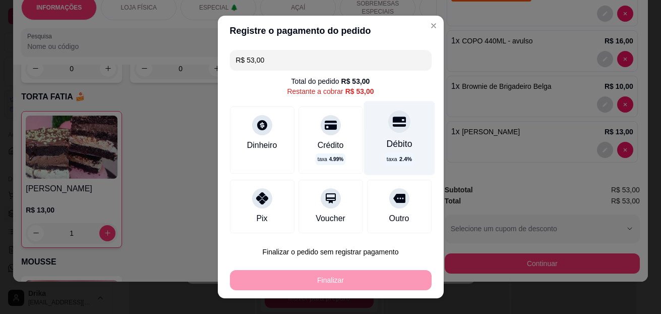
click at [387, 141] on div "Débito" at bounding box center [399, 143] width 26 height 13
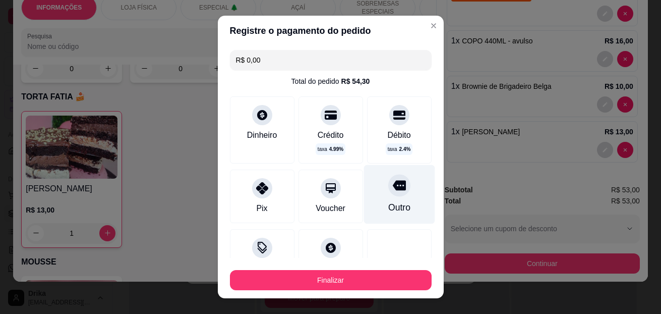
scroll to position [81, 0]
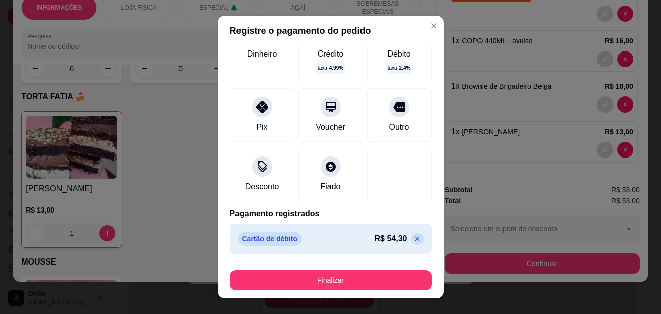
click at [411, 244] on p at bounding box center [417, 238] width 12 height 12
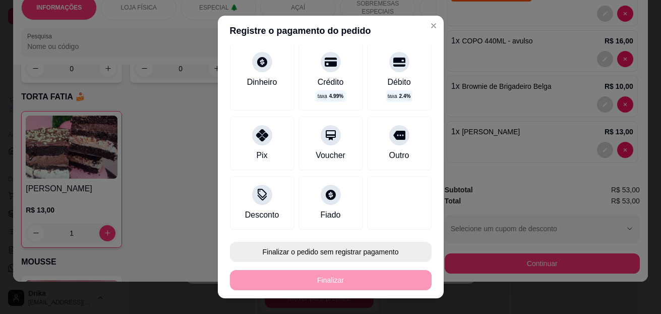
scroll to position [63, 0]
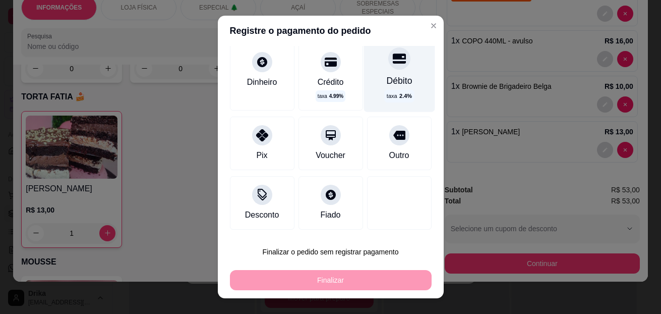
click at [386, 83] on div "Débito" at bounding box center [399, 80] width 26 height 13
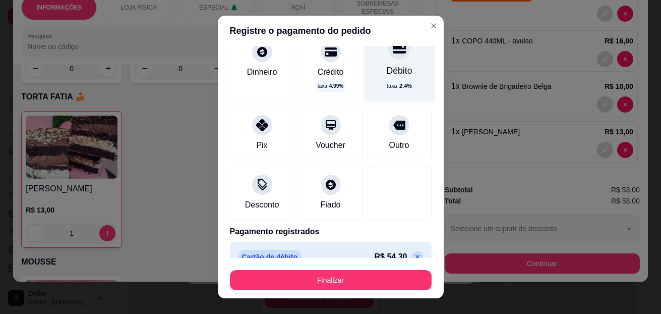
type input "R$ 0,00"
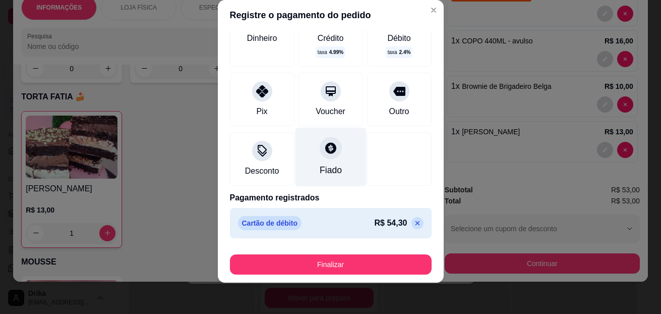
scroll to position [17, 0]
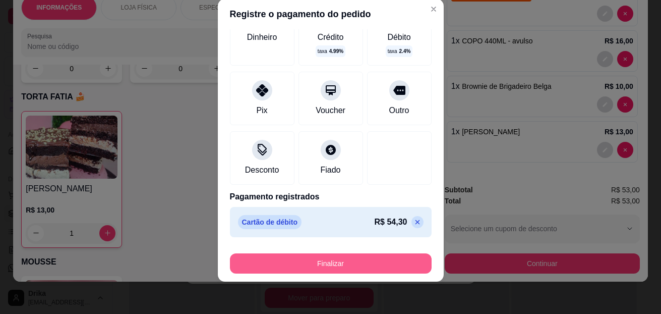
click at [327, 267] on button "Finalizar" at bounding box center [331, 263] width 202 height 20
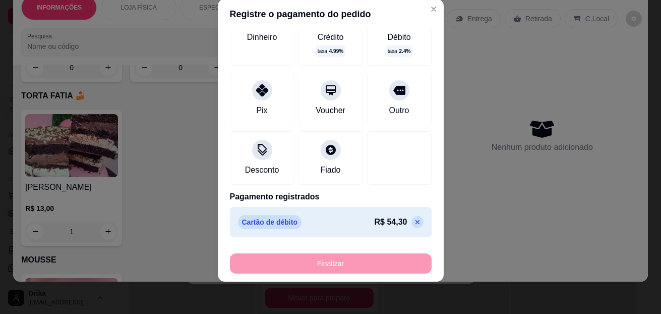
type input "0"
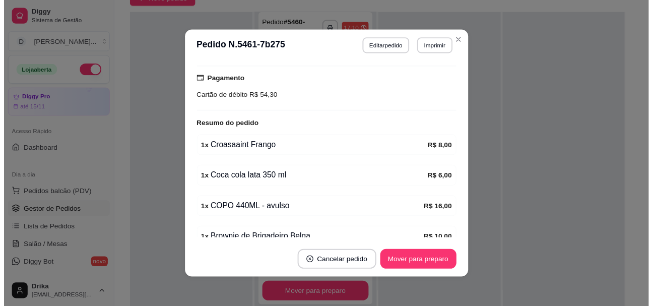
scroll to position [230, 0]
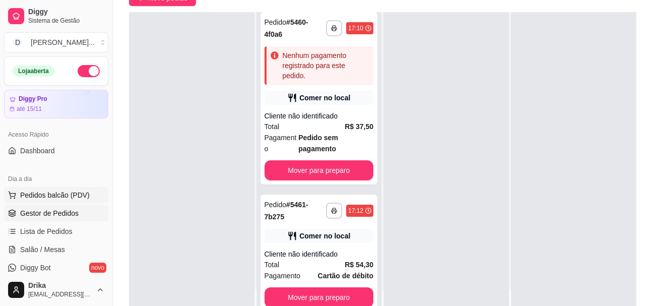
click at [61, 196] on span "Pedidos balcão (PDV)" at bounding box center [55, 195] width 70 height 10
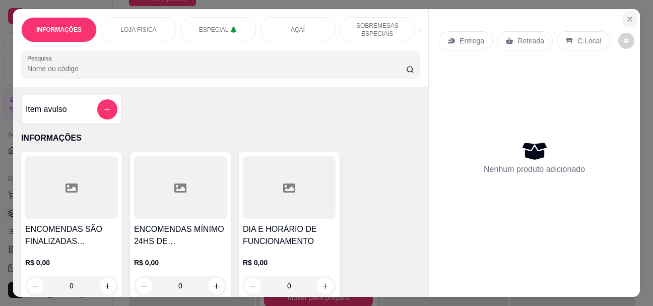
click at [634, 11] on button "Close" at bounding box center [630, 19] width 16 height 16
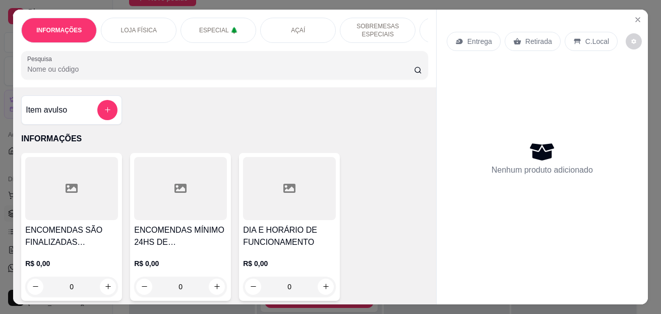
click at [635, 18] on div at bounding box center [574, 169] width 126 height 314
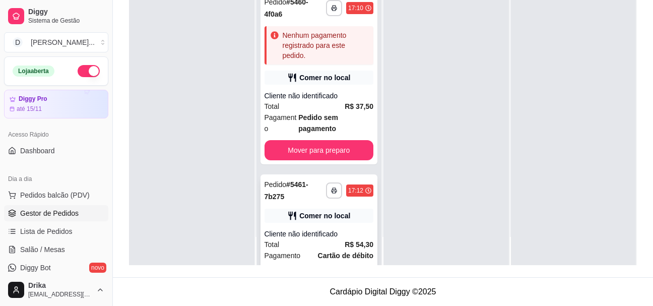
scroll to position [138, 0]
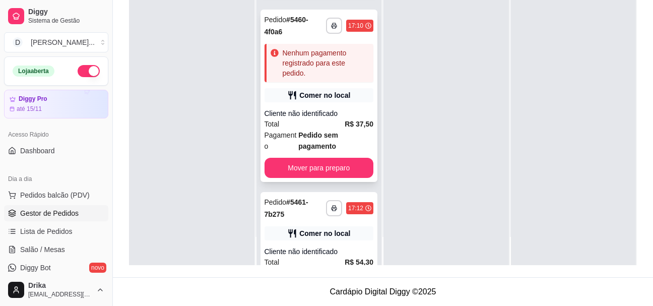
click at [319, 131] on strong "Pedido sem pagamento" at bounding box center [318, 140] width 40 height 19
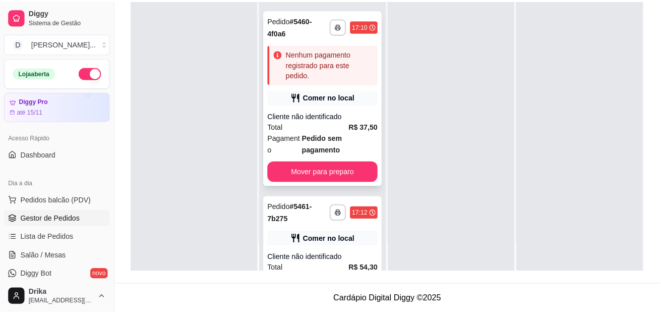
scroll to position [154, 0]
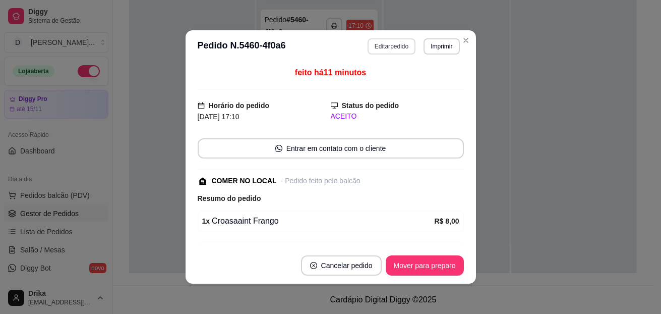
click at [368, 43] on button "Editar pedido" at bounding box center [392, 46] width 48 height 16
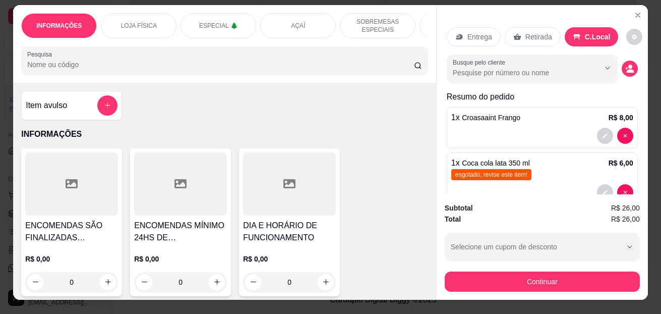
scroll to position [0, 0]
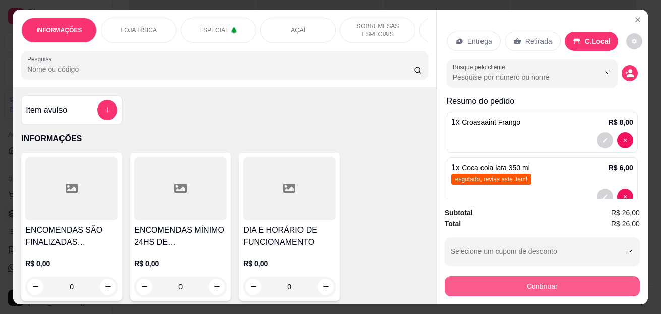
click at [536, 280] on button "Continuar" at bounding box center [542, 286] width 195 height 20
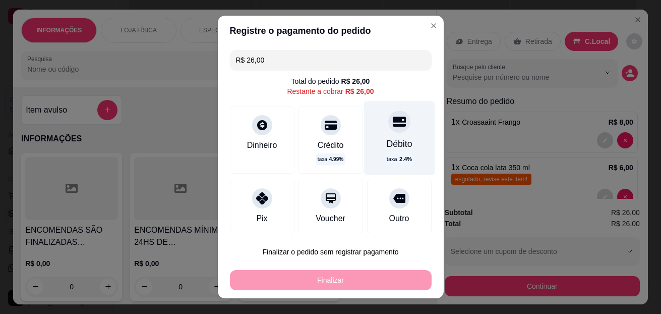
click at [392, 126] on icon at bounding box center [398, 121] width 13 height 10
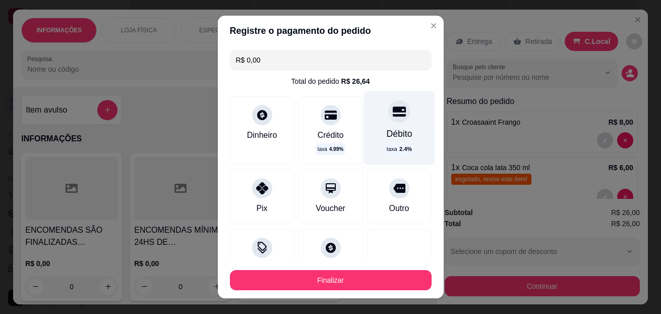
type input "R$ 0,00"
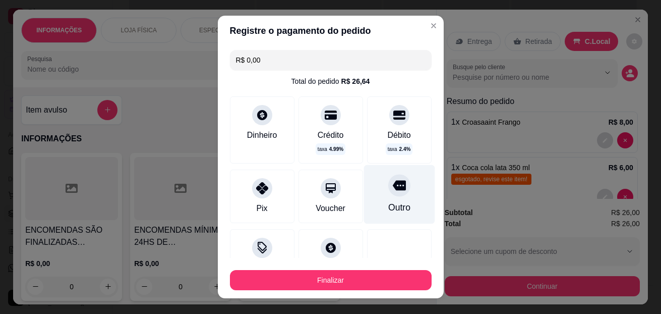
scroll to position [81, 0]
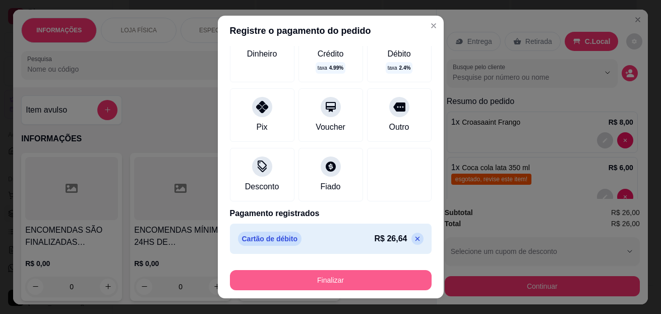
click at [376, 283] on button "Finalizar" at bounding box center [331, 280] width 202 height 20
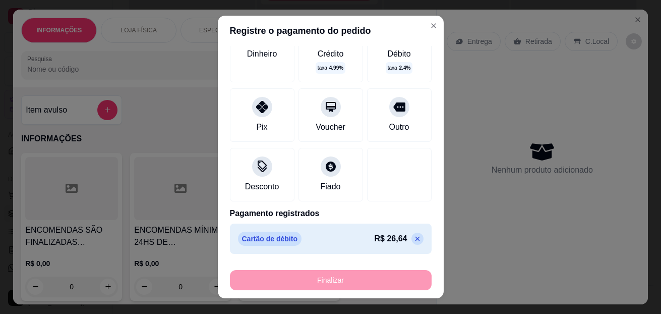
scroll to position [133, 0]
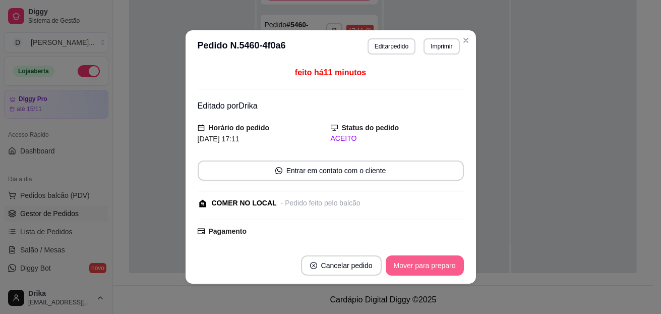
click at [415, 270] on button "Mover para preparo" at bounding box center [425, 265] width 78 height 20
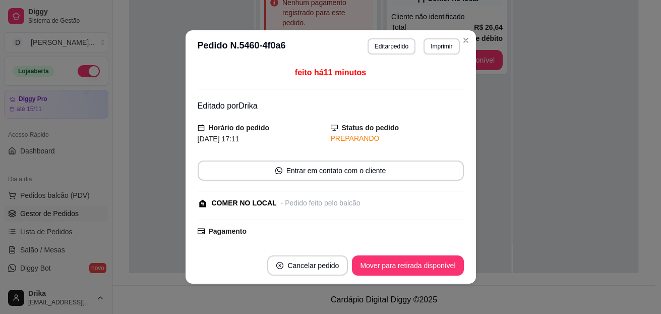
scroll to position [6, 0]
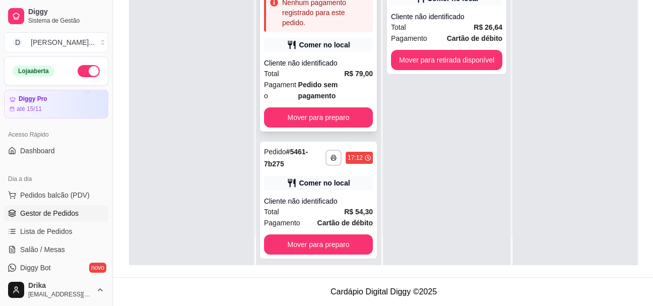
click at [333, 70] on div "Total R$ 79,00" at bounding box center [318, 73] width 109 height 11
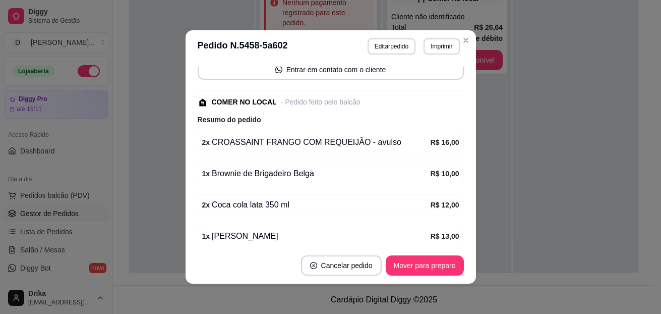
scroll to position [240, 0]
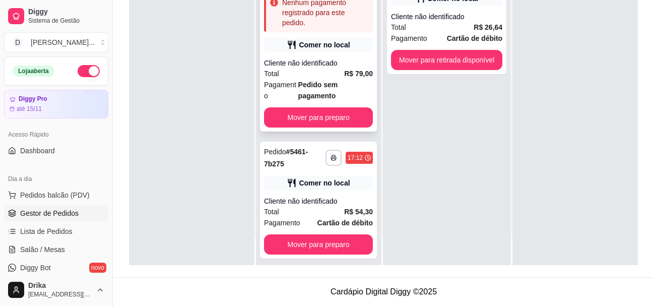
click at [288, 91] on span "Pagamento" at bounding box center [281, 90] width 34 height 22
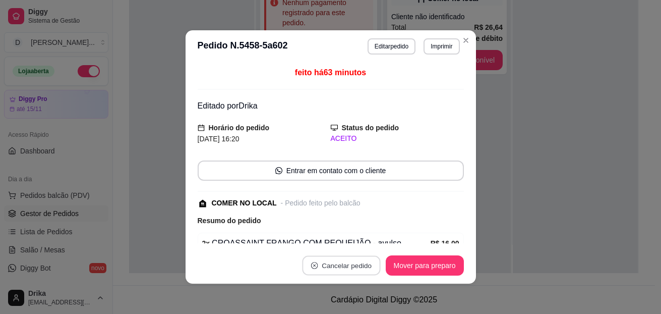
click at [355, 263] on button "Cancelar pedido" at bounding box center [341, 266] width 78 height 20
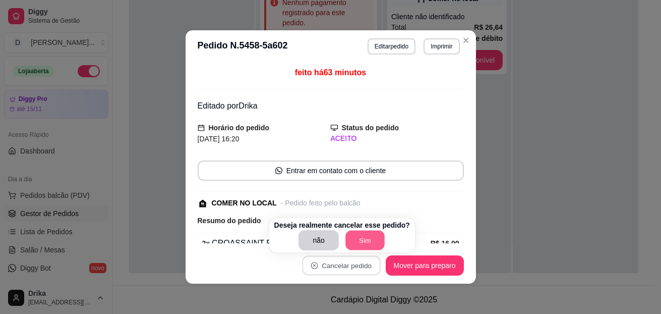
click at [368, 240] on button "Sim" at bounding box center [364, 240] width 39 height 20
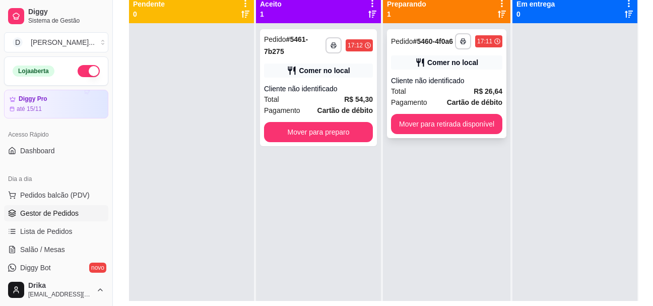
scroll to position [103, 0]
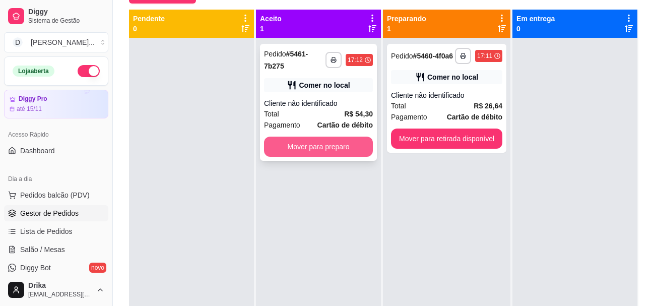
click at [356, 149] on button "Mover para preparo" at bounding box center [318, 147] width 109 height 20
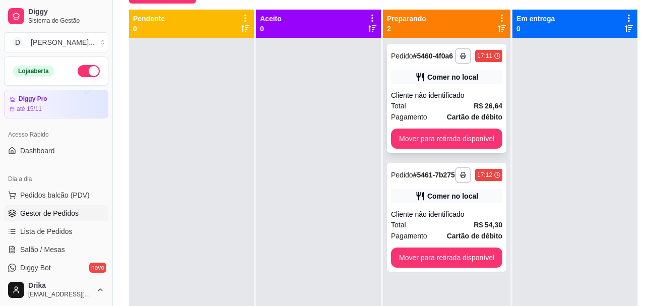
click at [473, 146] on button "Mover para retirada disponível" at bounding box center [446, 139] width 111 height 20
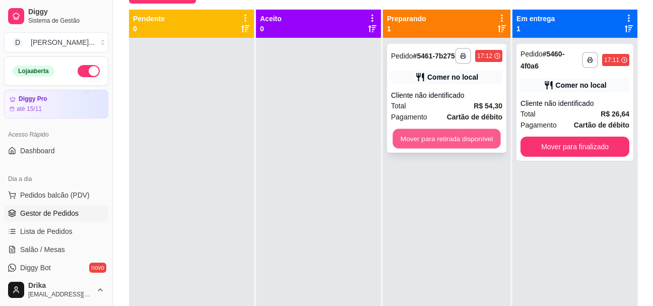
click at [475, 143] on button "Mover para retirada disponível" at bounding box center [447, 139] width 108 height 20
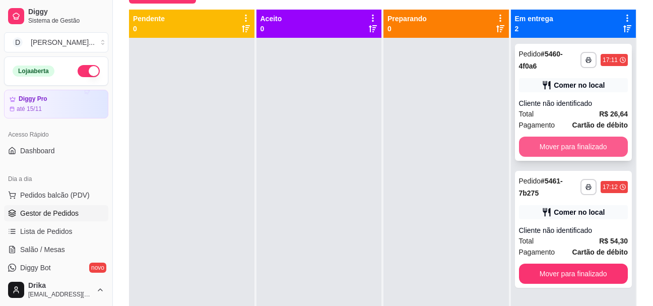
click at [537, 148] on button "Mover para finalizado" at bounding box center [573, 147] width 109 height 20
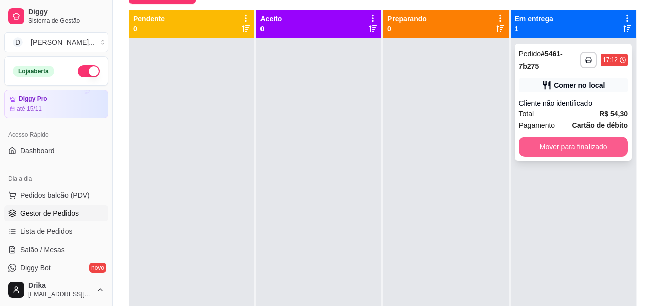
click at [538, 148] on button "Mover para finalizado" at bounding box center [573, 147] width 109 height 20
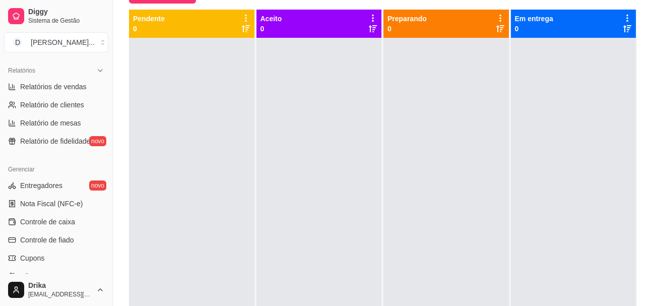
scroll to position [303, 0]
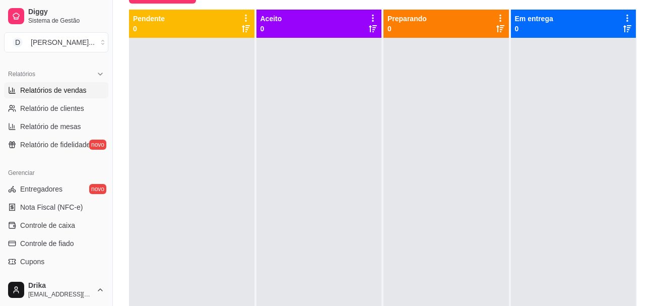
click at [75, 97] on link "Relatórios de vendas" at bounding box center [56, 90] width 104 height 16
select select "ALL"
select select "0"
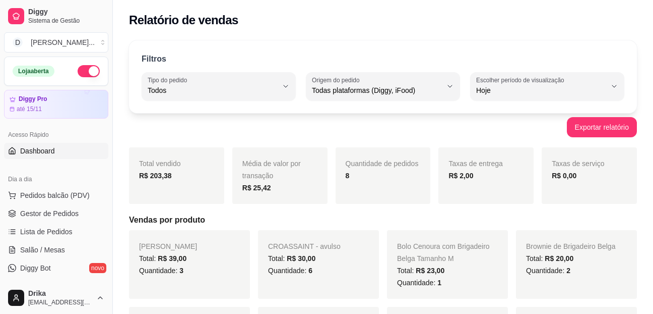
click at [46, 146] on span "Dashboard" at bounding box center [37, 151] width 35 height 10
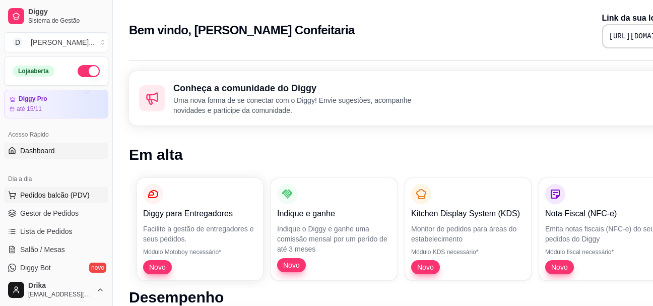
click at [54, 199] on span "Pedidos balcão (PDV)" at bounding box center [55, 195] width 70 height 10
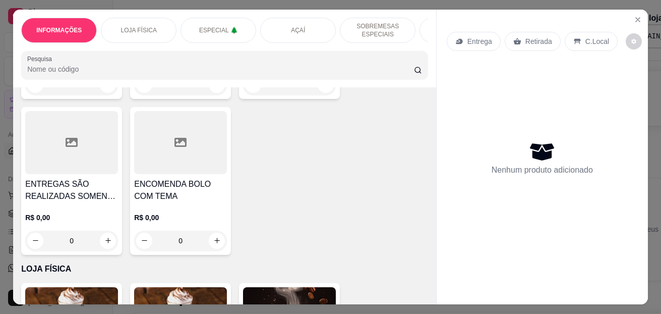
scroll to position [403, 0]
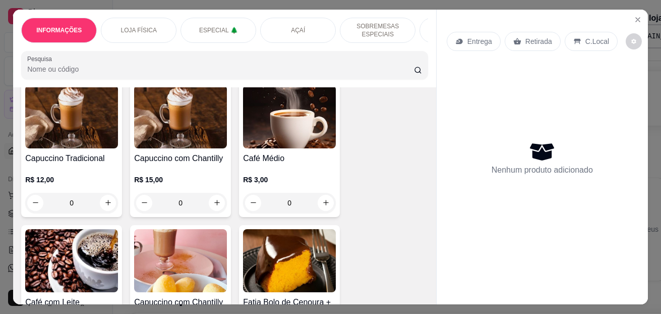
click at [100, 211] on button "increase-product-quantity" at bounding box center [108, 203] width 16 height 16
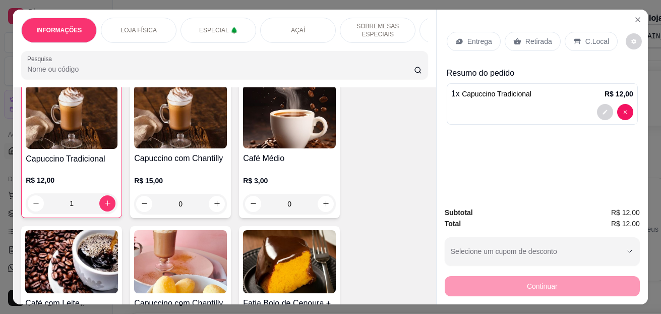
type input "1"
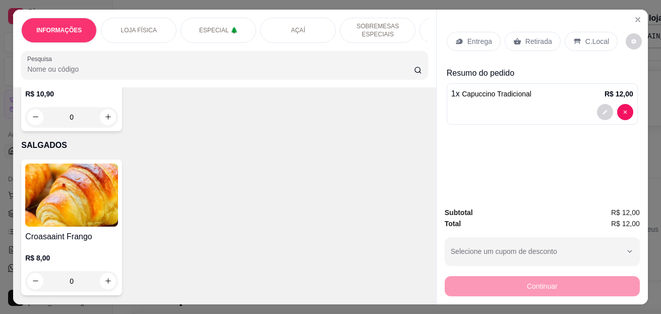
scroll to position [2017, 0]
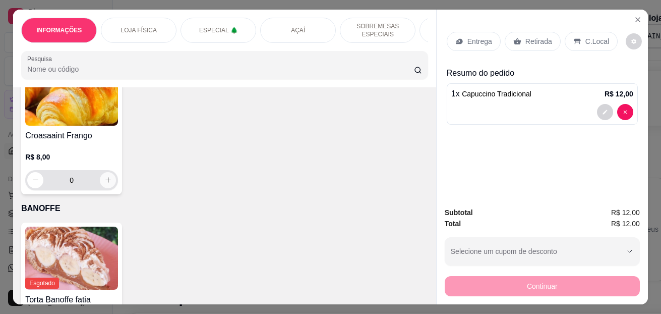
click at [106, 188] on button "increase-product-quantity" at bounding box center [108, 180] width 16 height 16
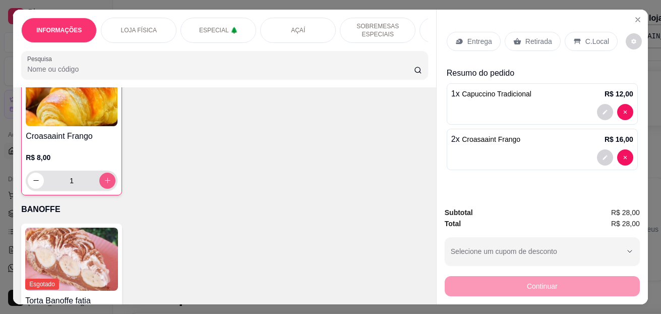
scroll to position [2018, 0]
type input "2"
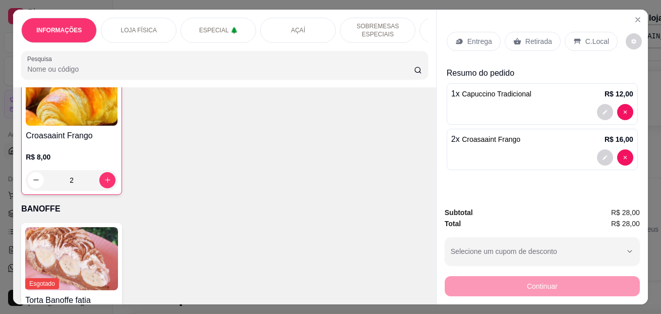
click at [598, 38] on p "C.Local" at bounding box center [597, 41] width 24 height 10
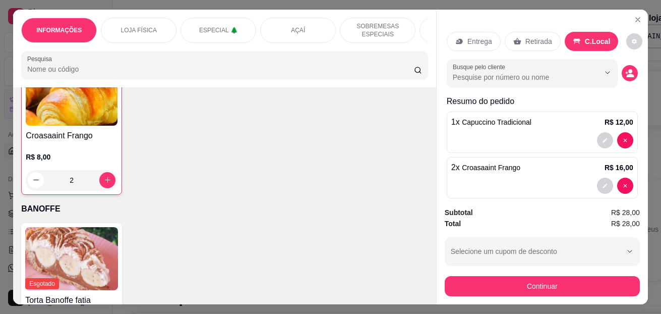
scroll to position [27, 0]
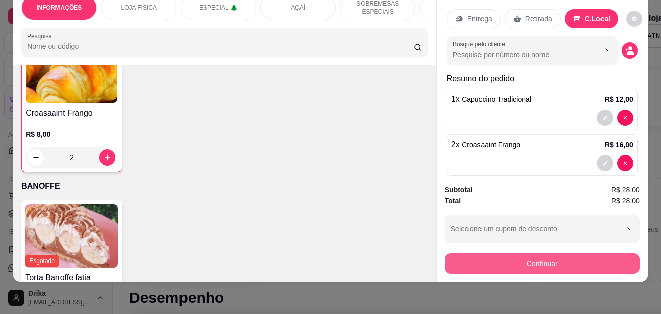
click at [550, 254] on button "Continuar" at bounding box center [542, 263] width 195 height 20
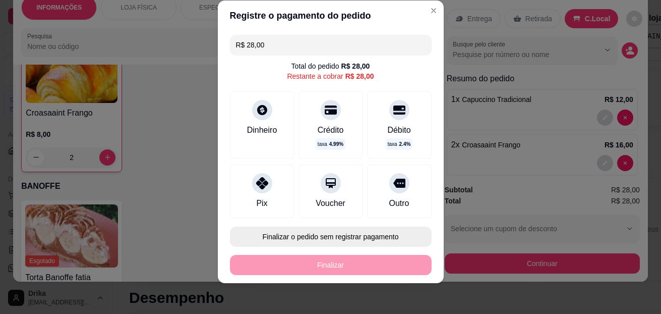
scroll to position [17, 0]
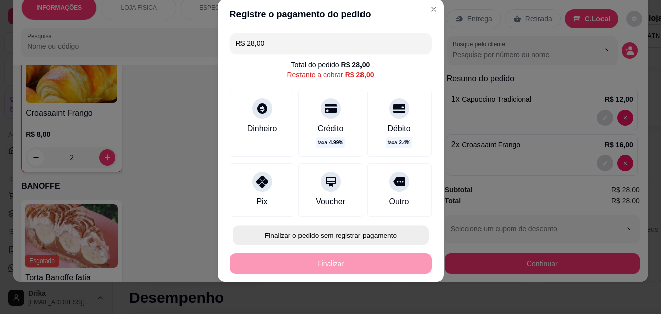
click at [333, 232] on button "Finalizar o pedido sem registrar pagamento" at bounding box center [331, 235] width 196 height 20
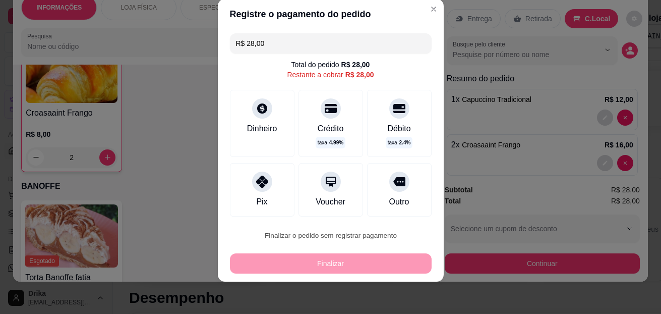
click at [389, 203] on button "Confirmar" at bounding box center [388, 206] width 36 height 15
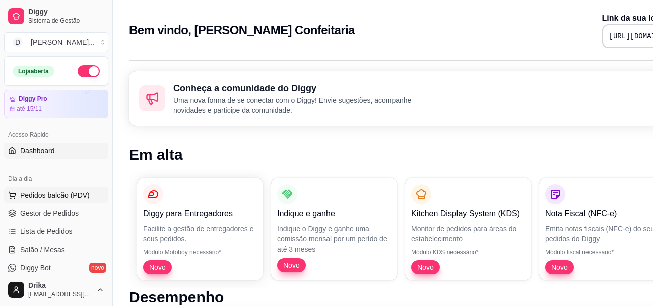
click at [34, 191] on span "Pedidos balcão (PDV)" at bounding box center [55, 195] width 70 height 10
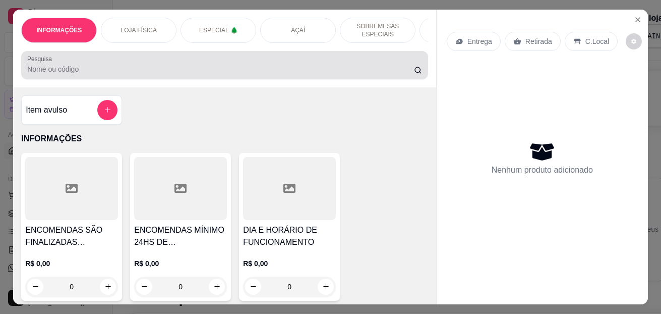
click at [254, 71] on input "Pesquisa" at bounding box center [220, 69] width 387 height 10
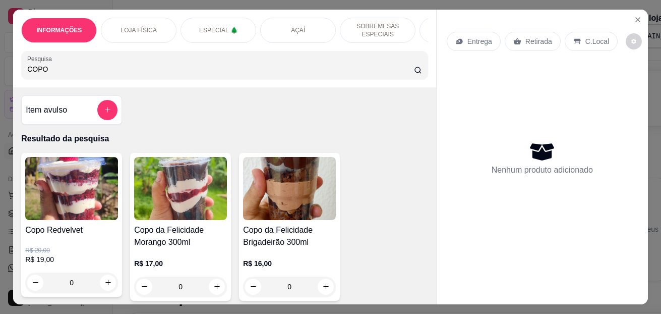
click at [254, 71] on input "COPO" at bounding box center [220, 69] width 387 height 10
type input "COPO"
click at [213, 294] on button "increase-product-quantity" at bounding box center [217, 286] width 16 height 16
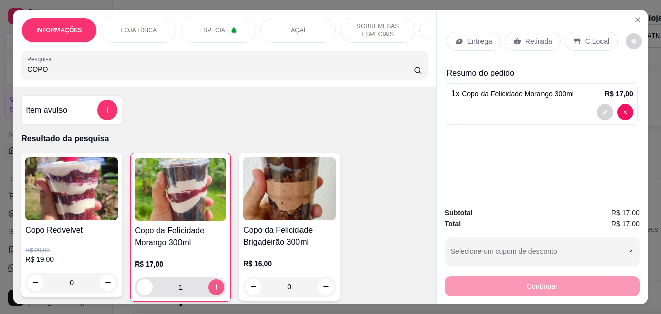
type input "1"
click at [599, 32] on div "C.Local" at bounding box center [591, 41] width 53 height 19
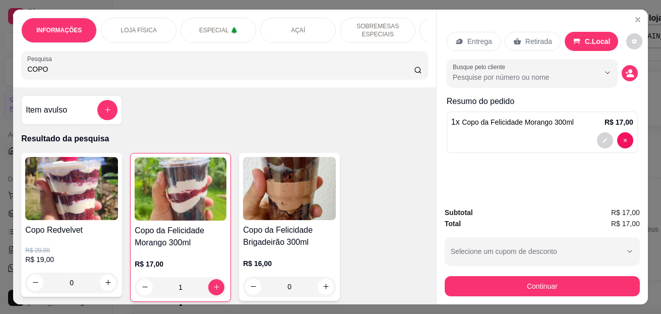
scroll to position [27, 0]
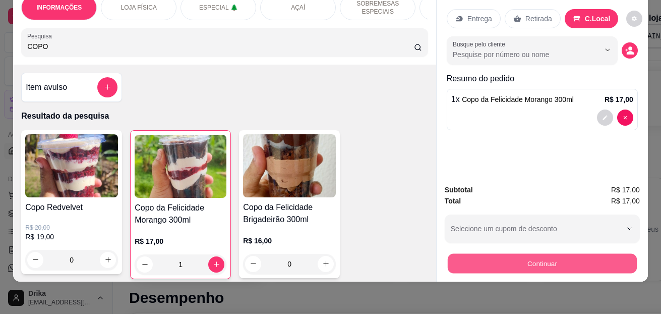
click at [577, 254] on button "Continuar" at bounding box center [542, 264] width 189 height 20
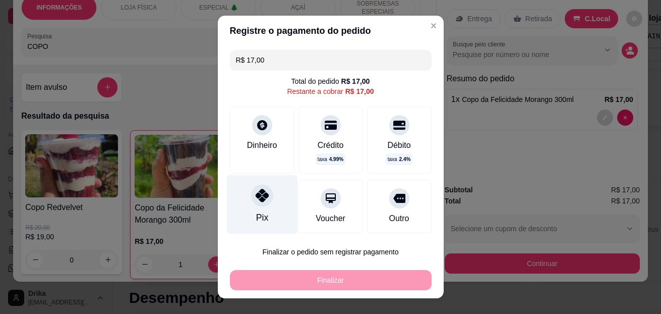
click at [263, 203] on div at bounding box center [262, 196] width 22 height 22
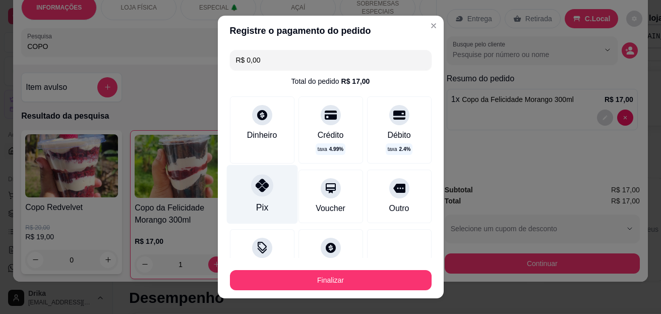
type input "R$ 0,00"
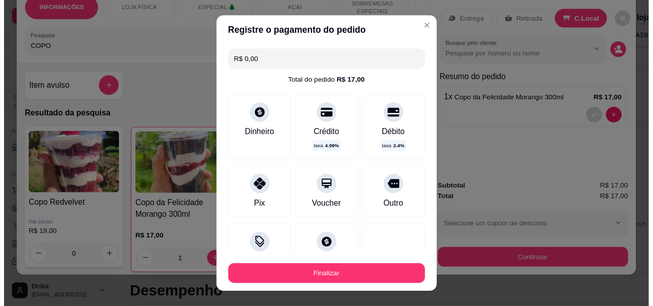
scroll to position [81, 0]
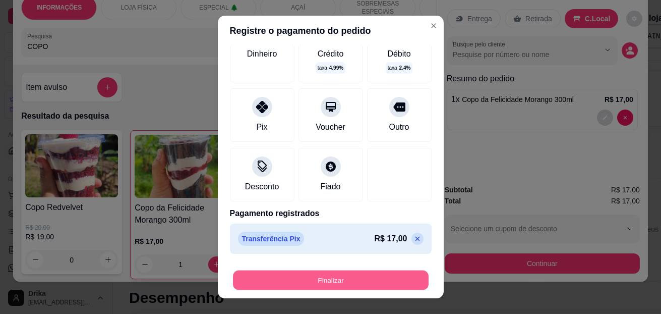
click at [309, 279] on button "Finalizar" at bounding box center [331, 280] width 196 height 20
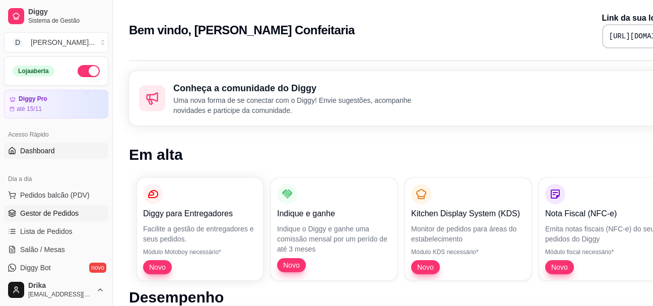
click at [51, 213] on span "Gestor de Pedidos" at bounding box center [49, 213] width 58 height 10
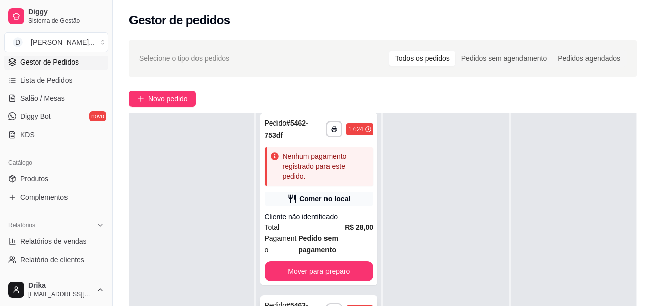
scroll to position [161, 0]
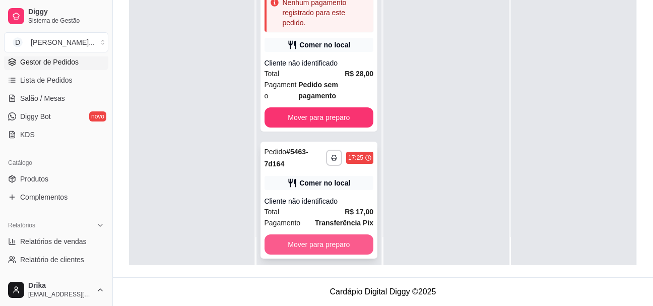
click at [333, 237] on button "Mover para preparo" at bounding box center [319, 244] width 109 height 20
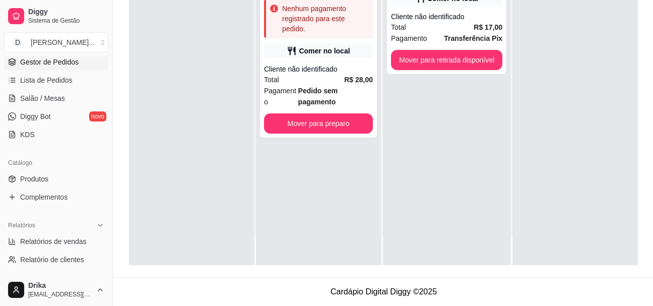
scroll to position [0, 0]
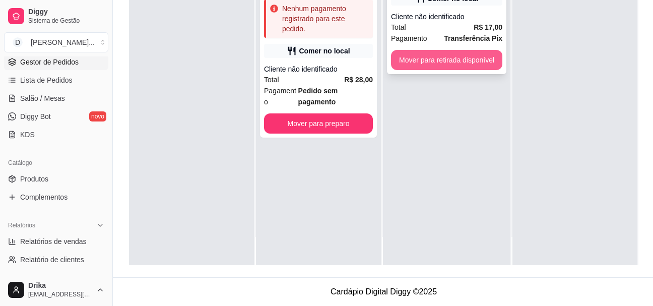
click at [463, 69] on button "Mover para retirada disponível" at bounding box center [446, 60] width 111 height 20
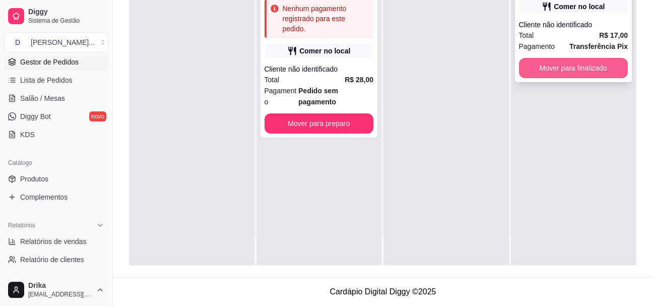
click at [563, 59] on button "Mover para finalizado" at bounding box center [573, 68] width 109 height 20
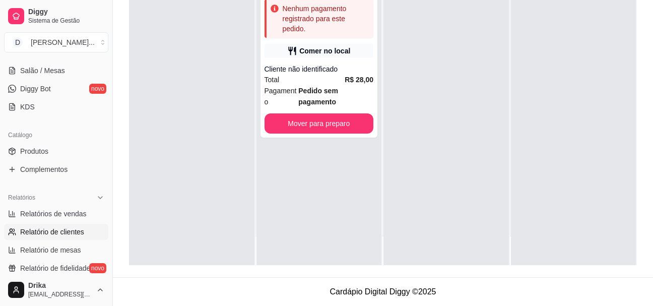
scroll to position [252, 0]
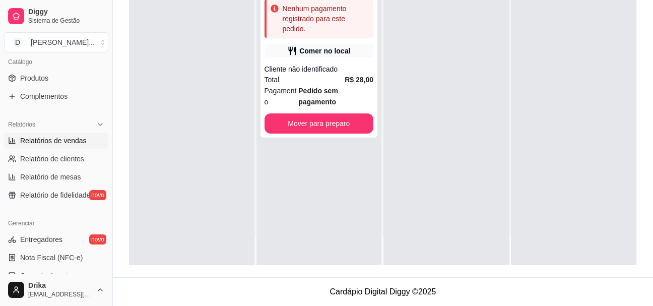
click at [48, 142] on span "Relatórios de vendas" at bounding box center [53, 141] width 67 height 10
select select "ALL"
select select "0"
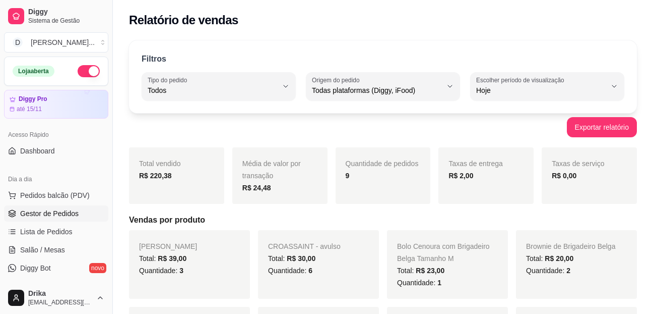
click at [60, 217] on span "Gestor de Pedidos" at bounding box center [49, 213] width 58 height 10
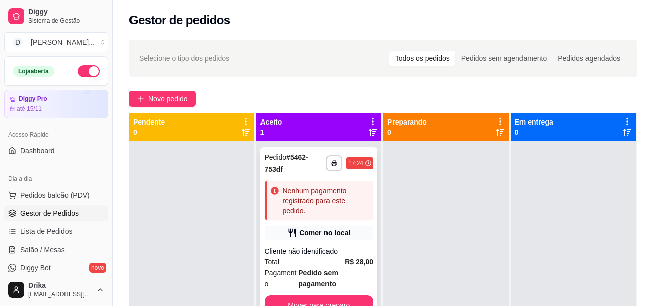
click at [354, 261] on strong "R$ 28,00" at bounding box center [359, 262] width 29 height 8
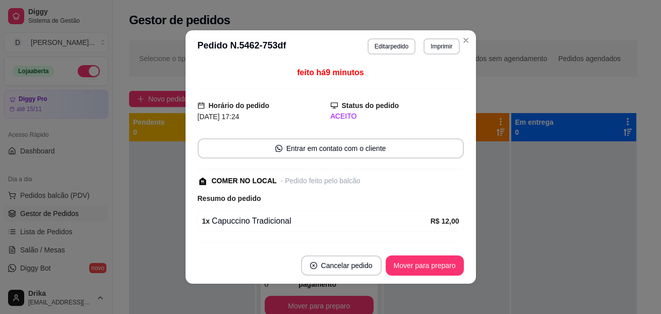
click at [391, 54] on header "**********" at bounding box center [331, 46] width 290 height 32
click at [393, 51] on button "Editar pedido" at bounding box center [392, 46] width 48 height 16
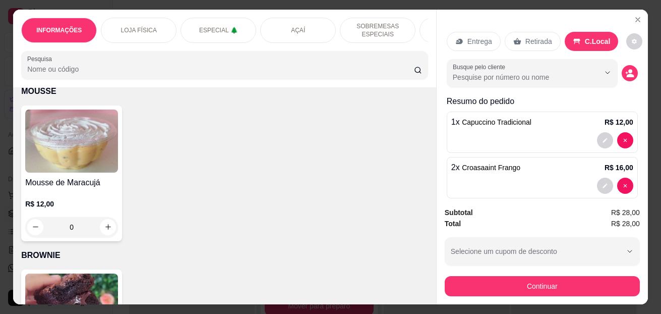
scroll to position [3126, 0]
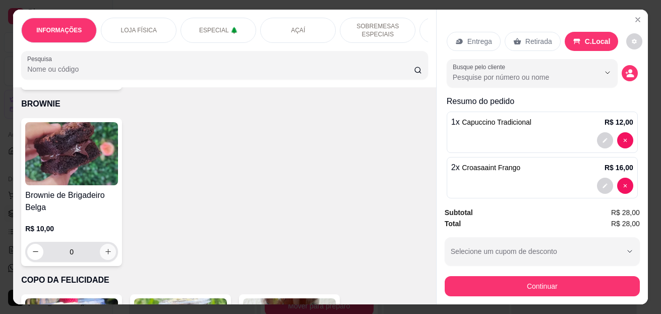
click at [106, 255] on icon "increase-product-quantity" at bounding box center [108, 252] width 8 height 8
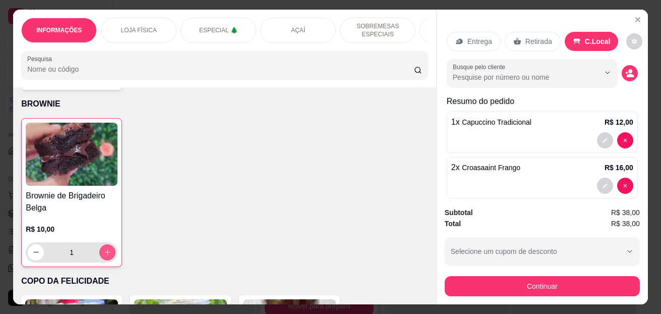
type input "1"
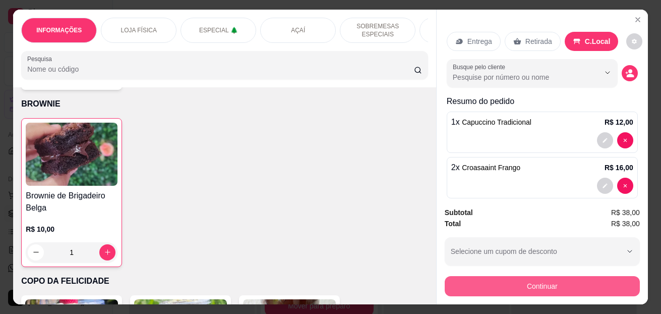
click at [547, 278] on button "Continuar" at bounding box center [542, 286] width 195 height 20
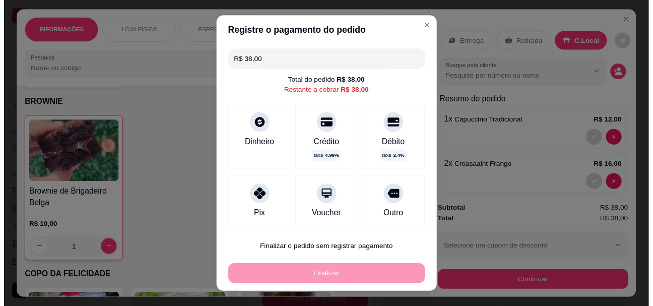
scroll to position [63, 0]
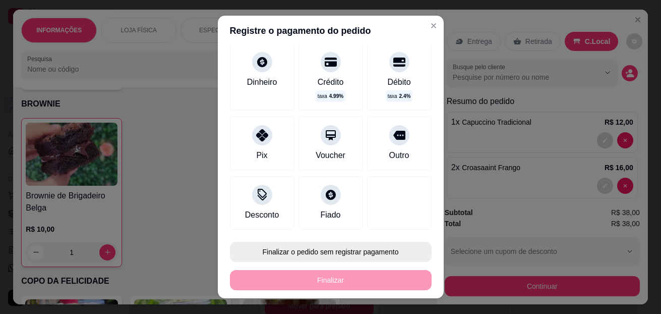
click at [287, 250] on button "Finalizar o pedido sem registrar pagamento" at bounding box center [331, 251] width 202 height 20
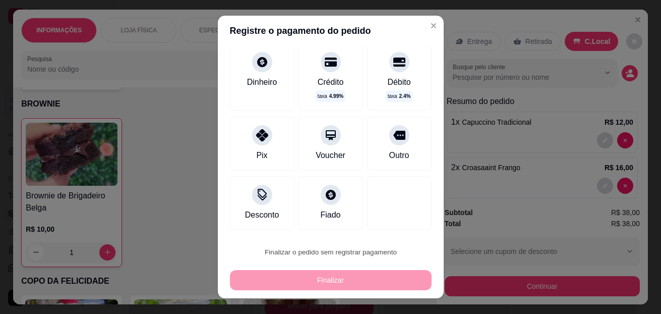
click at [402, 226] on button "Confirmar" at bounding box center [390, 223] width 37 height 16
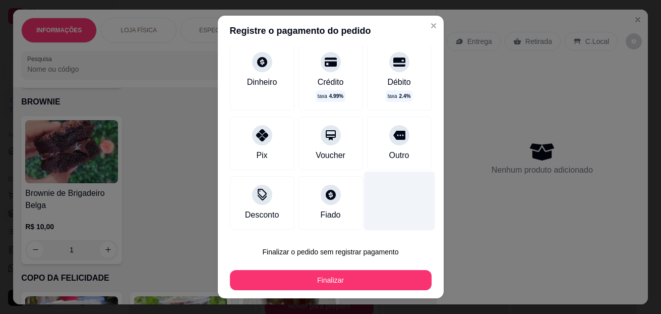
type input "0"
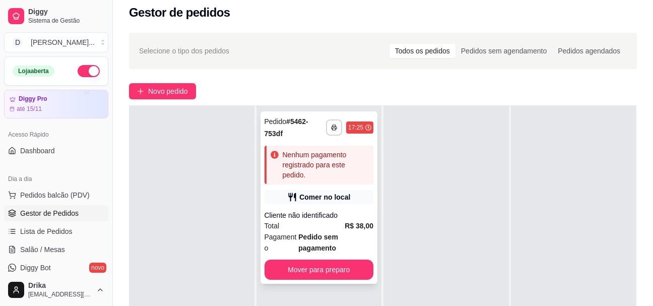
scroll to position [151, 0]
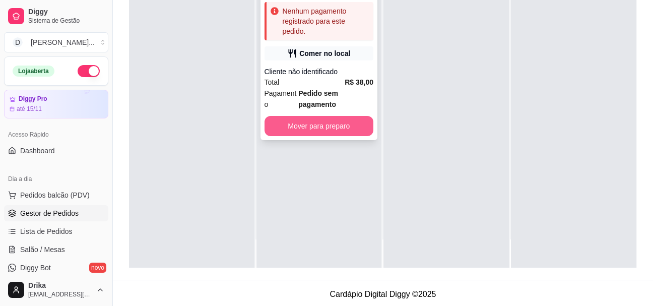
click at [309, 133] on button "Mover para preparo" at bounding box center [319, 126] width 109 height 20
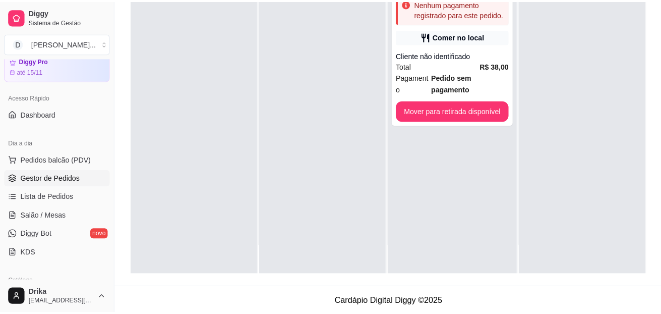
scroll to position [50, 0]
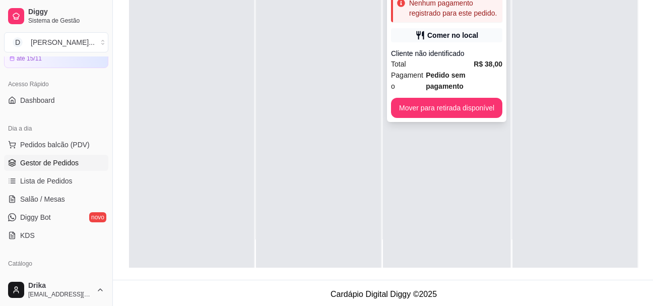
click at [439, 71] on strong "Pedido sem pagamento" at bounding box center [446, 80] width 40 height 19
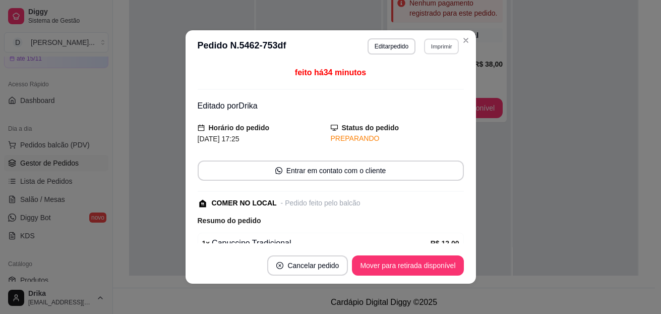
click at [436, 52] on button "Imprimir" at bounding box center [441, 46] width 35 height 16
click at [415, 84] on button "Impressora" at bounding box center [420, 82] width 71 height 16
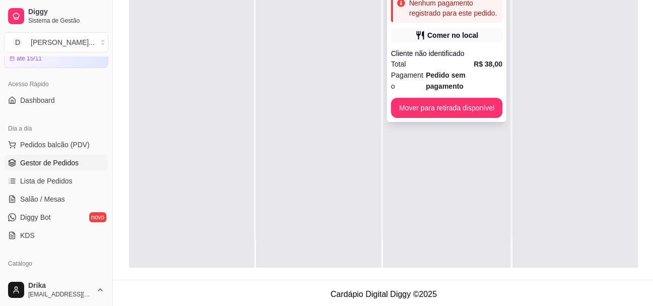
click at [474, 70] on span "Pedido sem pagamento" at bounding box center [464, 81] width 77 height 22
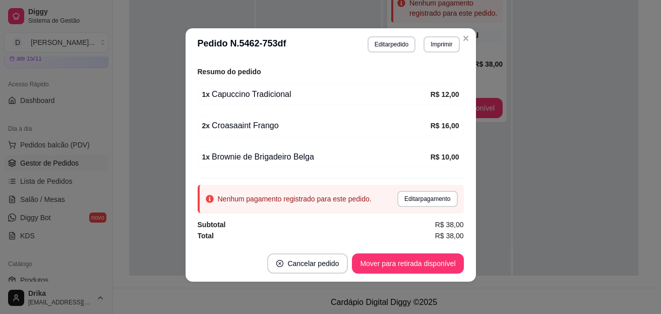
scroll to position [0, 0]
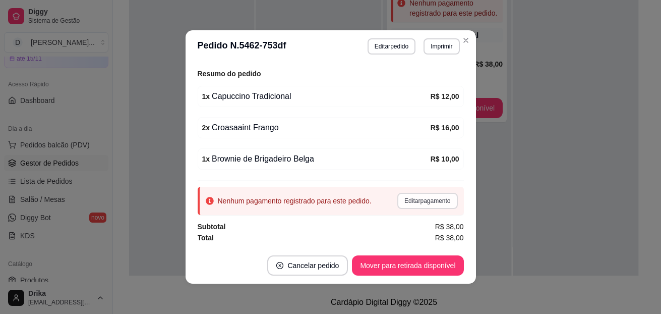
click at [414, 202] on button "Editar pagamento" at bounding box center [427, 201] width 60 height 16
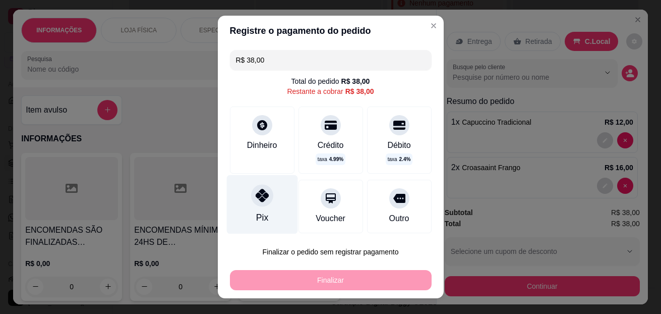
click at [255, 198] on icon at bounding box center [261, 195] width 13 height 13
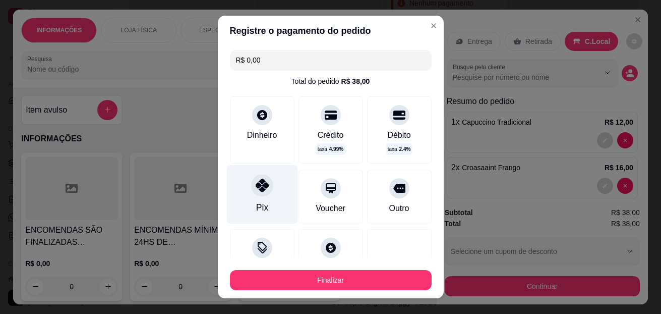
type input "R$ 0,00"
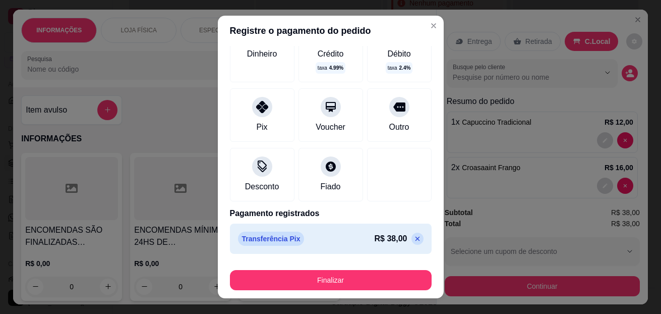
scroll to position [17, 0]
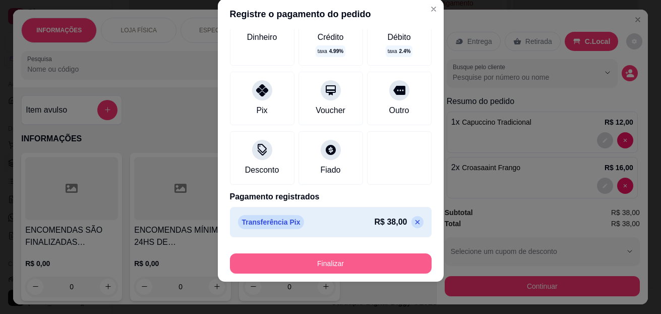
click at [337, 261] on button "Finalizar" at bounding box center [331, 263] width 202 height 20
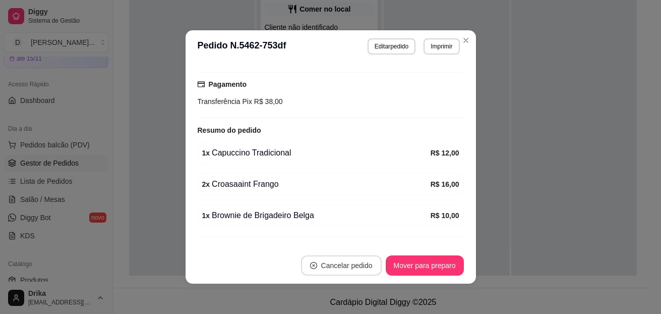
scroll to position [169, 0]
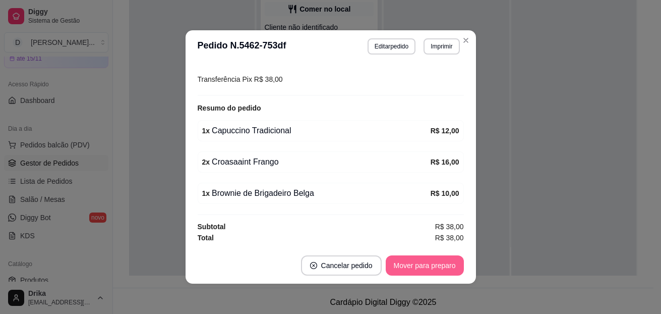
click at [419, 270] on button "Mover para preparo" at bounding box center [425, 265] width 78 height 20
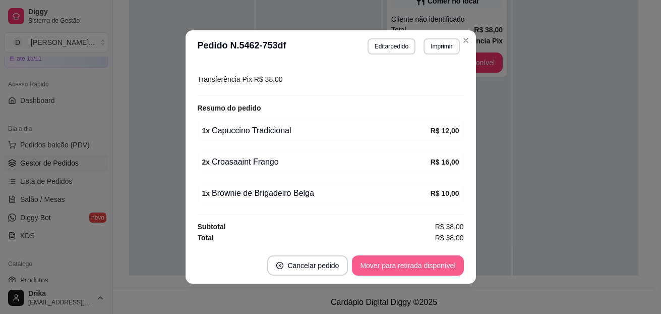
click at [426, 266] on button "Mover para retirada disponível" at bounding box center [407, 265] width 111 height 20
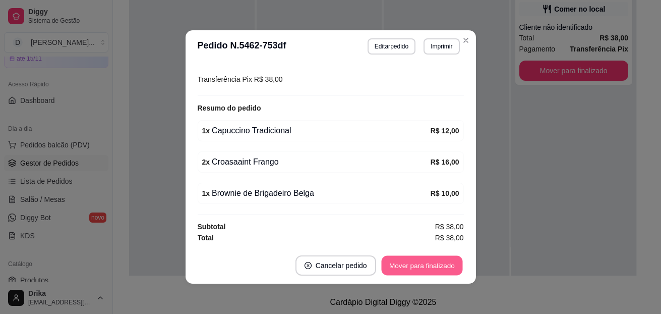
click at [426, 266] on button "Mover para finalizado" at bounding box center [421, 266] width 81 height 20
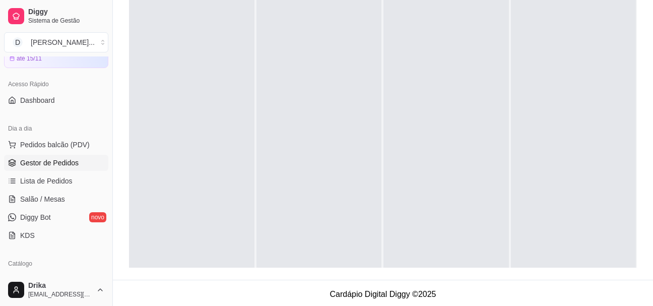
scroll to position [0, 0]
